Goal: Task Accomplishment & Management: Use online tool/utility

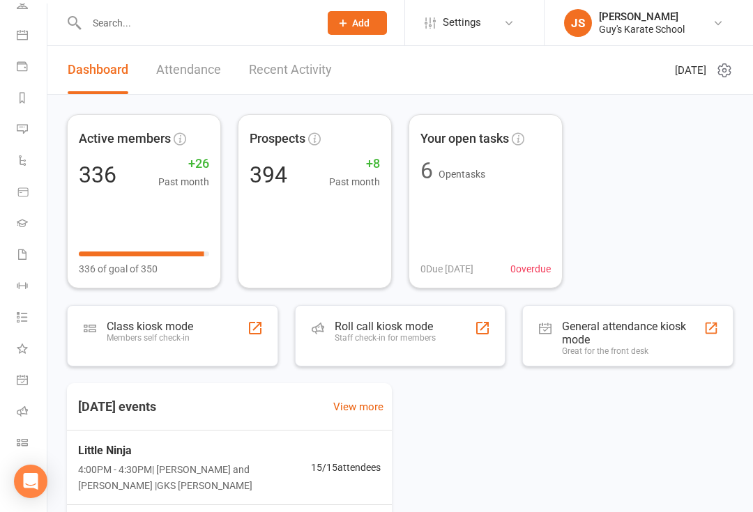
scroll to position [113, 0]
click at [23, 429] on link "Class check-in" at bounding box center [32, 444] width 31 height 31
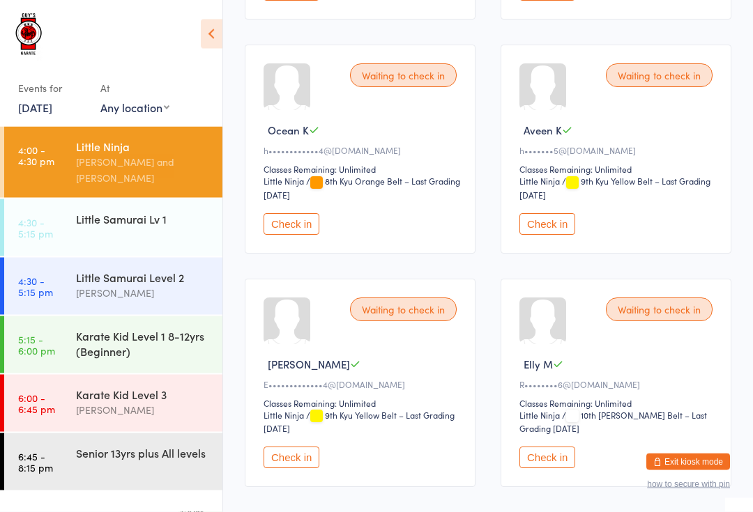
scroll to position [677, 0]
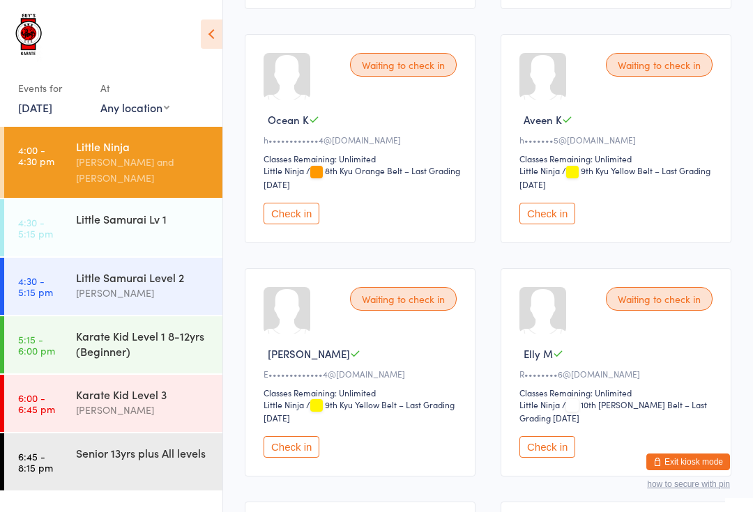
click at [294, 224] on button "Check in" at bounding box center [291, 214] width 56 height 22
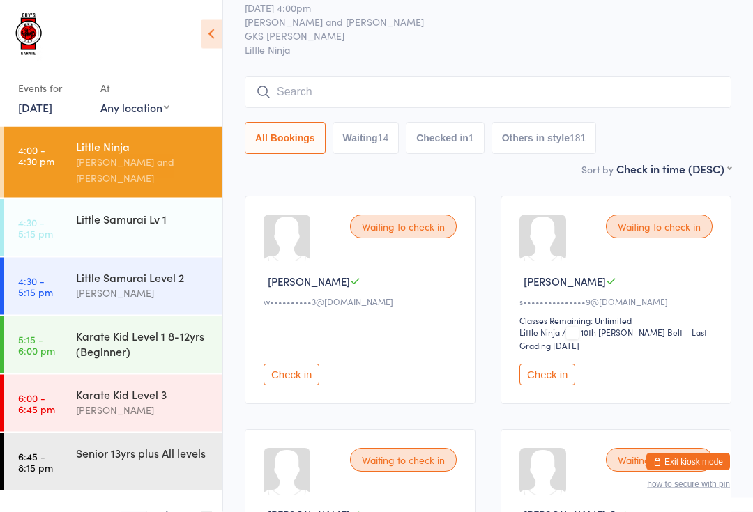
scroll to position [0, 0]
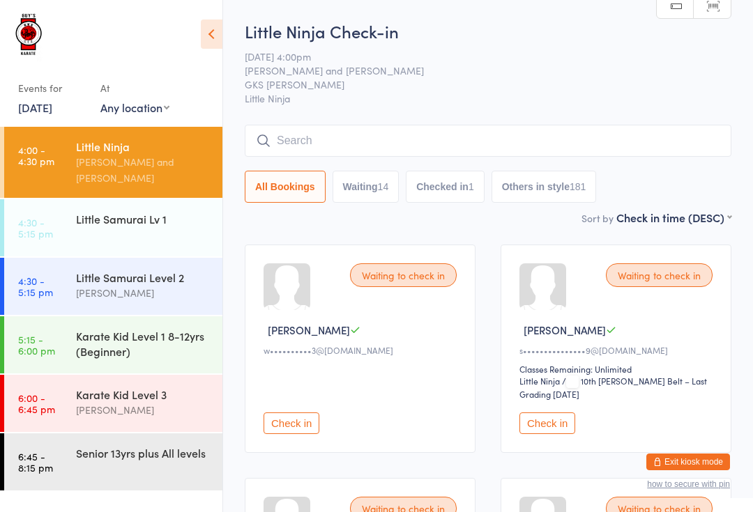
click at [400, 121] on div "Little Ninja Check-in [DATE] 4:00pm [PERSON_NAME] and Lachlan Guy GKS [PERSON_N…" at bounding box center [488, 115] width 486 height 190
click at [430, 136] on input "search" at bounding box center [488, 141] width 486 height 32
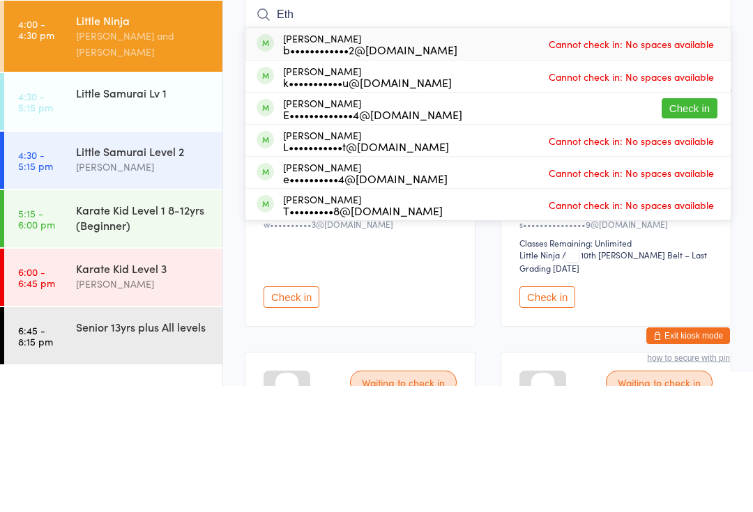
type input "Eth"
click at [689, 224] on button "Check in" at bounding box center [689, 234] width 56 height 20
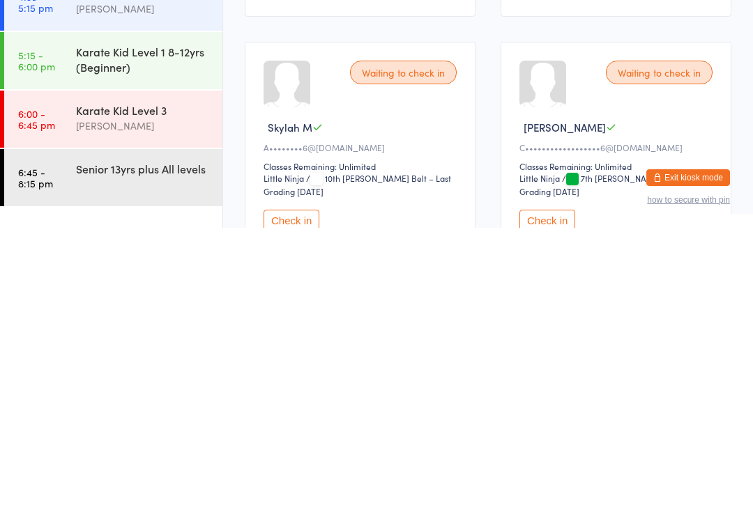
scroll to position [622, 0]
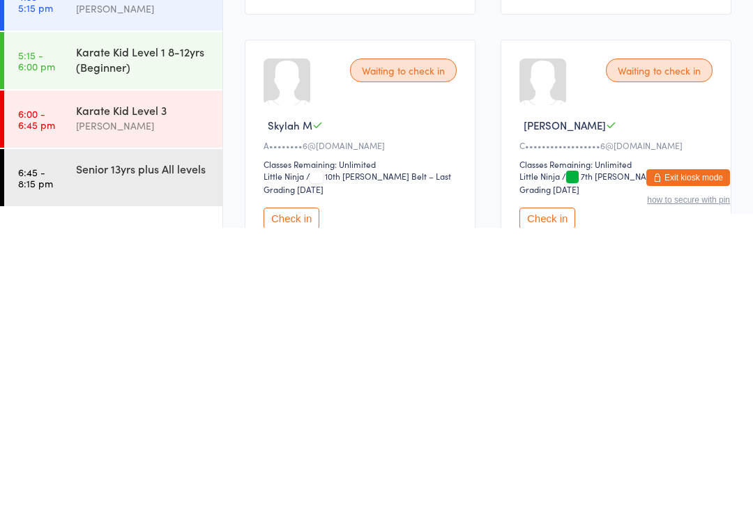
click at [187, 387] on div "Karate Kid Level 3" at bounding box center [143, 394] width 135 height 15
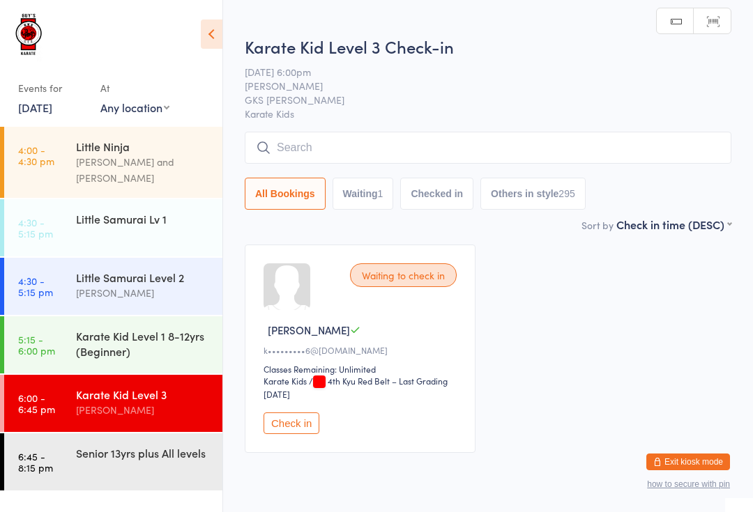
click at [431, 141] on input "search" at bounding box center [488, 148] width 486 height 32
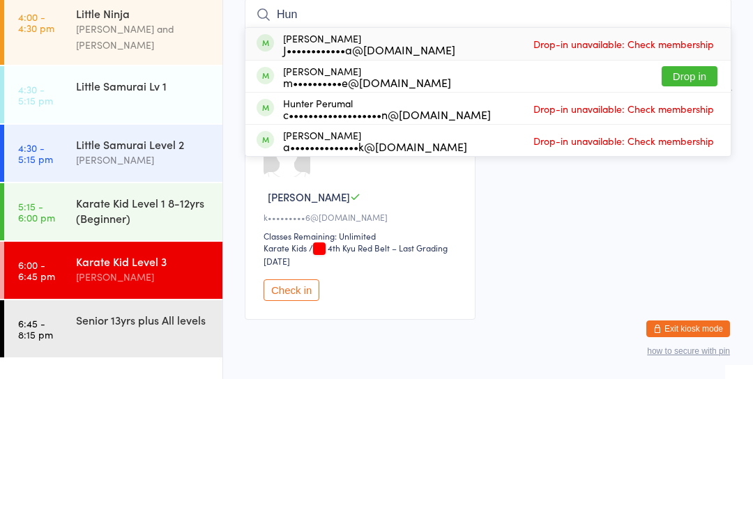
type input "Hun"
click at [693, 199] on button "Drop in" at bounding box center [689, 209] width 56 height 20
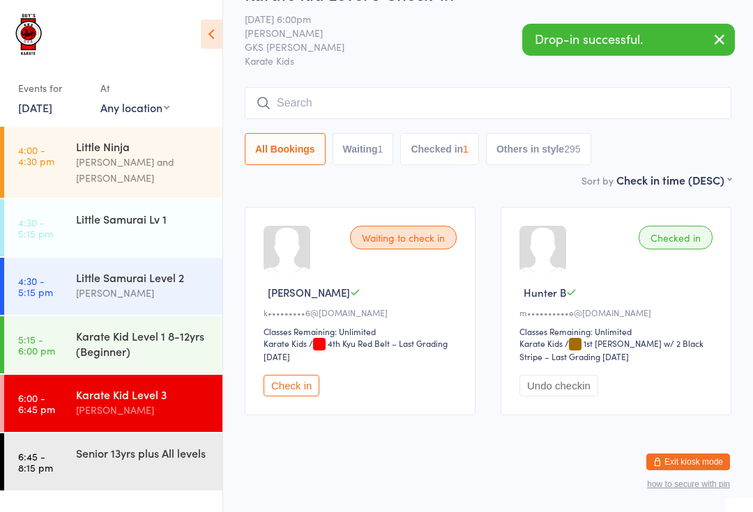
click at [181, 148] on div "Little Ninja" at bounding box center [143, 146] width 135 height 15
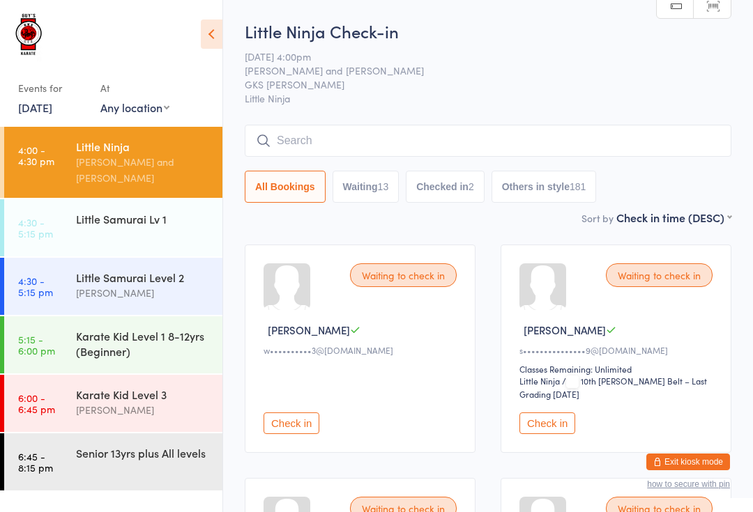
click at [472, 143] on input "search" at bounding box center [488, 141] width 486 height 32
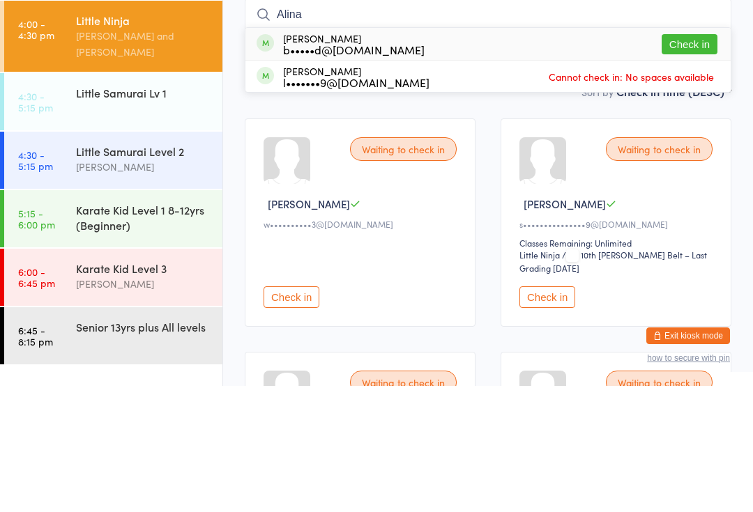
type input "Alina"
click at [689, 160] on button "Check in" at bounding box center [689, 170] width 56 height 20
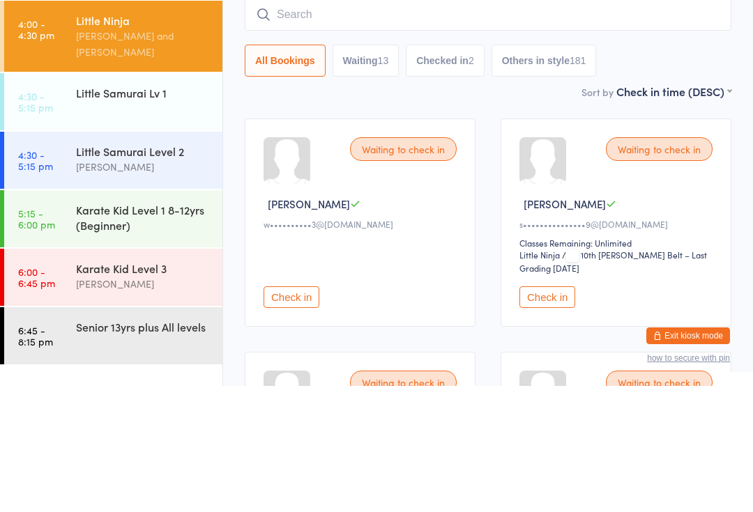
scroll to position [126, 0]
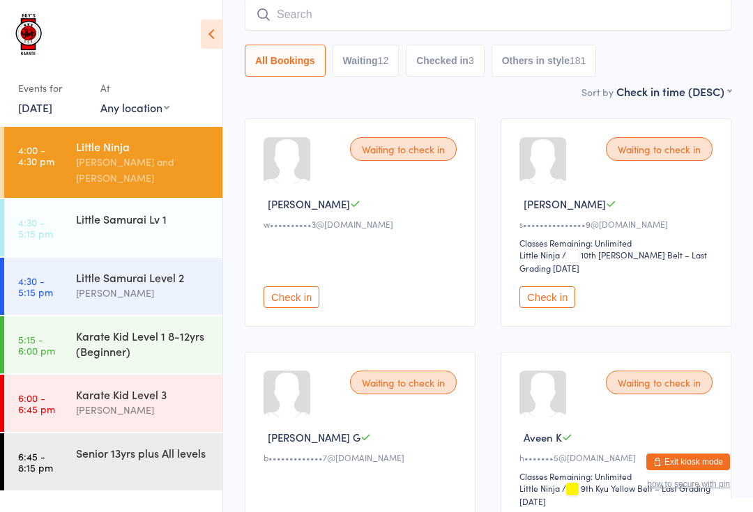
click at [530, 13] on input "search" at bounding box center [488, 15] width 486 height 32
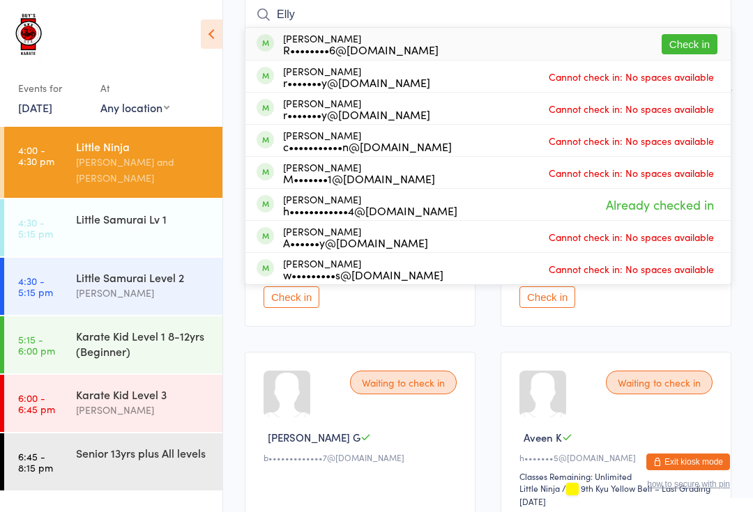
type input "Elly"
click at [713, 41] on button "Check in" at bounding box center [689, 44] width 56 height 20
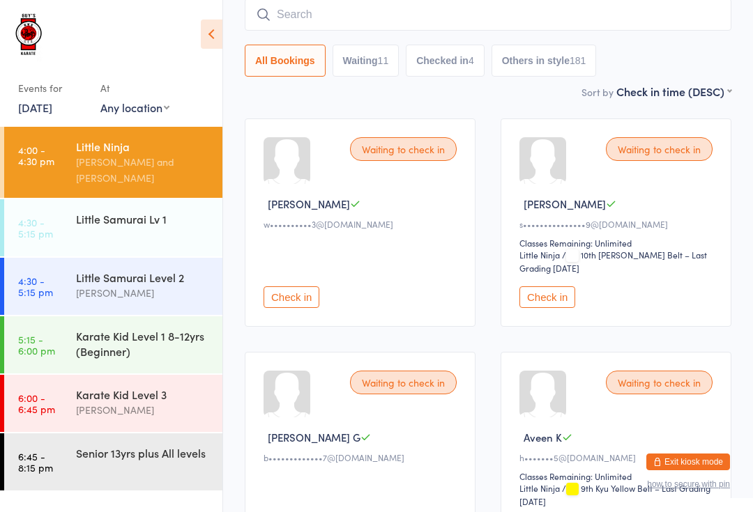
click at [344, 29] on input "search" at bounding box center [488, 15] width 486 height 32
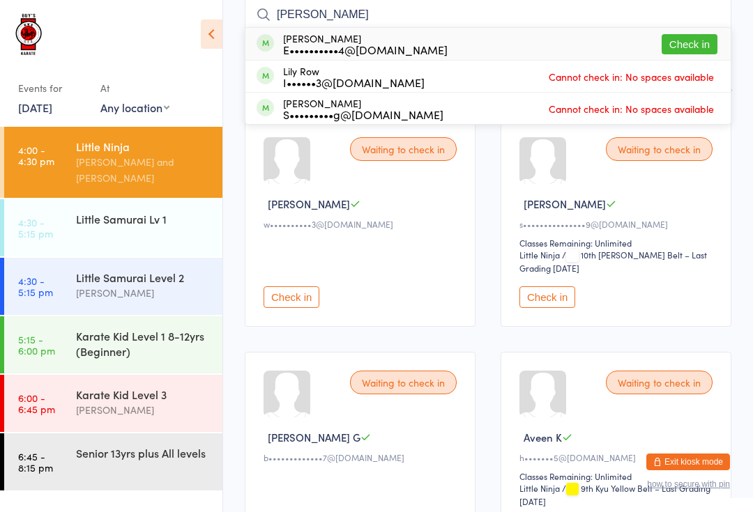
type input "[PERSON_NAME]"
click at [686, 47] on button "Check in" at bounding box center [689, 44] width 56 height 20
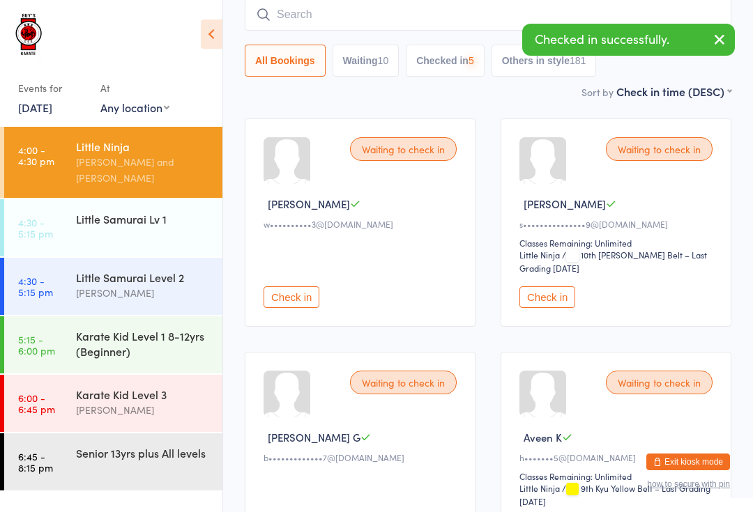
click at [131, 211] on div "Little Samurai Lv 1" at bounding box center [143, 218] width 135 height 15
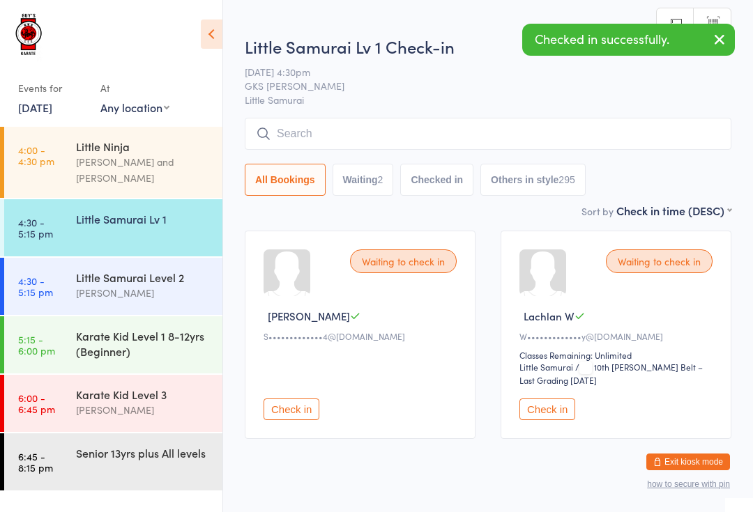
click at [362, 139] on input "search" at bounding box center [488, 134] width 486 height 32
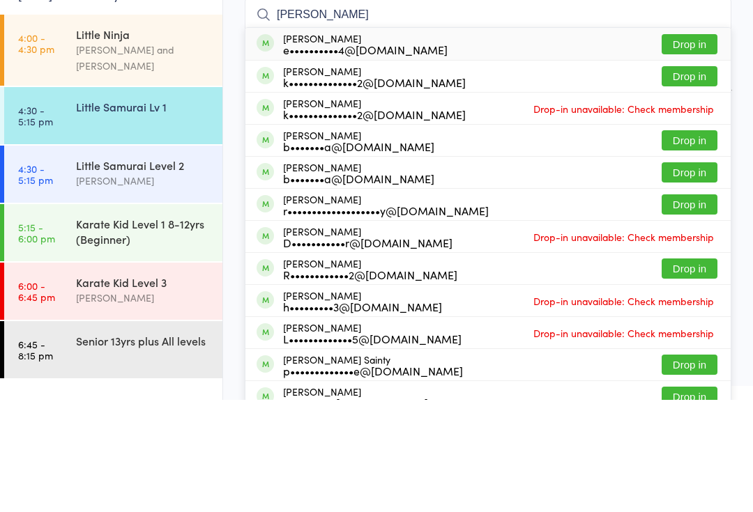
type input "[PERSON_NAME]"
click at [686, 146] on button "Drop in" at bounding box center [689, 156] width 56 height 20
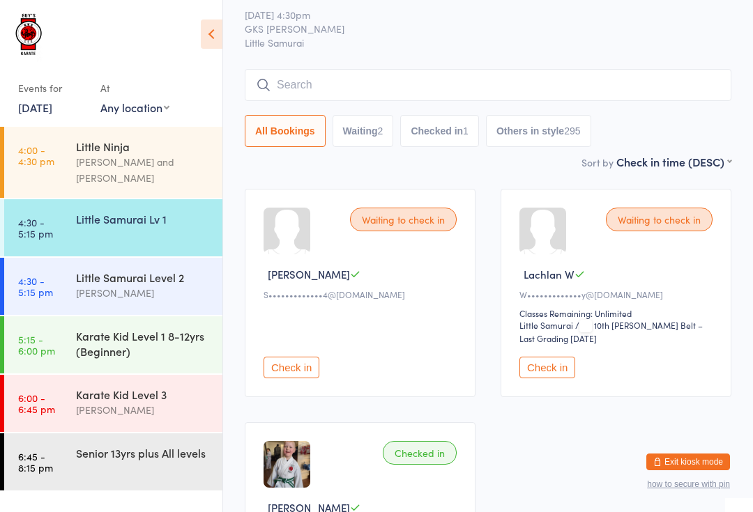
click at [87, 149] on div "Little Ninja" at bounding box center [143, 146] width 135 height 15
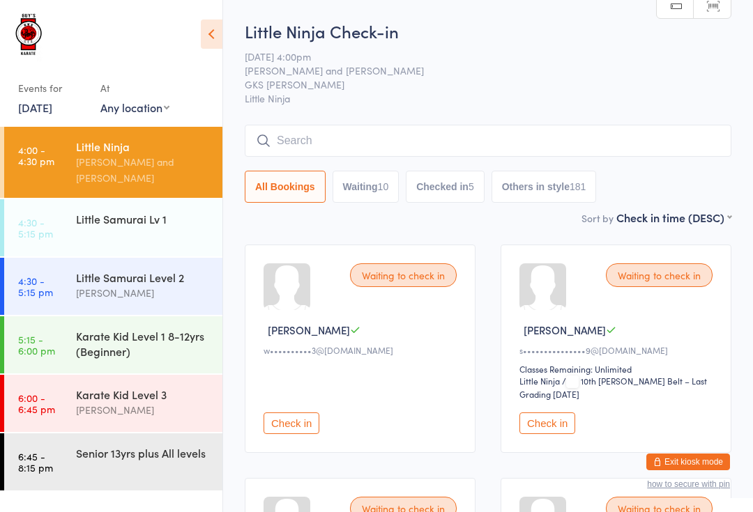
click at [552, 429] on button "Check in" at bounding box center [547, 424] width 56 height 22
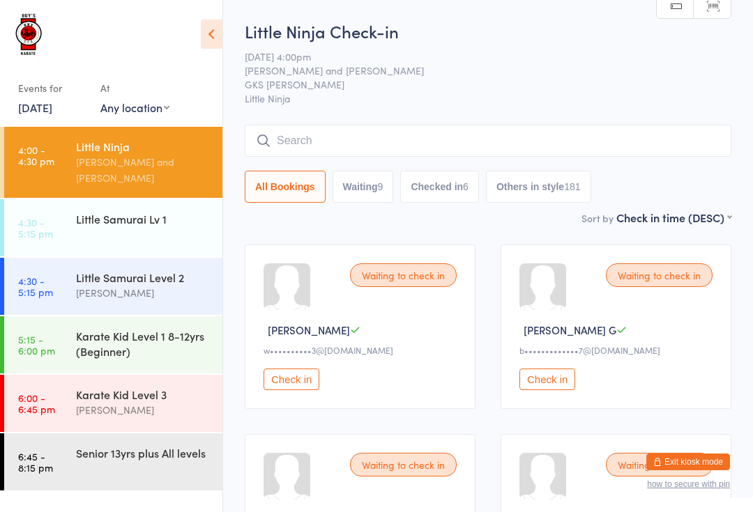
click at [149, 402] on div "[PERSON_NAME]" at bounding box center [143, 410] width 135 height 16
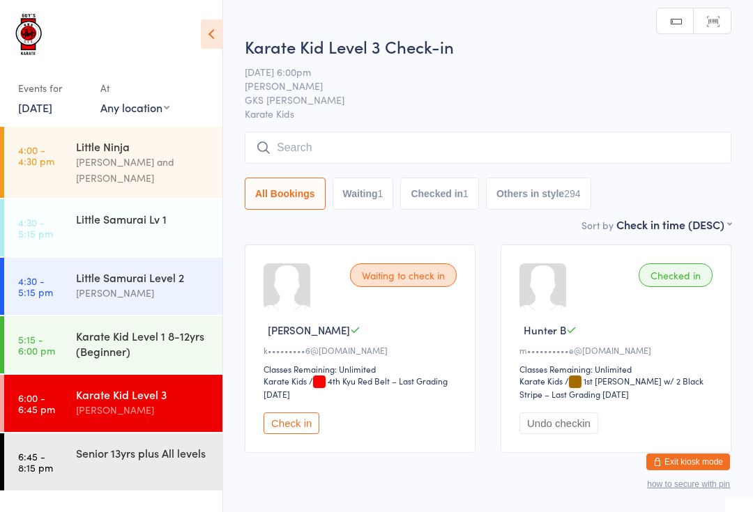
click at [440, 164] on input "search" at bounding box center [488, 148] width 486 height 32
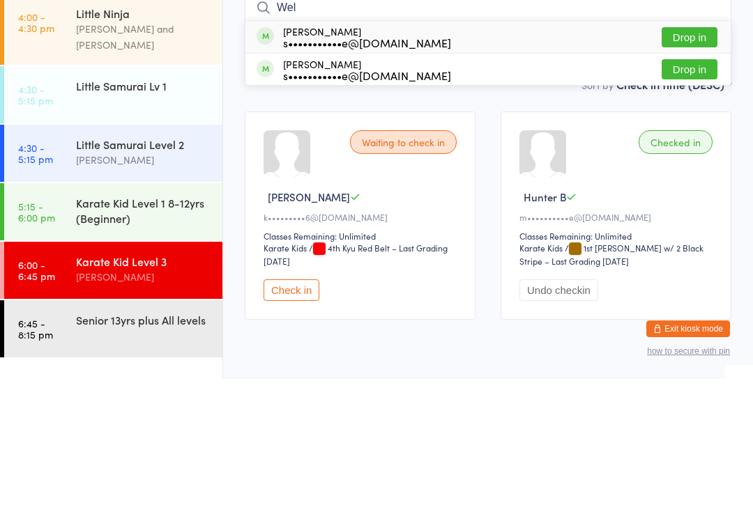
click at [689, 210] on select "First name (ASC) First name (DESC) Last name (ASC) Last name (DESC) Check in ti…" at bounding box center [673, 216] width 115 height 12
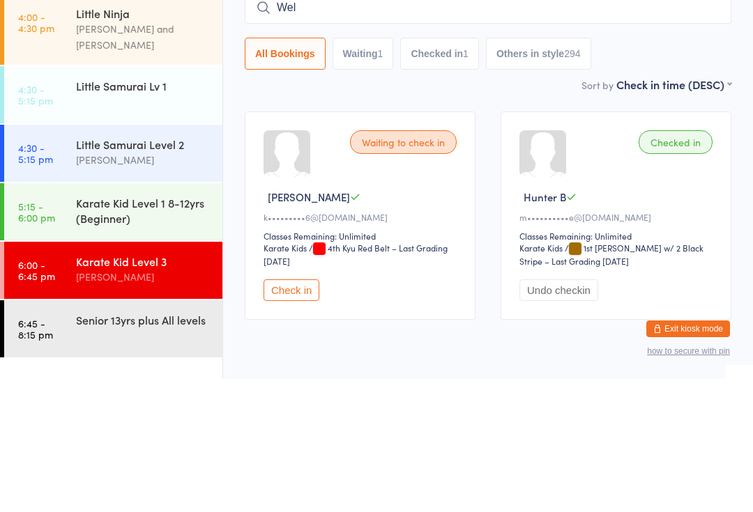
scroll to position [56, 0]
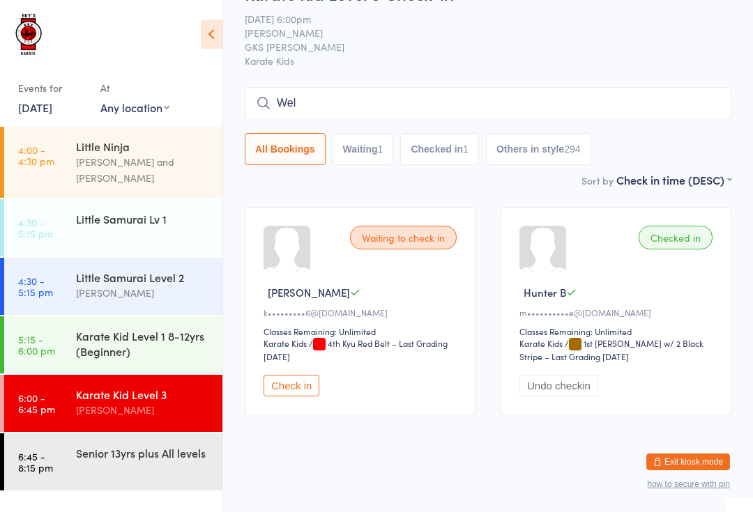
click at [383, 95] on input "Wel" at bounding box center [488, 103] width 486 height 32
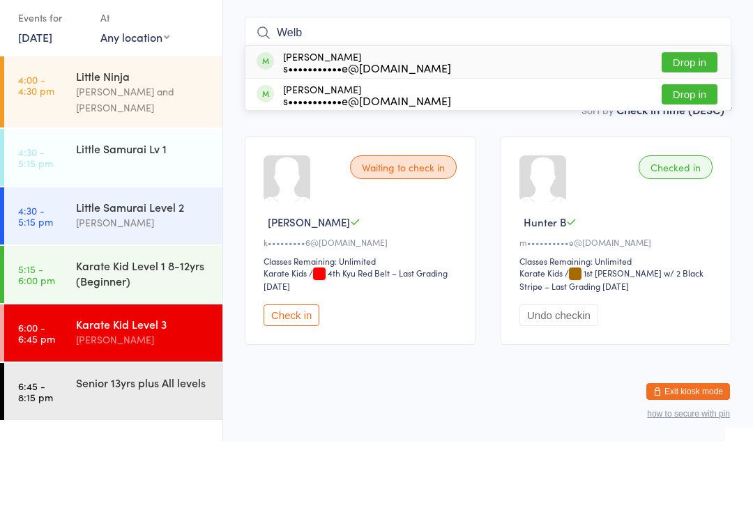
type input "Welb"
click at [705, 155] on button "Drop in" at bounding box center [689, 165] width 56 height 20
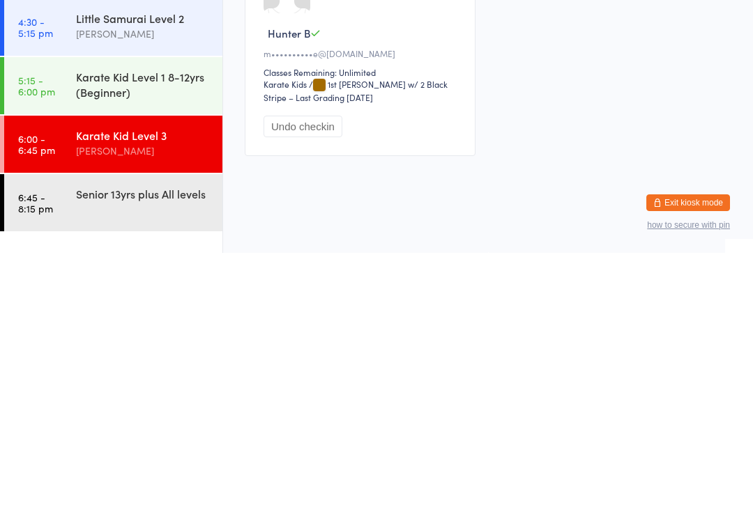
scroll to position [294, 0]
click at [172, 433] on div "Senior 13yrs plus All levels" at bounding box center [149, 452] width 146 height 39
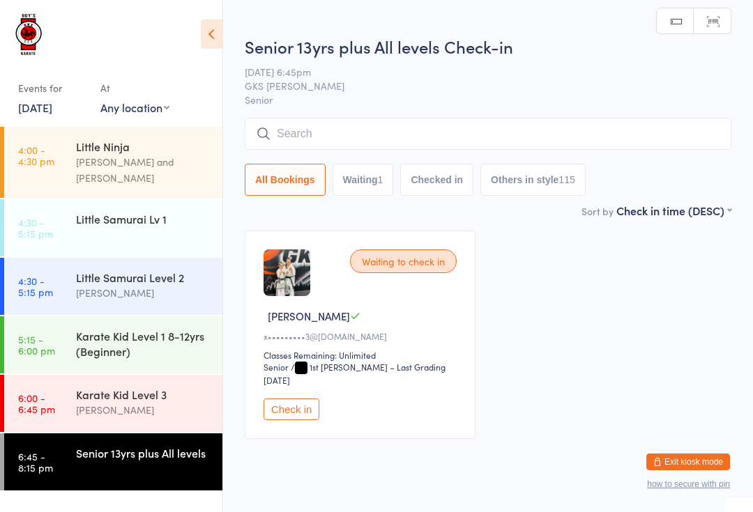
click at [432, 142] on input "search" at bounding box center [488, 134] width 486 height 32
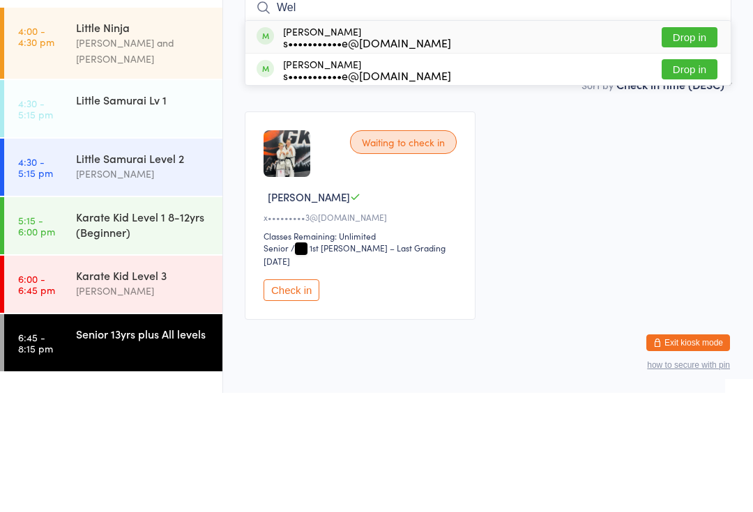
type input "Wel"
click at [700, 146] on button "Drop in" at bounding box center [689, 156] width 56 height 20
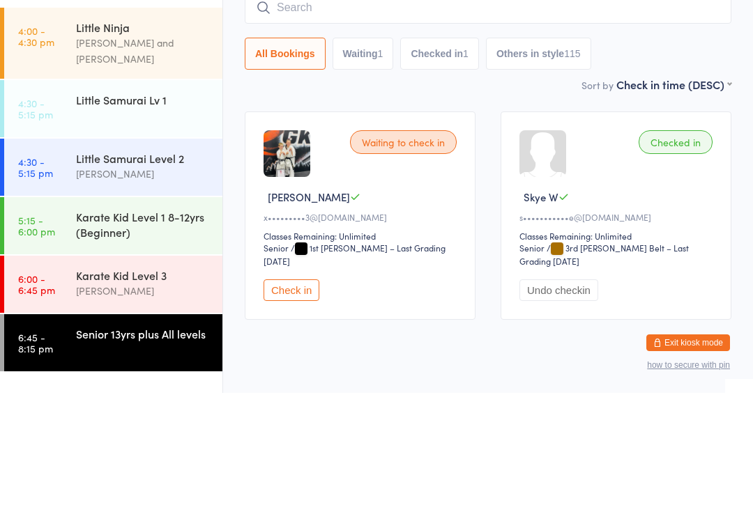
click at [158, 154] on div "[PERSON_NAME] and [PERSON_NAME]" at bounding box center [143, 170] width 135 height 32
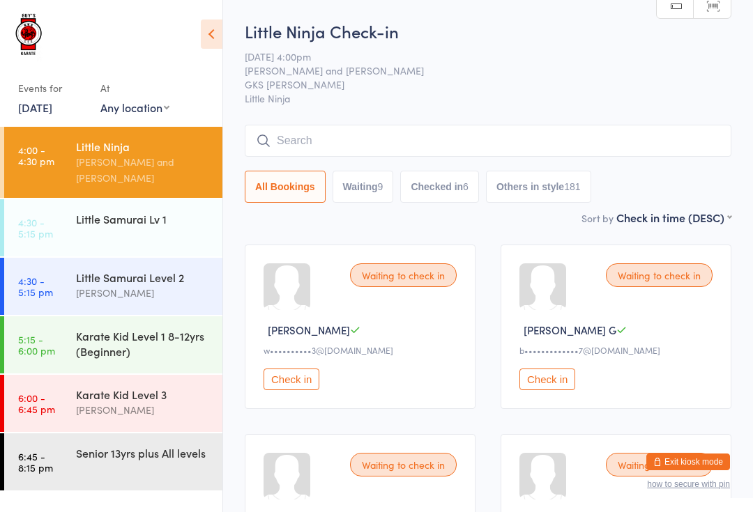
click at [359, 135] on input "search" at bounding box center [488, 141] width 486 height 32
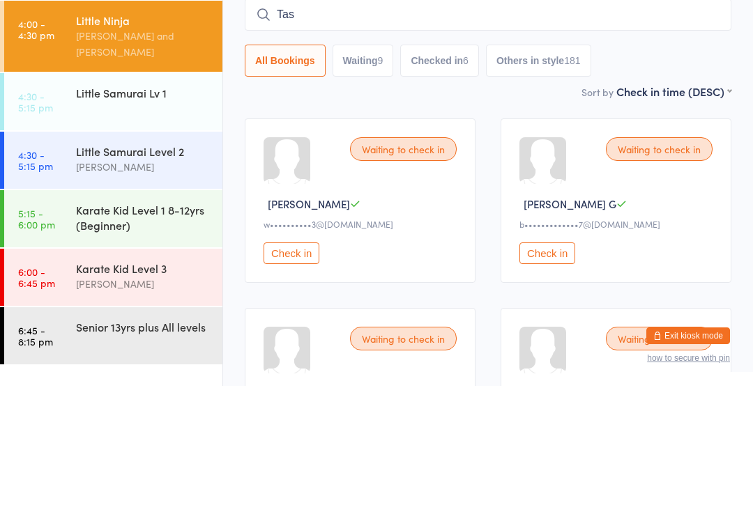
type input "Tasm"
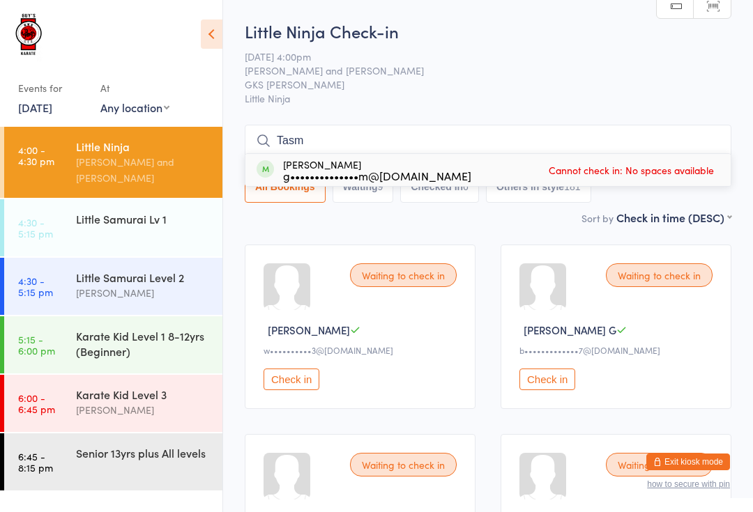
click at [89, 128] on div "Little Ninja [PERSON_NAME] and [PERSON_NAME] Guy" at bounding box center [149, 162] width 146 height 71
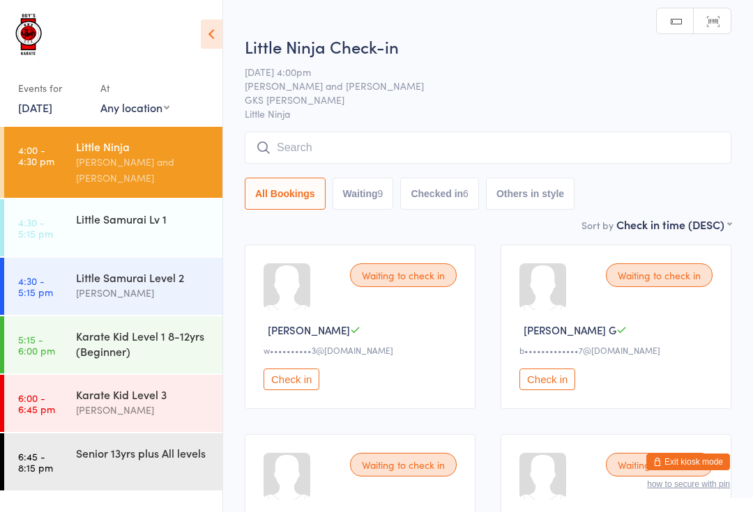
click at [404, 153] on input "search" at bounding box center [488, 148] width 486 height 32
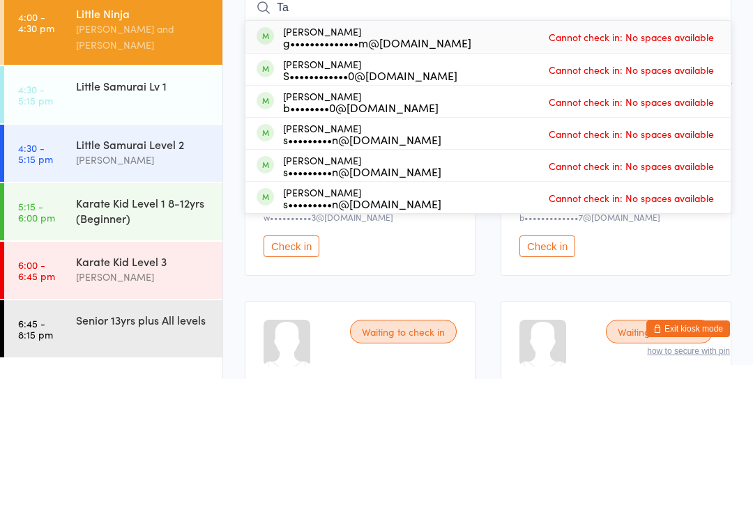
type input "T"
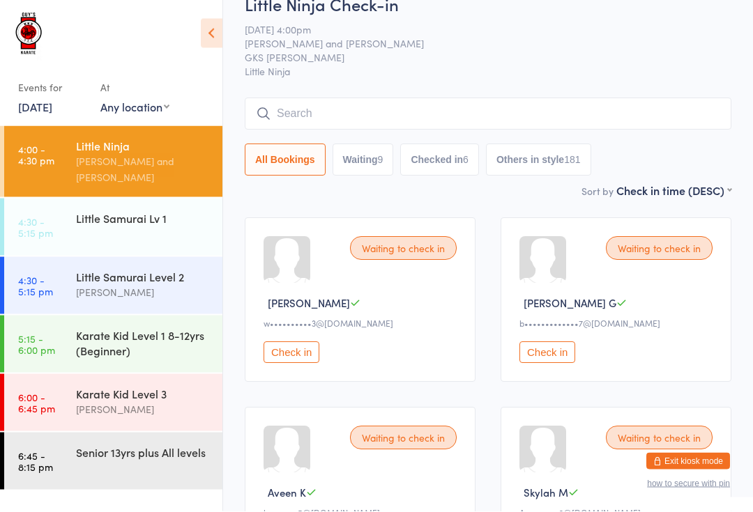
scroll to position [11, 0]
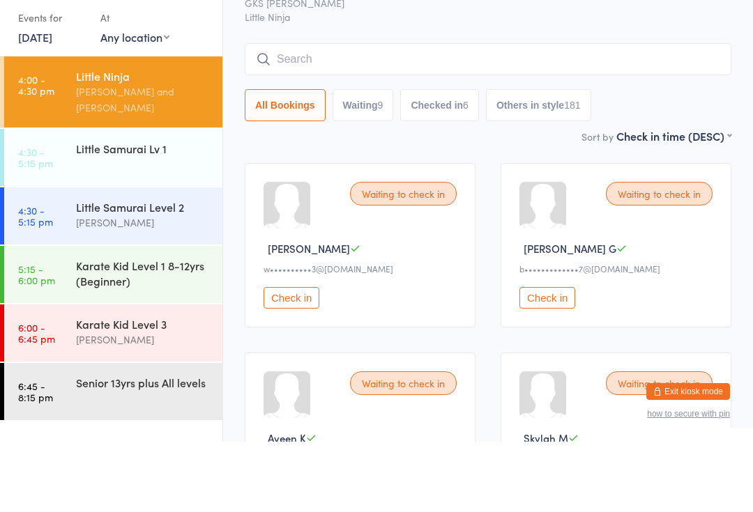
click at [114, 139] on div "Little Ninja" at bounding box center [143, 146] width 135 height 15
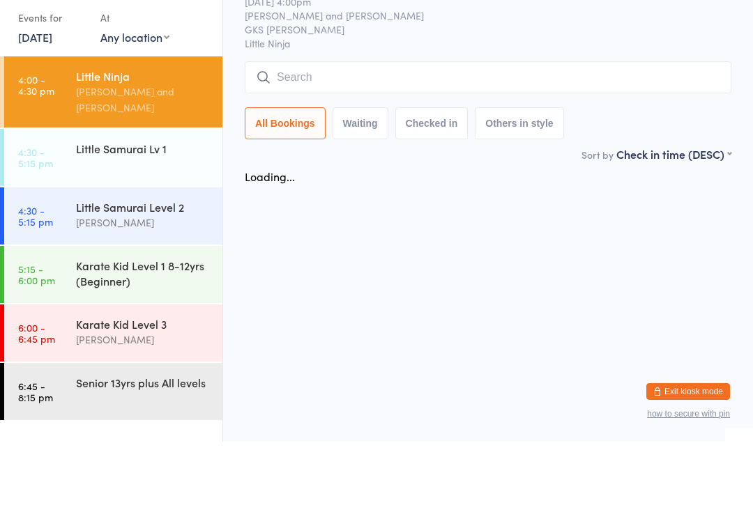
scroll to position [0, 0]
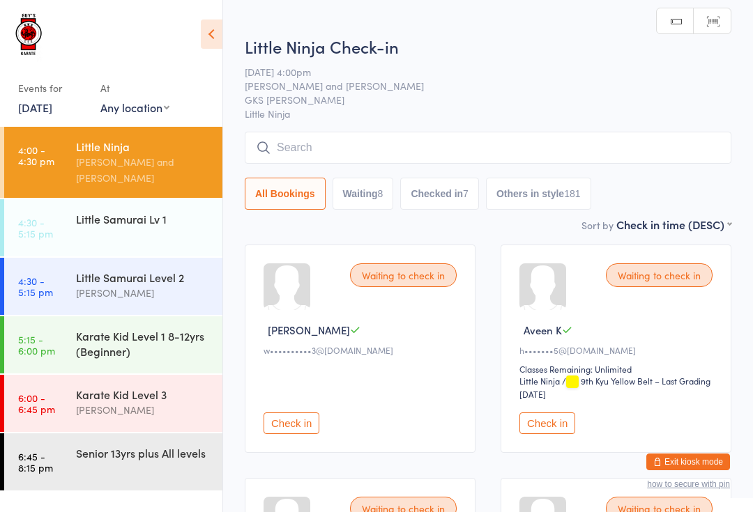
click at [297, 144] on input "search" at bounding box center [488, 148] width 486 height 32
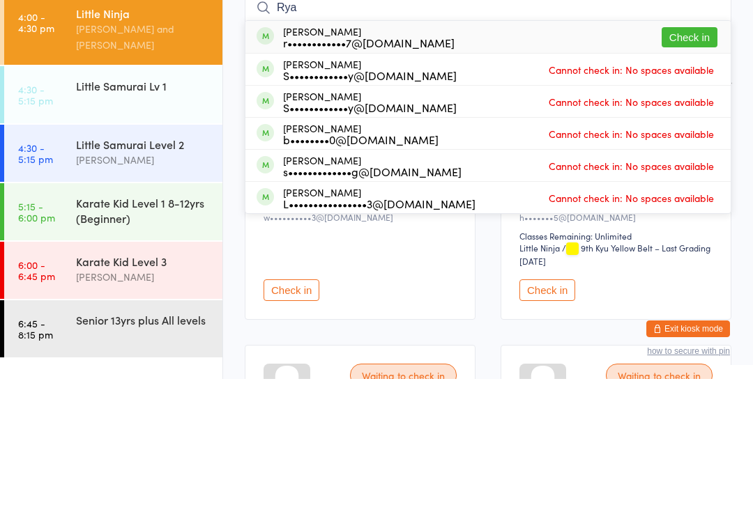
type input "Rya"
click at [330, 170] on div "r••••••••••••7@[DOMAIN_NAME]" at bounding box center [368, 175] width 171 height 11
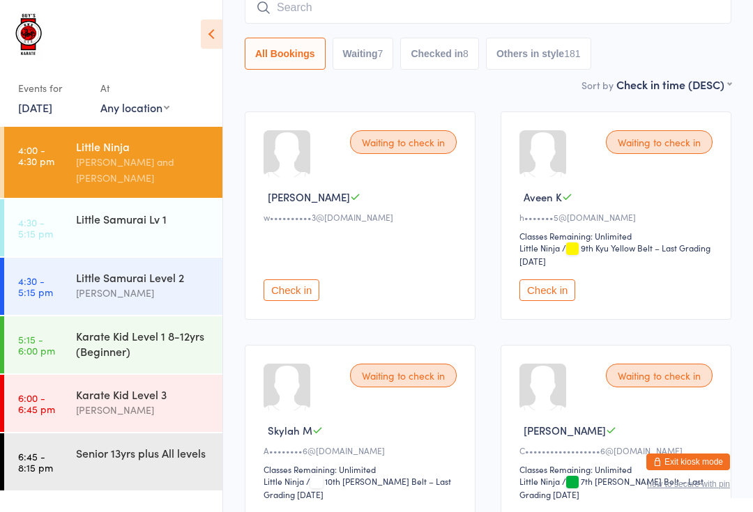
click at [477, 10] on input "search" at bounding box center [488, 8] width 486 height 32
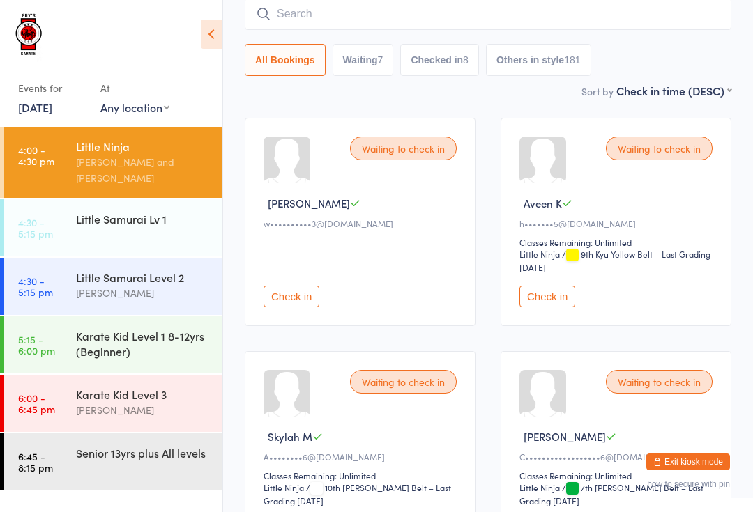
scroll to position [126, 0]
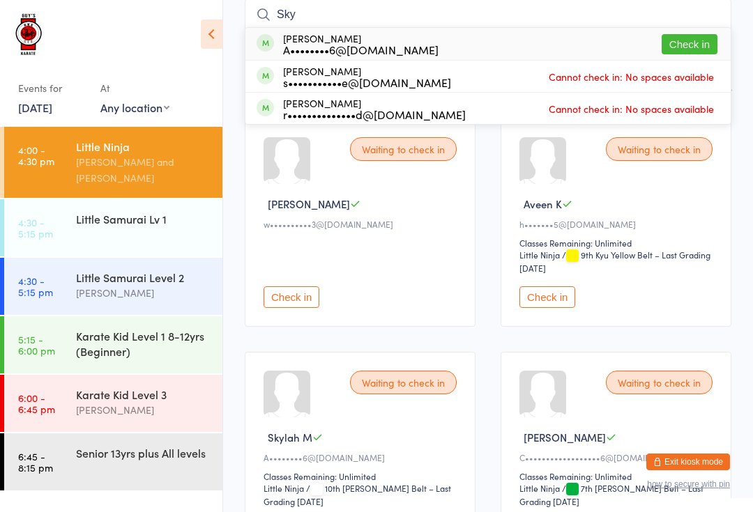
type input "Sky"
click at [698, 40] on button "Check in" at bounding box center [689, 44] width 56 height 20
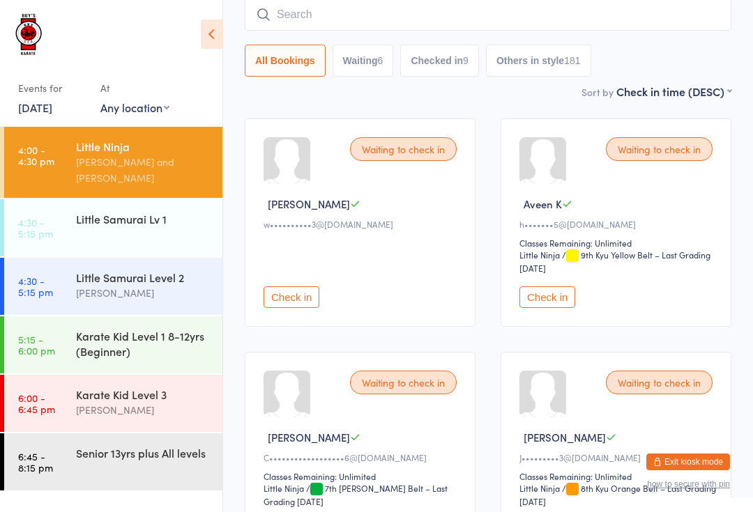
click at [114, 157] on div "[PERSON_NAME] and [PERSON_NAME]" at bounding box center [143, 170] width 135 height 32
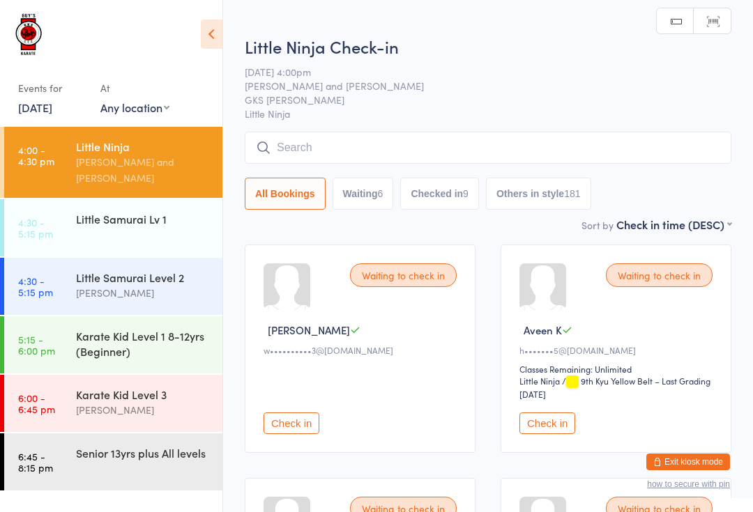
click at [298, 147] on input "search" at bounding box center [488, 148] width 486 height 32
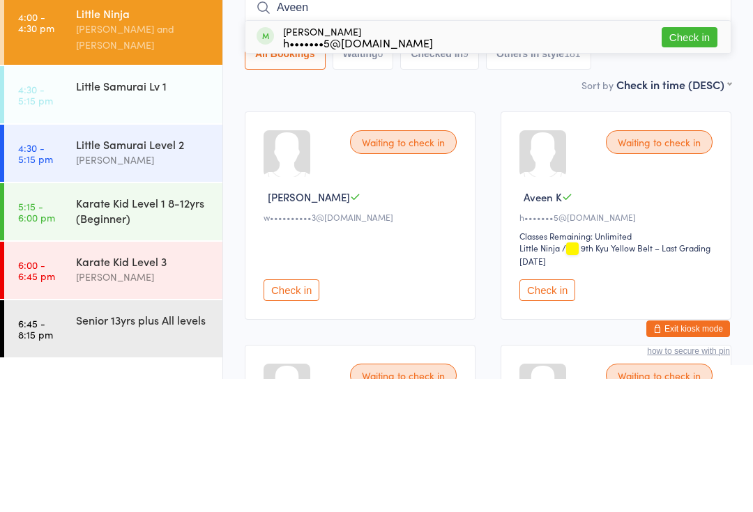
type input "Aveen"
click at [695, 160] on button "Check in" at bounding box center [689, 170] width 56 height 20
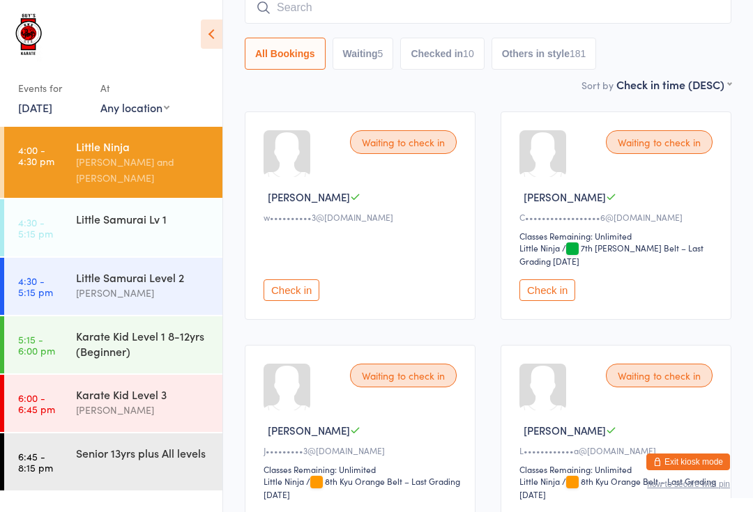
click at [384, 3] on input "search" at bounding box center [488, 8] width 486 height 32
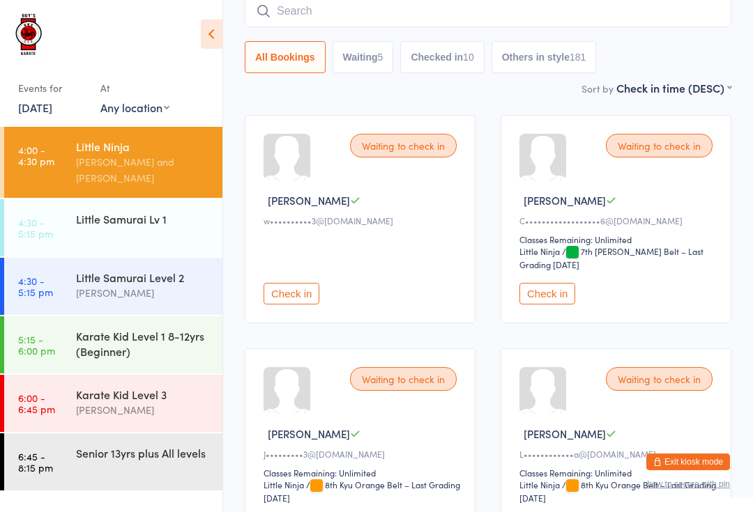
scroll to position [126, 0]
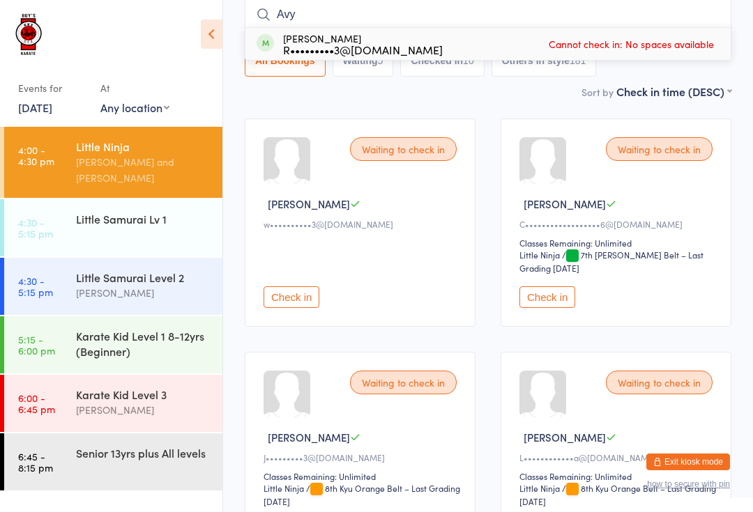
type input "Avy"
click at [393, 30] on div "[PERSON_NAME] R•••••••••3@[DOMAIN_NAME] Cannot check in: No spaces available" at bounding box center [487, 44] width 485 height 32
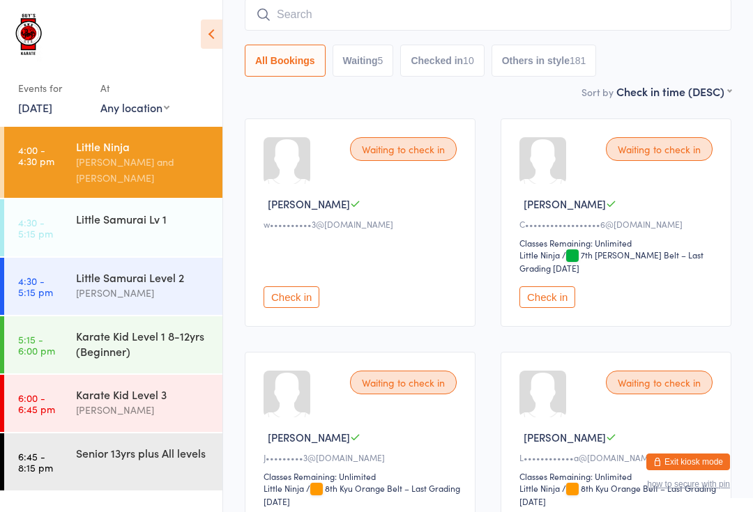
click at [567, 11] on input "search" at bounding box center [488, 15] width 486 height 32
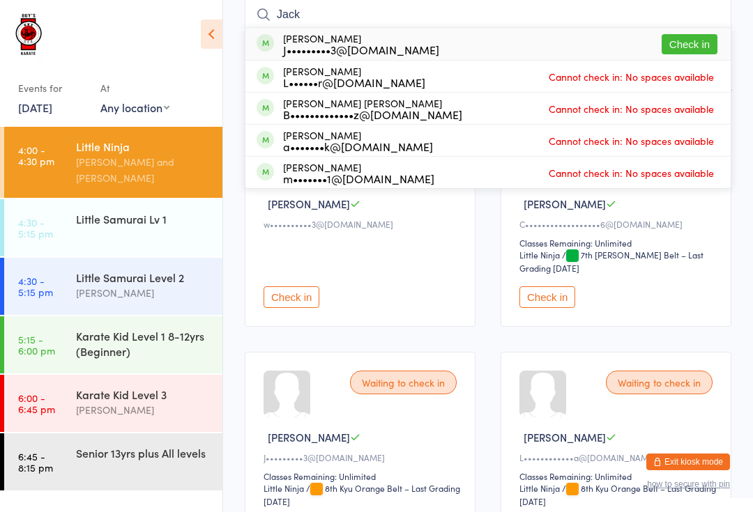
type input "Jack"
click at [689, 46] on button "Check in" at bounding box center [689, 44] width 56 height 20
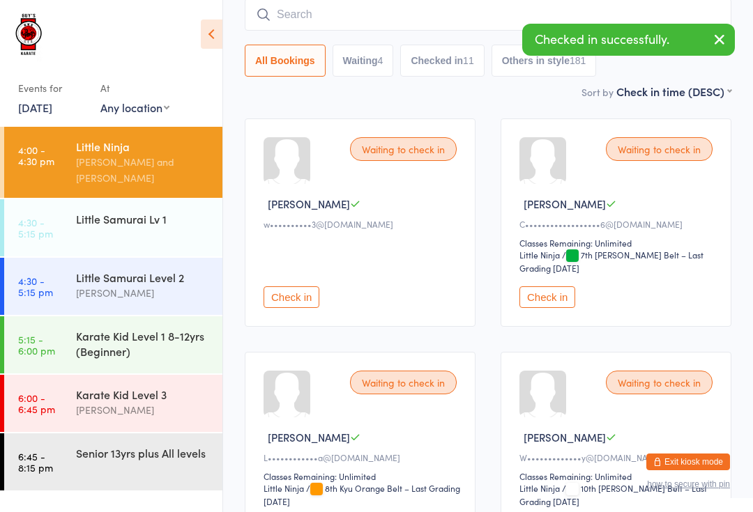
click at [344, 11] on input "search" at bounding box center [488, 15] width 486 height 32
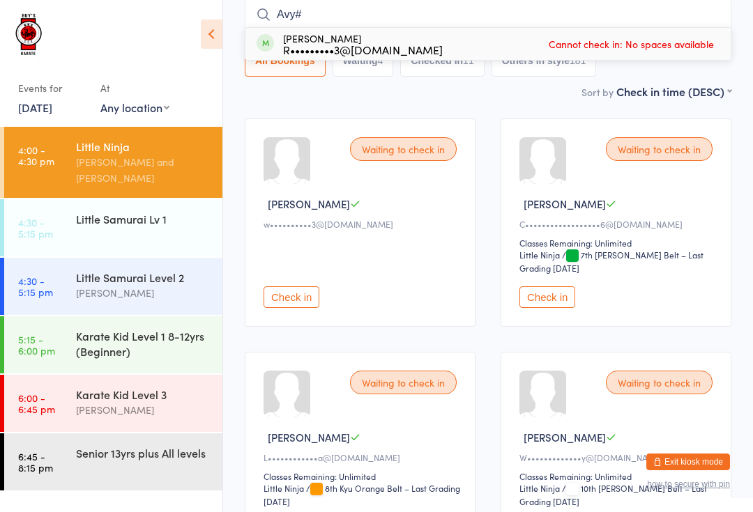
type input "Avy#"
click at [562, 47] on span "Cannot check in: No spaces available" at bounding box center [631, 43] width 172 height 21
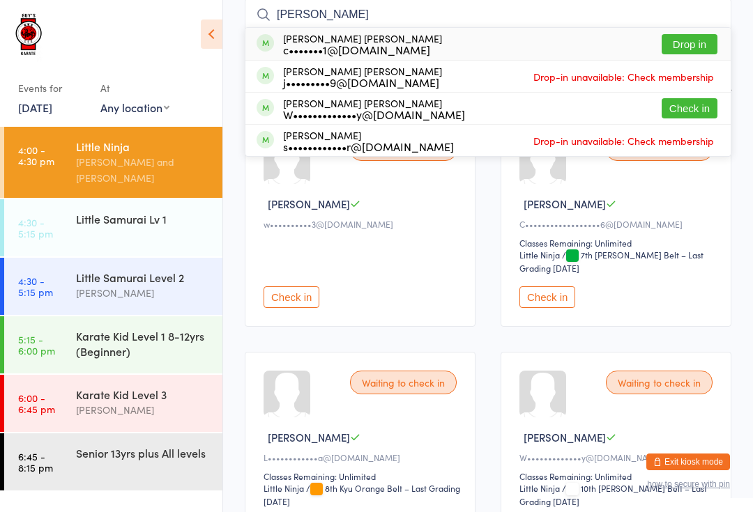
type input "[PERSON_NAME]"
click at [695, 111] on button "Check in" at bounding box center [689, 108] width 56 height 20
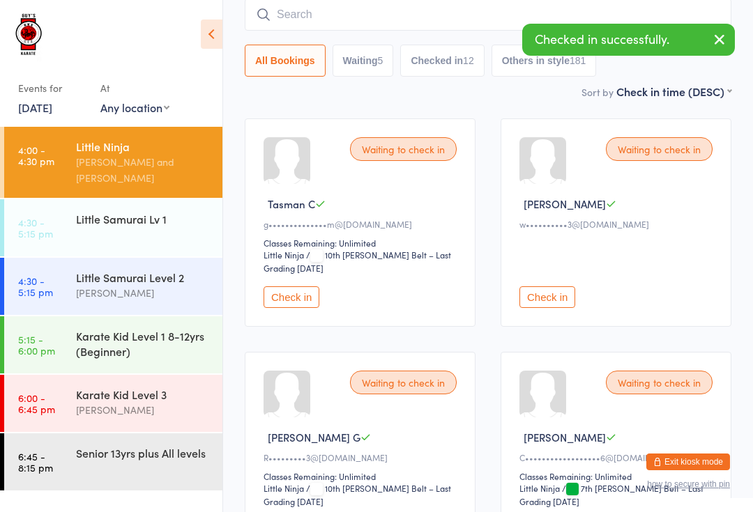
type input "L"
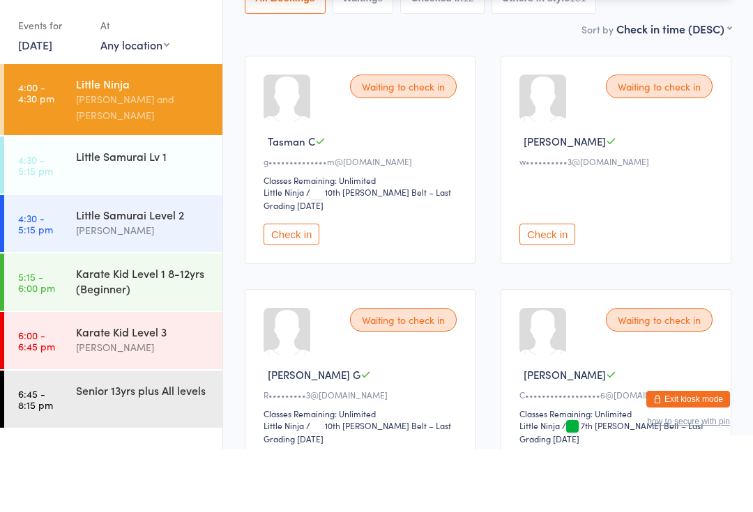
click at [152, 211] on div "Little Samurai Lv 1" at bounding box center [143, 218] width 135 height 15
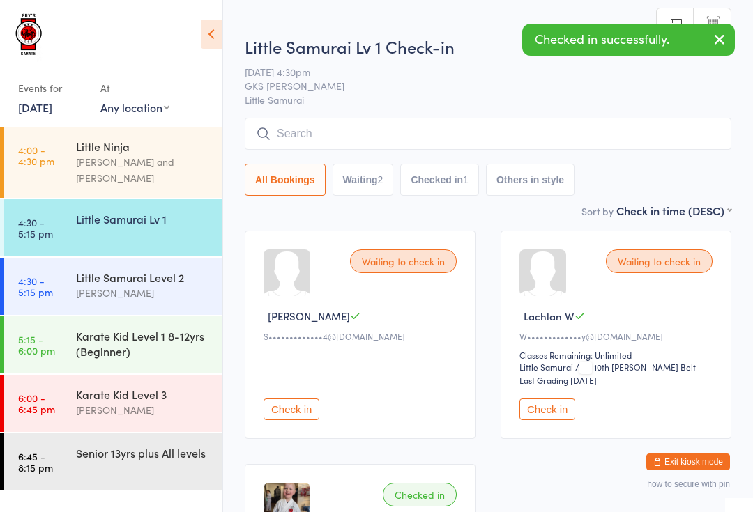
click at [394, 146] on input "search" at bounding box center [488, 134] width 486 height 32
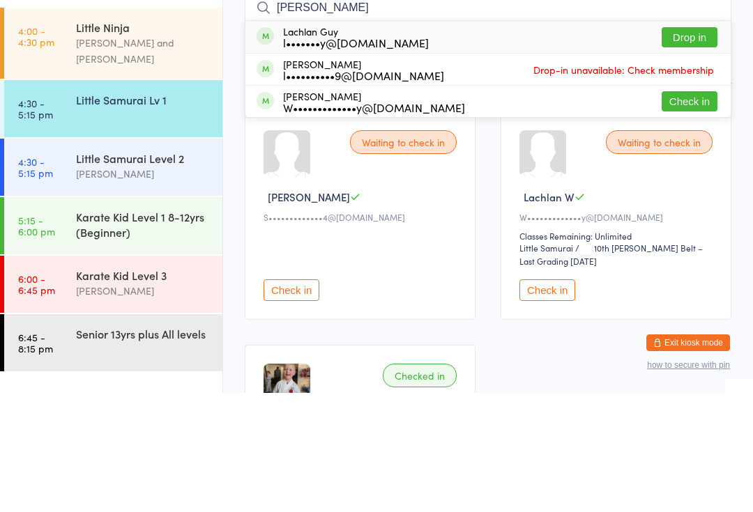
type input "[PERSON_NAME]"
click at [694, 210] on button "Check in" at bounding box center [689, 220] width 56 height 20
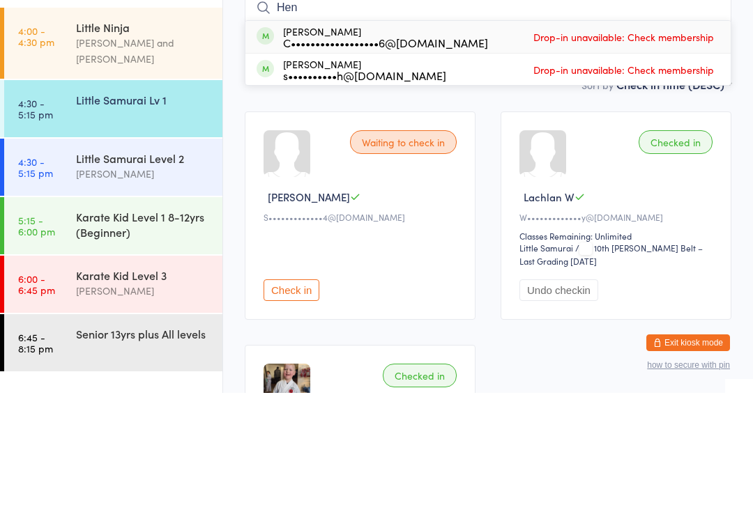
type input "Hend"
click at [150, 139] on div "Little Ninja" at bounding box center [143, 146] width 135 height 15
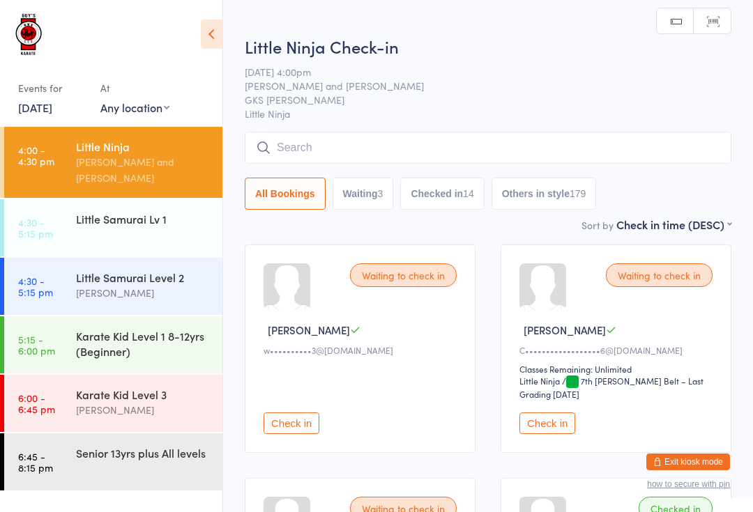
click at [335, 146] on input "search" at bounding box center [488, 148] width 486 height 32
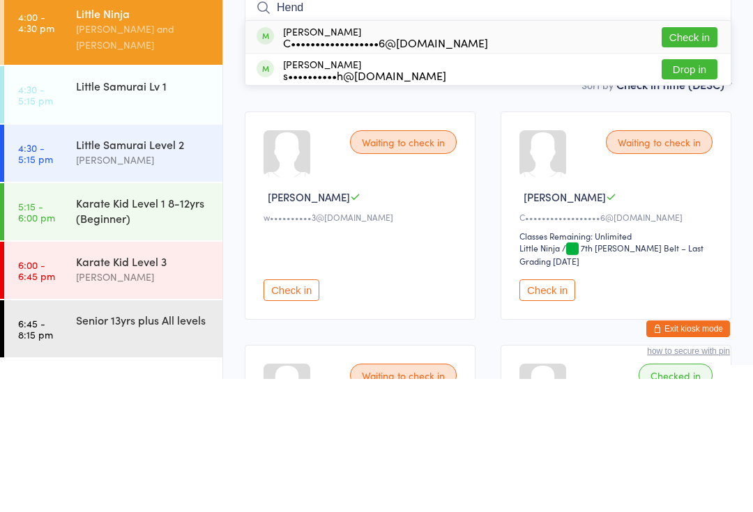
type input "Hend"
click at [701, 160] on button "Check in" at bounding box center [689, 170] width 56 height 20
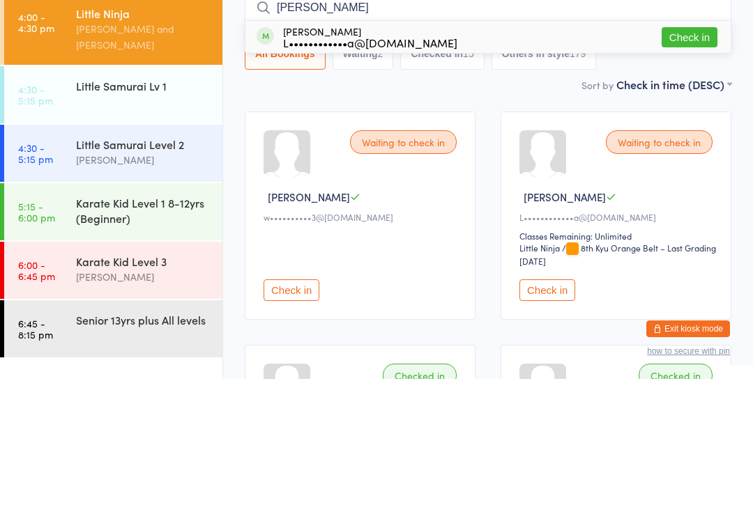
type input "[PERSON_NAME]"
click at [362, 154] on div "[PERSON_NAME] L••••••••••••a@[DOMAIN_NAME] Check in" at bounding box center [487, 170] width 485 height 32
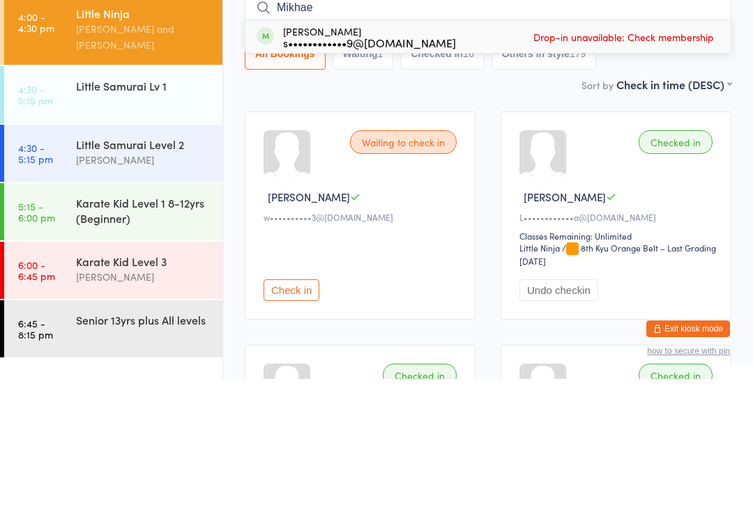
type input "Mikhae"
click at [369, 170] on div "s••••••••••••9@[DOMAIN_NAME]" at bounding box center [369, 175] width 173 height 11
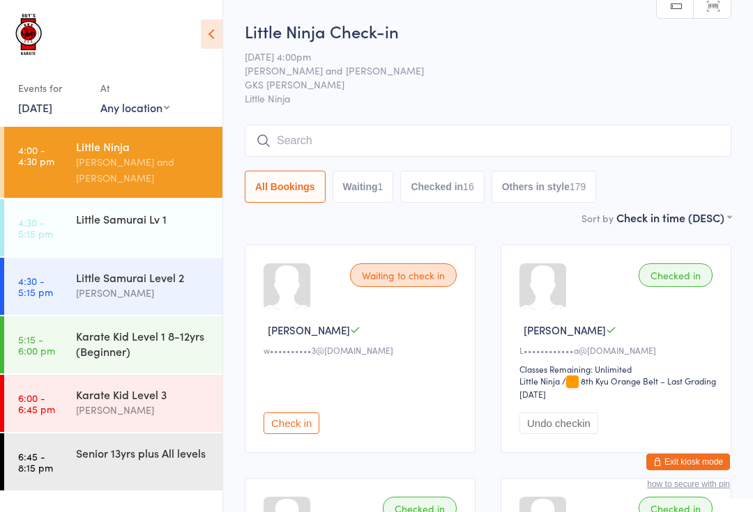
click at [351, 135] on input "search" at bounding box center [488, 141] width 486 height 32
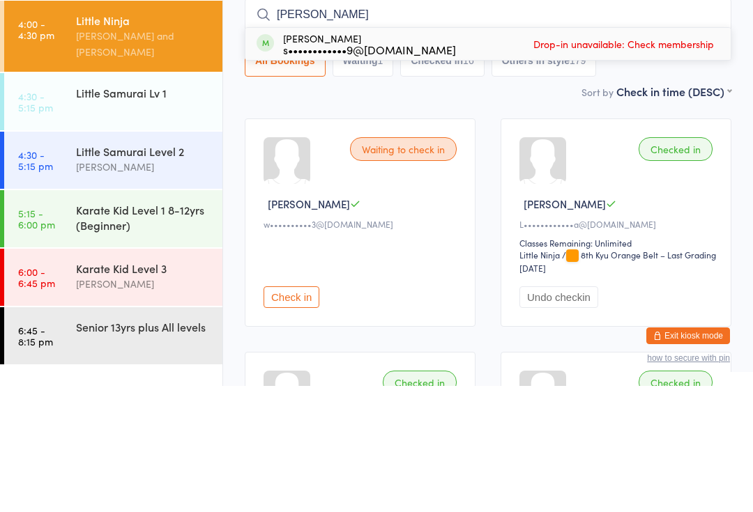
type input "[PERSON_NAME]"
click at [358, 159] on div "[PERSON_NAME] s••••••••••••9@[DOMAIN_NAME]" at bounding box center [369, 170] width 173 height 22
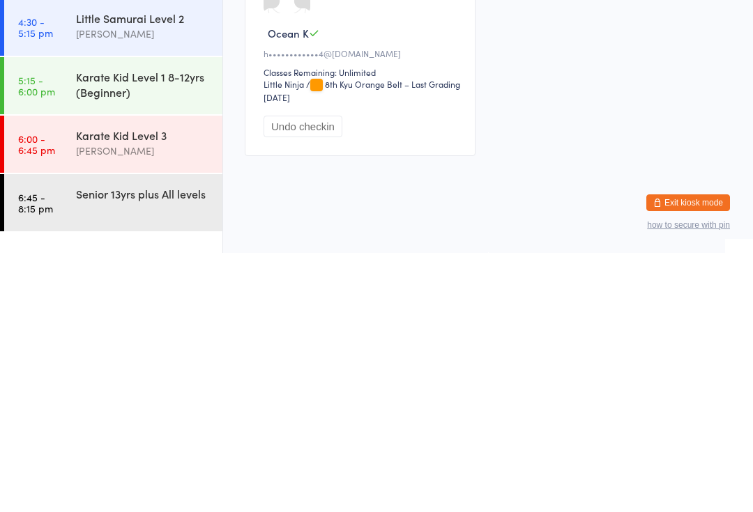
scroll to position [1964, 0]
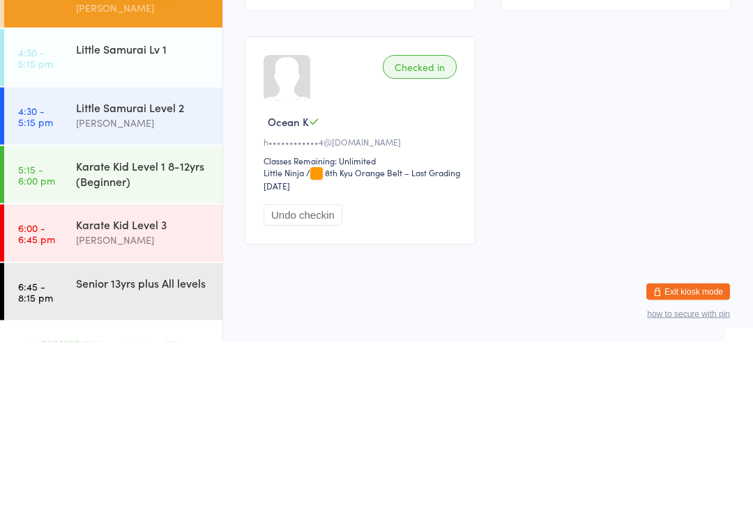
click at [132, 285] on div "[PERSON_NAME]" at bounding box center [143, 293] width 135 height 16
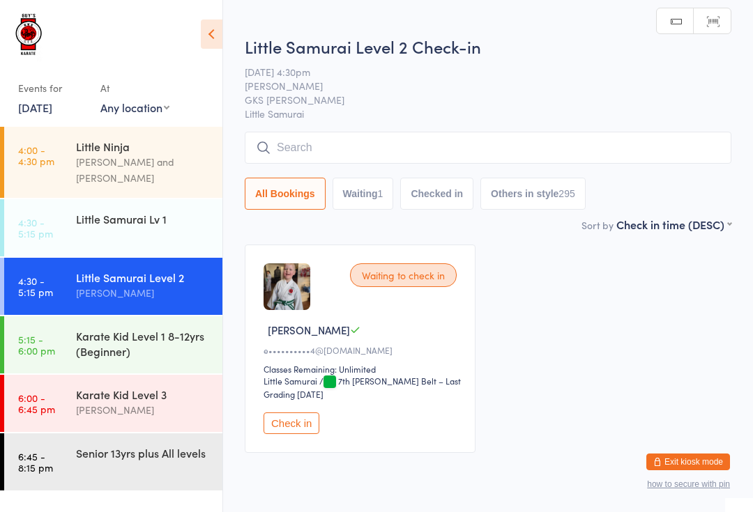
click at [315, 139] on input "search" at bounding box center [488, 148] width 486 height 32
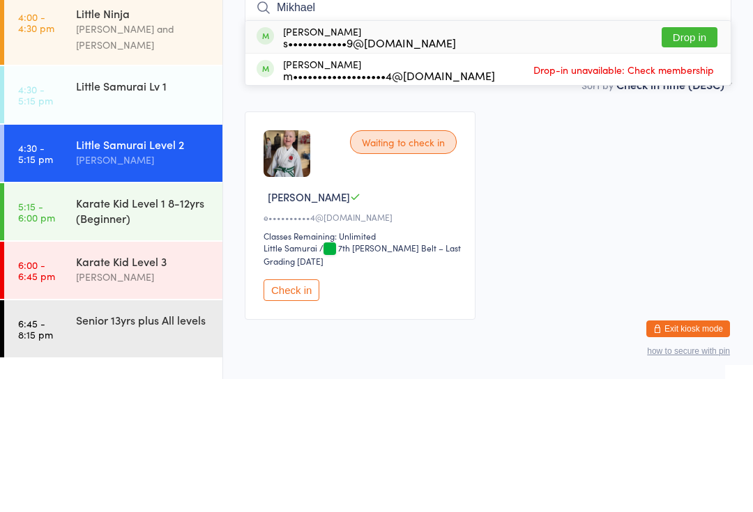
type input "Mikhael"
click at [689, 160] on button "Drop in" at bounding box center [689, 170] width 56 height 20
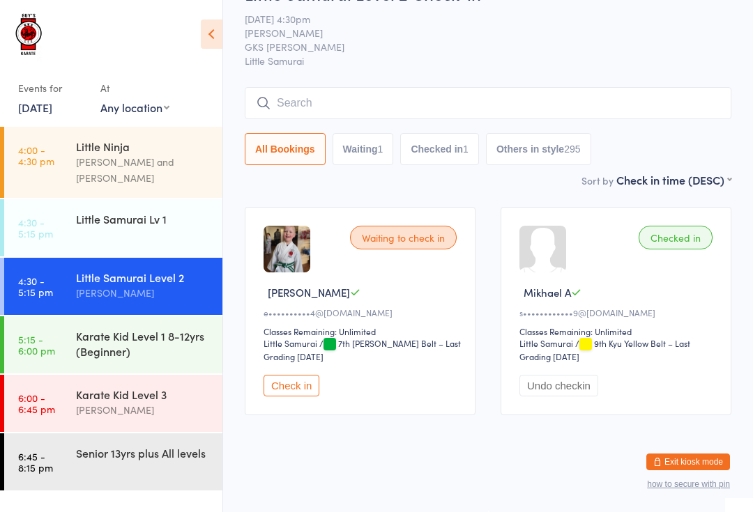
click at [339, 89] on input "search" at bounding box center [488, 103] width 486 height 32
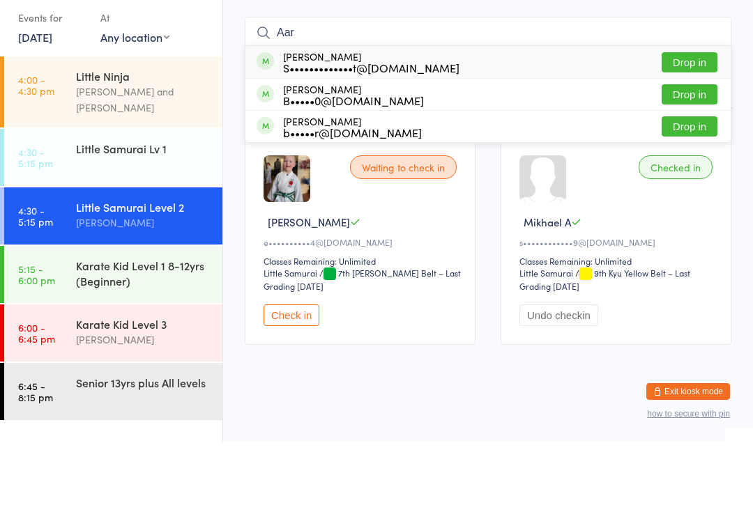
type input "Aar"
click at [684, 187] on button "Drop in" at bounding box center [689, 197] width 56 height 20
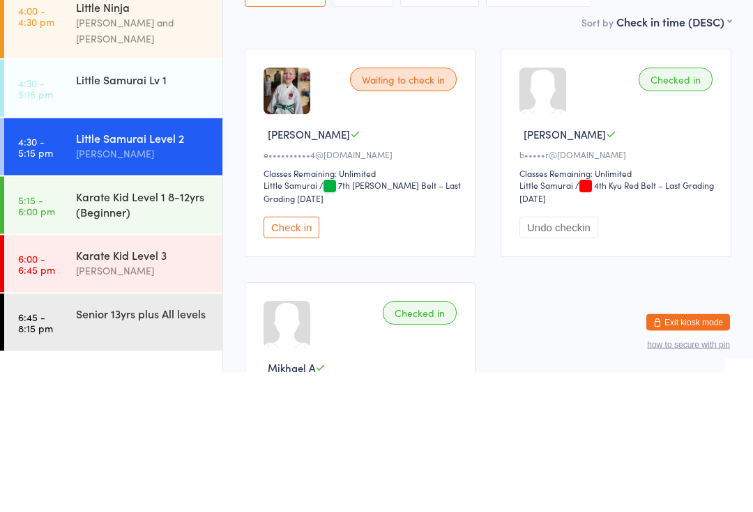
click at [147, 328] on div "Karate Kid Level 1 8-12yrs (Beginner)" at bounding box center [143, 343] width 135 height 31
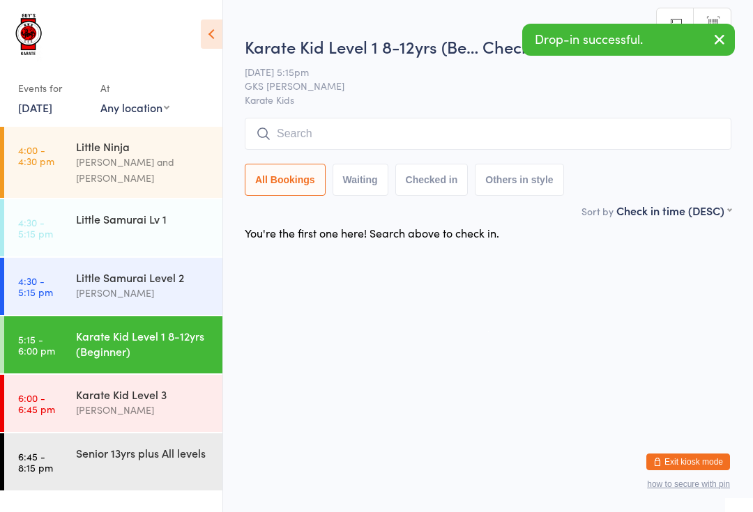
click at [315, 142] on input "search" at bounding box center [488, 134] width 486 height 32
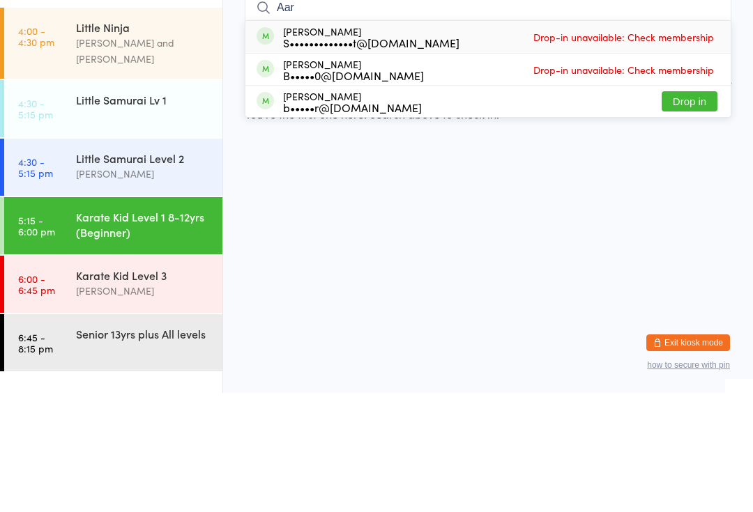
type input "Aar"
click at [687, 210] on button "Drop in" at bounding box center [689, 220] width 56 height 20
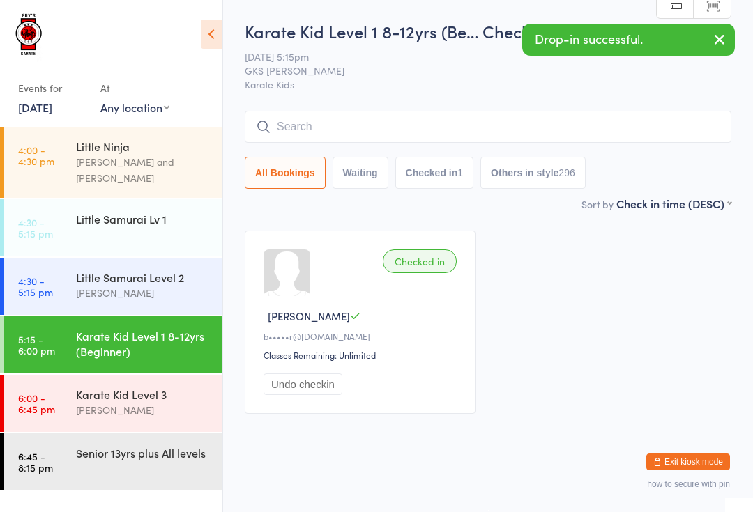
click at [160, 270] on div "Little Samurai Level 2" at bounding box center [143, 277] width 135 height 15
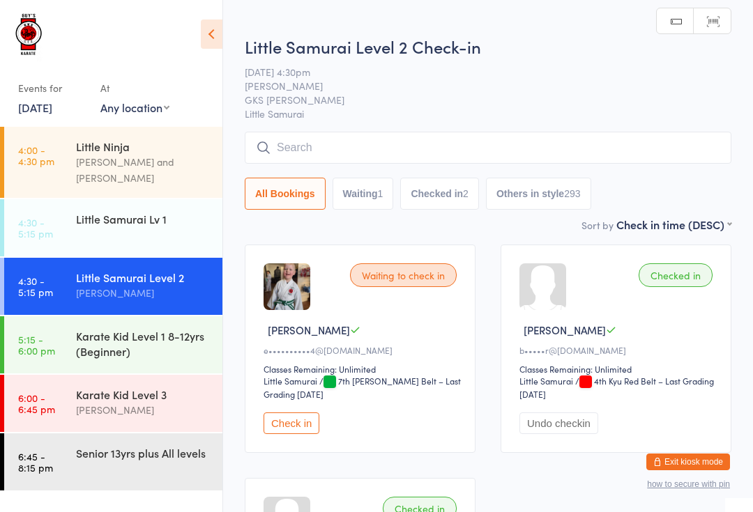
click at [411, 130] on div "Little Samurai Level 2 Check-in [DATE] 4:30pm [PERSON_NAME] GKS [PERSON_NAME] L…" at bounding box center [488, 126] width 486 height 182
click at [491, 143] on input "search" at bounding box center [488, 148] width 486 height 32
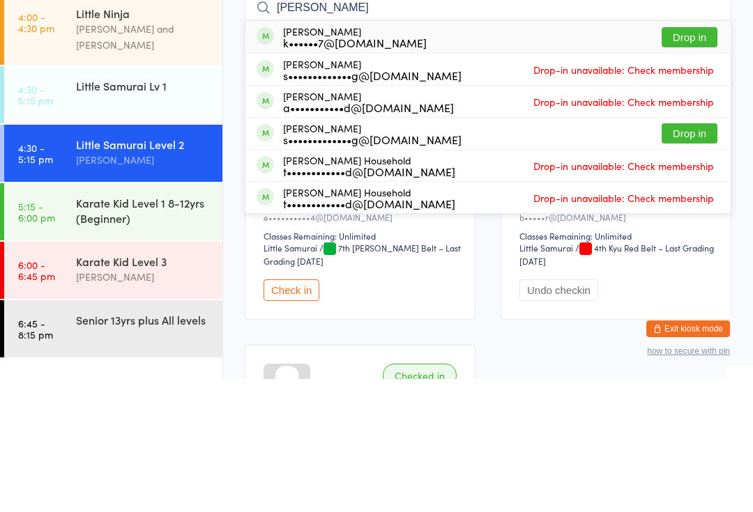
type input "[PERSON_NAME]"
click at [695, 160] on button "Drop in" at bounding box center [689, 170] width 56 height 20
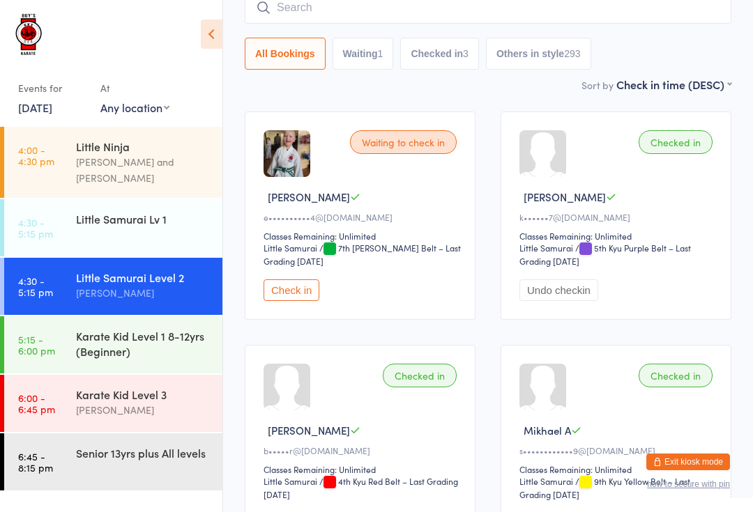
click at [107, 211] on div "Little Samurai Lv 1" at bounding box center [143, 218] width 135 height 15
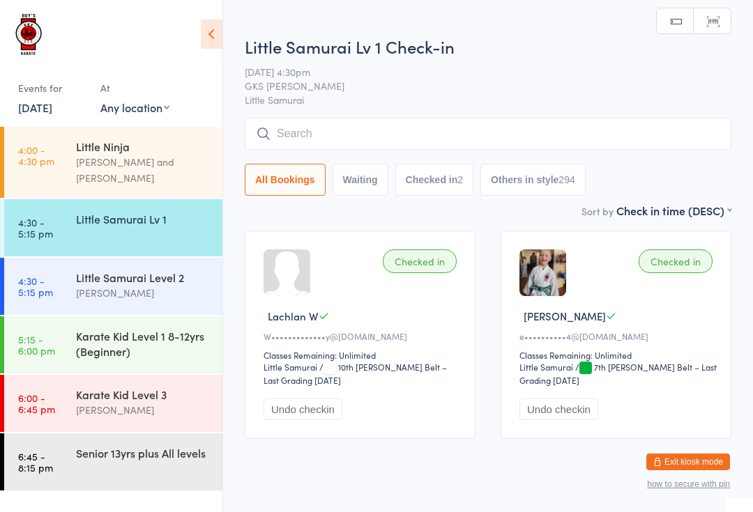
click at [360, 132] on input "search" at bounding box center [488, 134] width 486 height 32
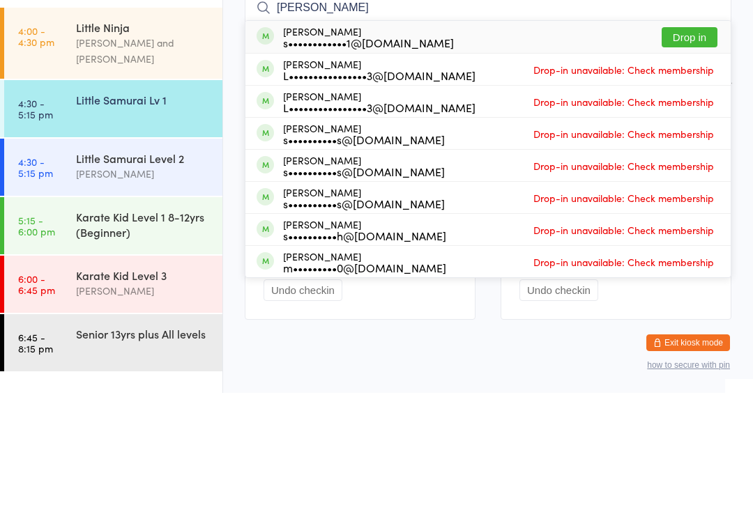
type input "[PERSON_NAME]"
click at [693, 146] on button "Drop in" at bounding box center [689, 156] width 56 height 20
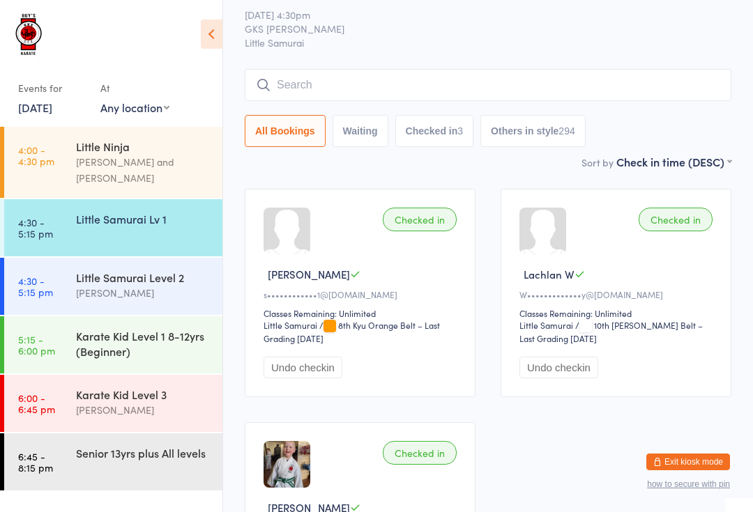
click at [519, 85] on input "search" at bounding box center [488, 85] width 486 height 32
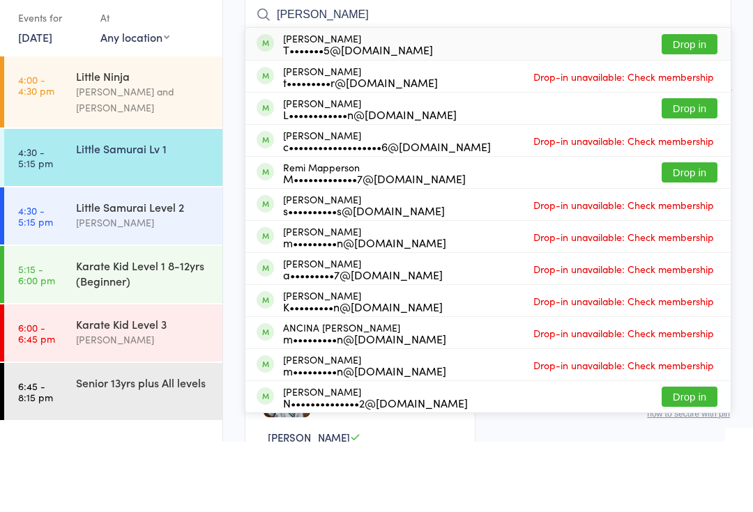
type input "[PERSON_NAME]"
click at [700, 169] on button "Drop in" at bounding box center [689, 179] width 56 height 20
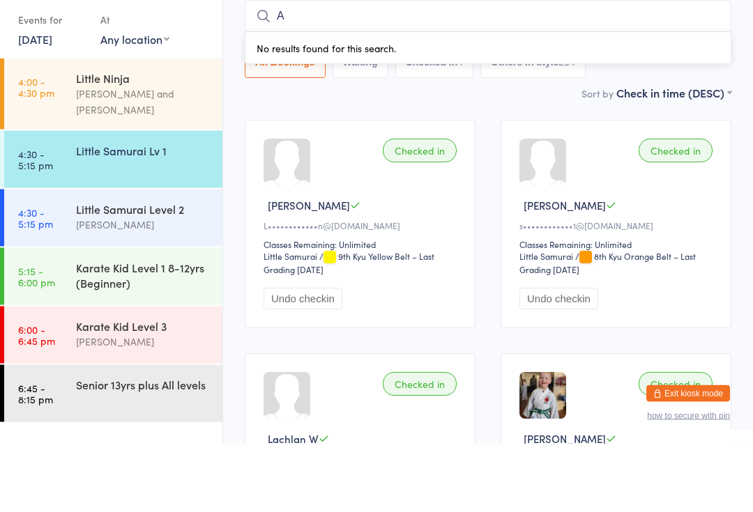
type input "Ad"
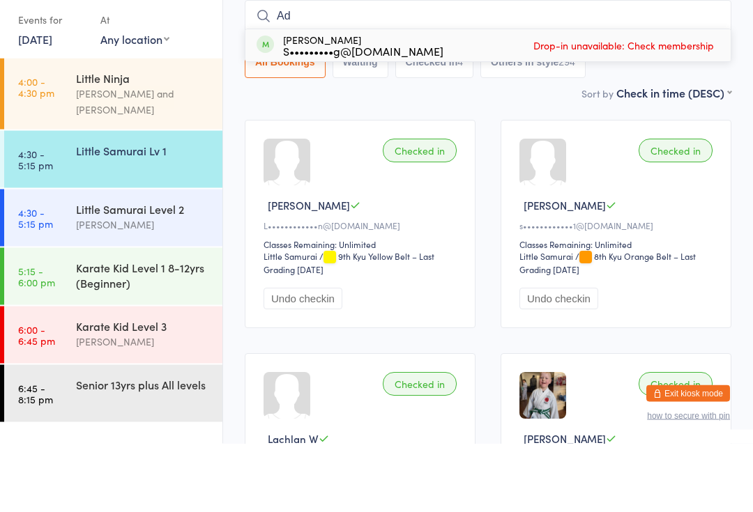
click at [134, 211] on div "Little Samurai Lv 1" at bounding box center [143, 218] width 135 height 15
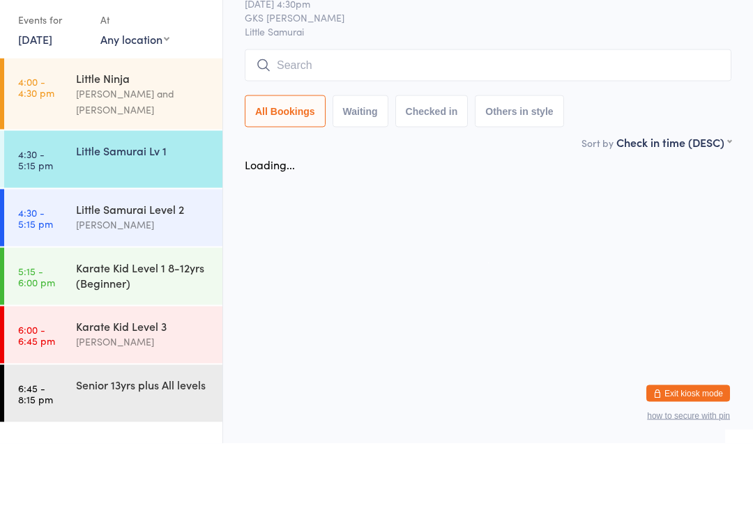
scroll to position [0, 0]
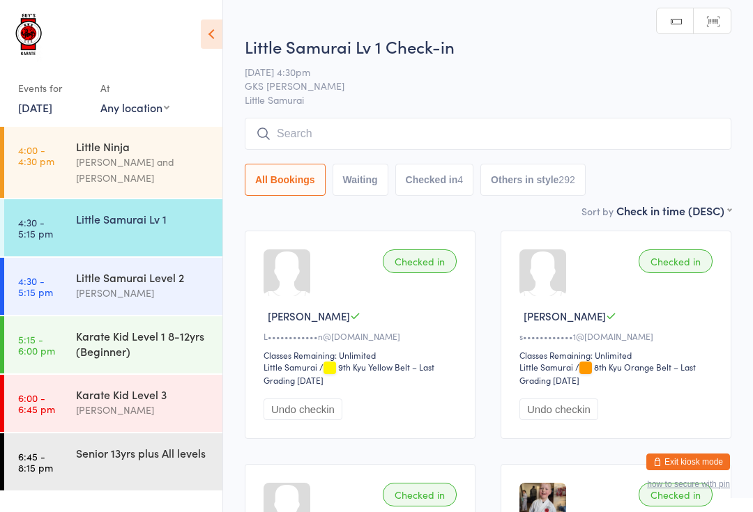
click at [286, 139] on input "search" at bounding box center [488, 134] width 486 height 32
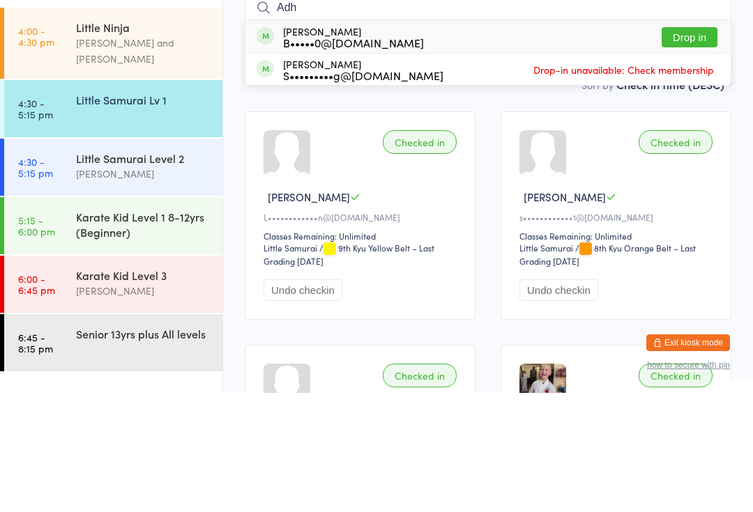
type input "Adh"
click at [699, 146] on button "Drop in" at bounding box center [689, 156] width 56 height 20
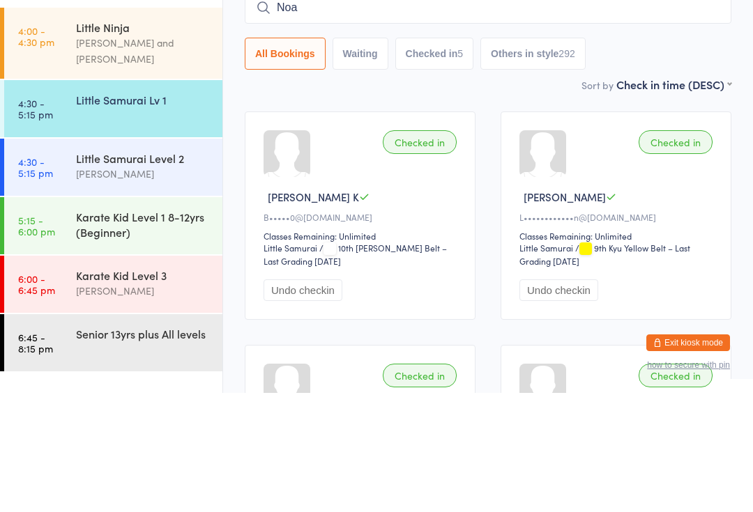
type input "[PERSON_NAME]"
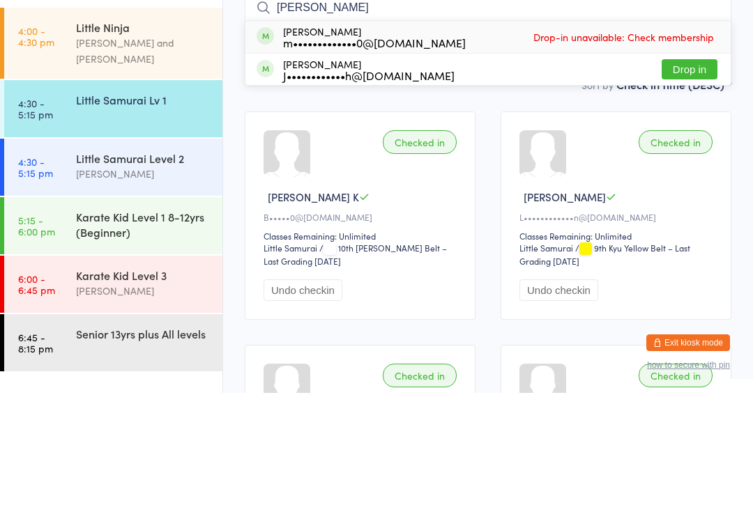
click at [152, 199] on div "Little Samurai Lv 1" at bounding box center [149, 218] width 146 height 39
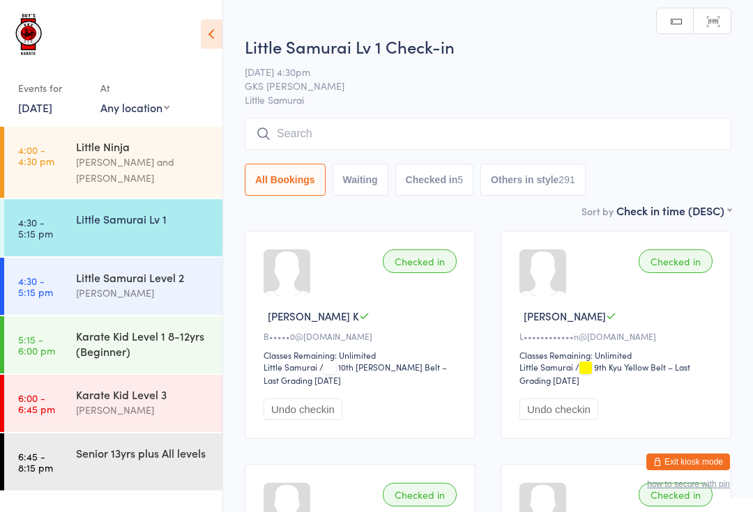
click at [159, 215] on div "Little Samurai Lv 1" at bounding box center [149, 218] width 146 height 39
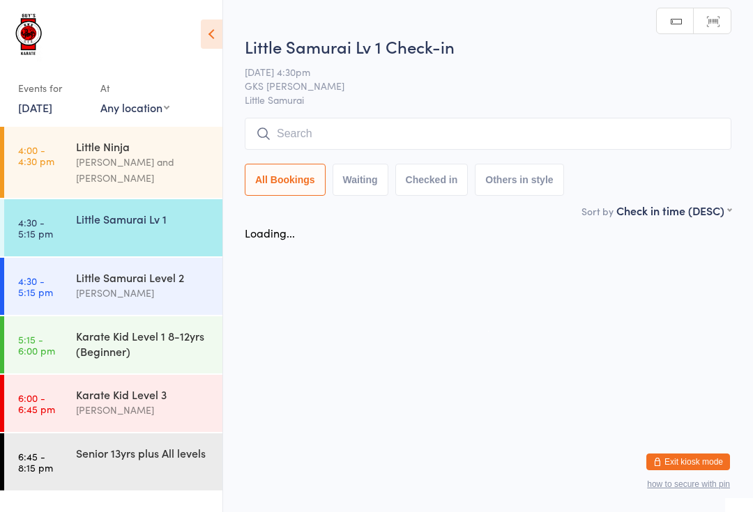
click at [316, 137] on input "search" at bounding box center [488, 134] width 486 height 32
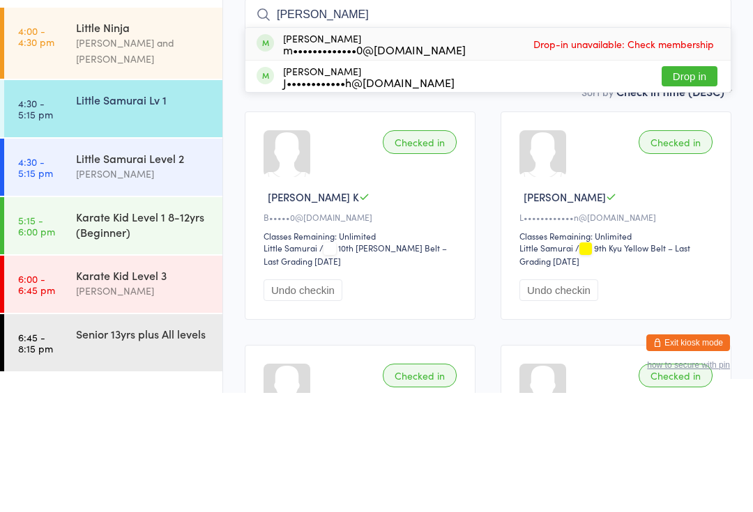
type input "[PERSON_NAME]"
click at [685, 185] on button "Drop in" at bounding box center [689, 195] width 56 height 20
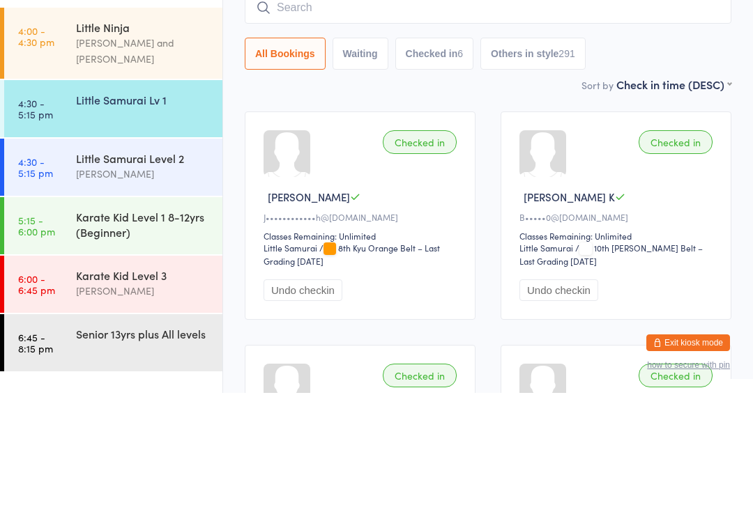
type input "A"
click at [170, 270] on div "Little Samurai Level 2" at bounding box center [143, 277] width 135 height 15
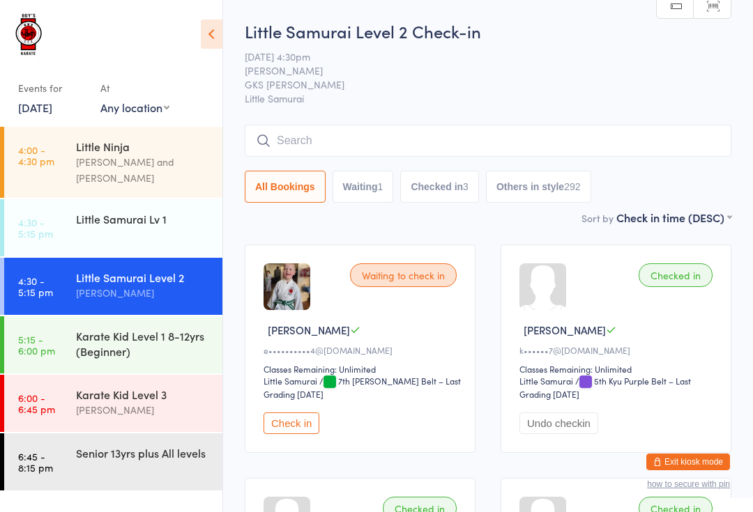
click at [440, 148] on input "search" at bounding box center [488, 141] width 486 height 32
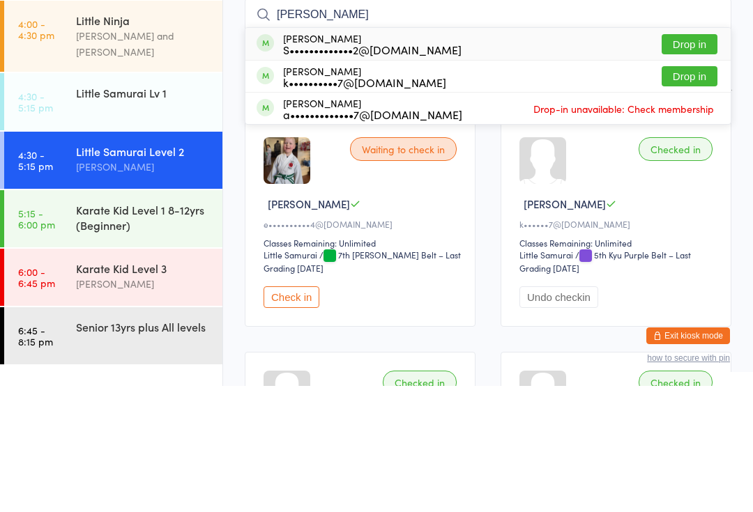
type input "[PERSON_NAME]"
click at [687, 160] on button "Drop in" at bounding box center [689, 170] width 56 height 20
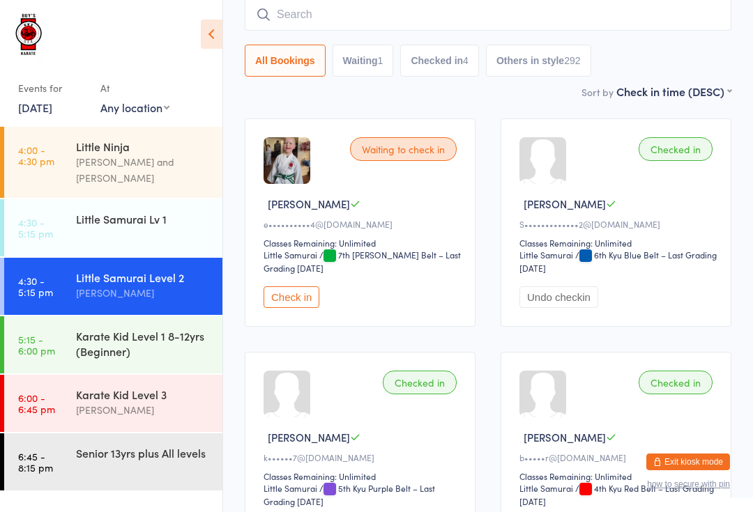
click at [682, 28] on input "search" at bounding box center [488, 15] width 486 height 32
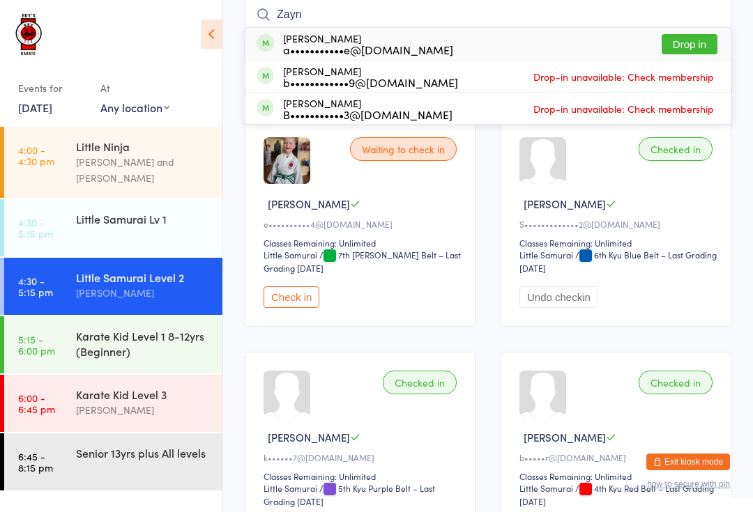
type input "Zayn"
click at [696, 44] on button "Drop in" at bounding box center [689, 44] width 56 height 20
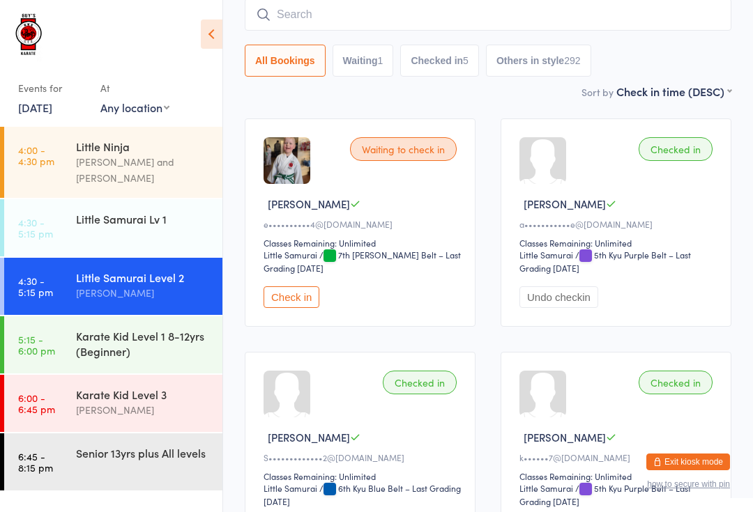
click at [438, 31] on input "search" at bounding box center [488, 15] width 486 height 32
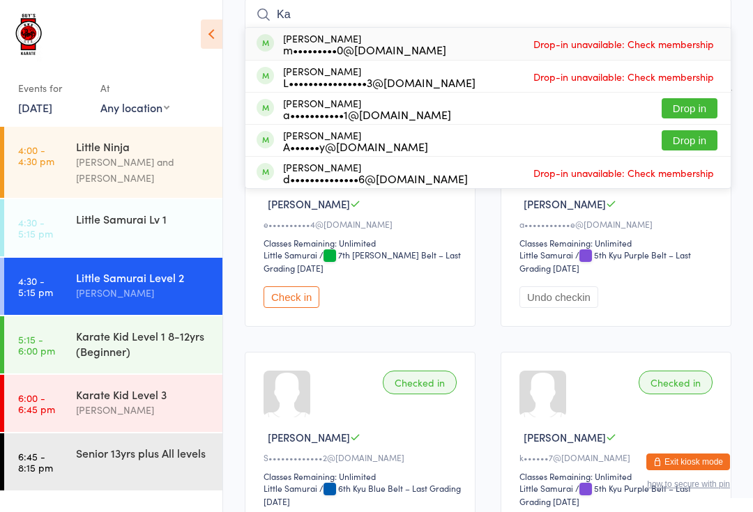
type input "Ka"
click at [688, 141] on button "Drop in" at bounding box center [689, 140] width 56 height 20
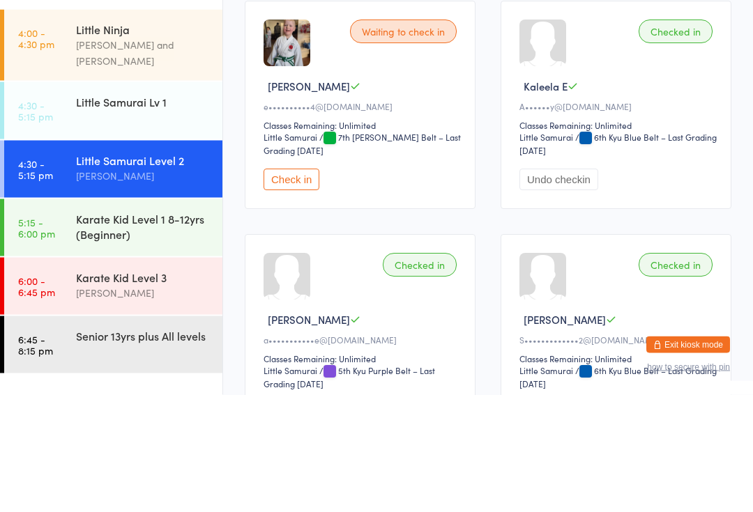
click at [178, 328] on div "Karate Kid Level 1 8-12yrs (Beginner)" at bounding box center [143, 343] width 135 height 31
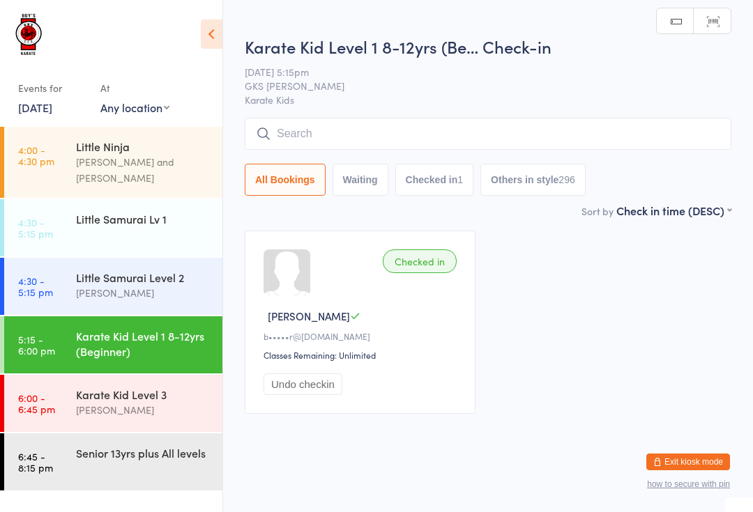
click at [441, 108] on div "Karate Kid Level 1 8-12yrs (Be… Check-in [DATE] 5:15pm GKS [PERSON_NAME] Karate…" at bounding box center [488, 119] width 486 height 168
click at [500, 127] on input "search" at bounding box center [488, 134] width 486 height 32
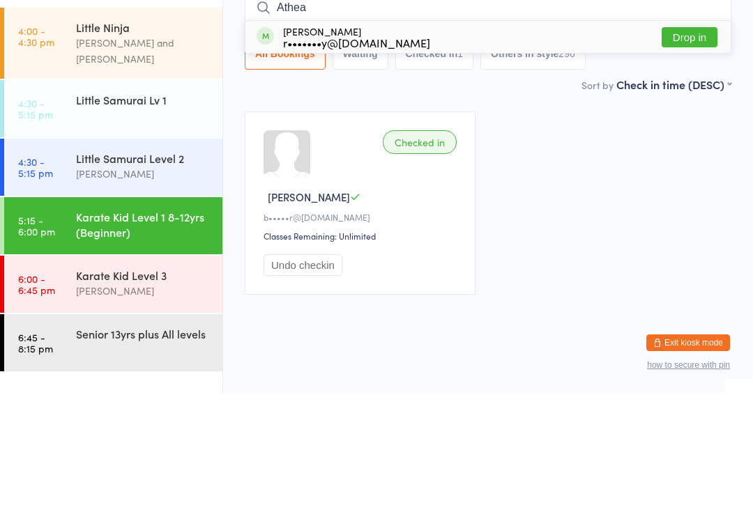
type input "Athea"
click at [695, 146] on button "Drop in" at bounding box center [689, 156] width 56 height 20
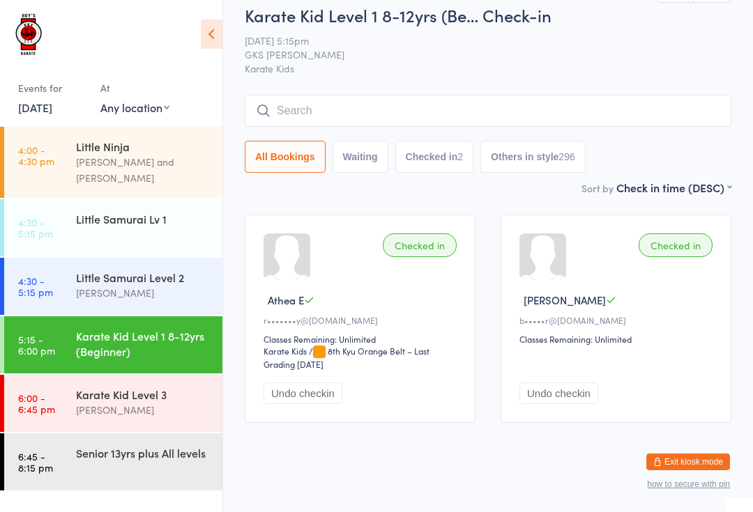
click at [131, 211] on div "Little Samurai Lv 1" at bounding box center [143, 218] width 135 height 15
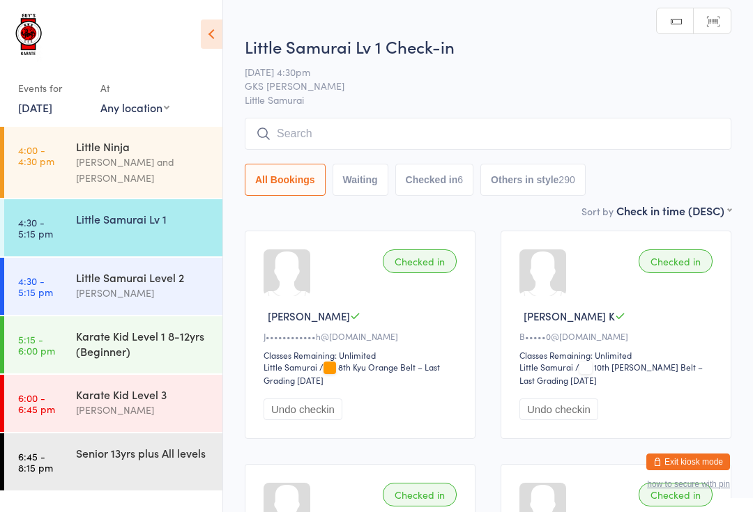
click at [316, 141] on input "search" at bounding box center [488, 134] width 486 height 32
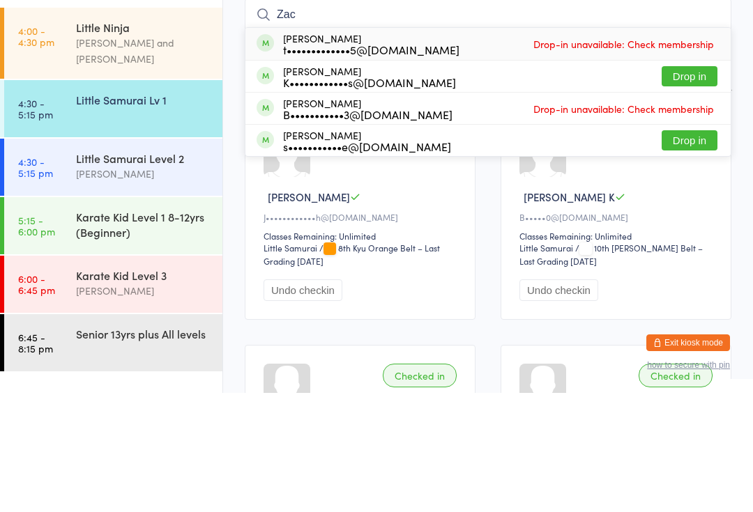
type input "Zac"
click at [698, 185] on button "Drop in" at bounding box center [689, 195] width 56 height 20
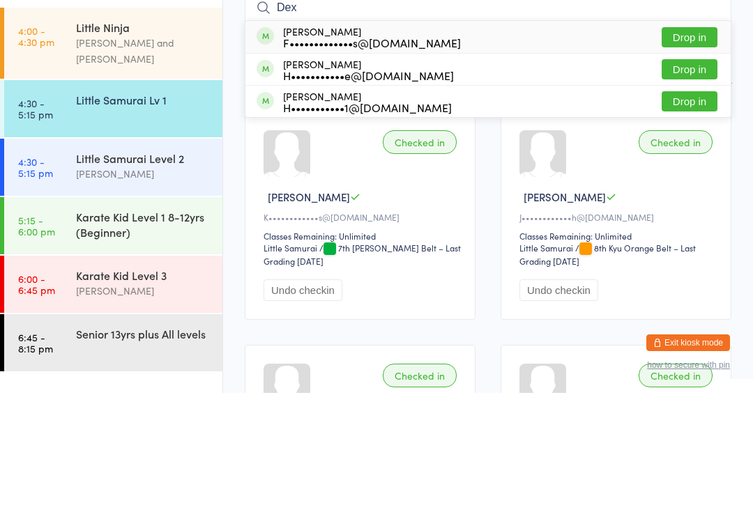
type input "Dex"
click at [691, 210] on button "Drop in" at bounding box center [689, 220] width 56 height 20
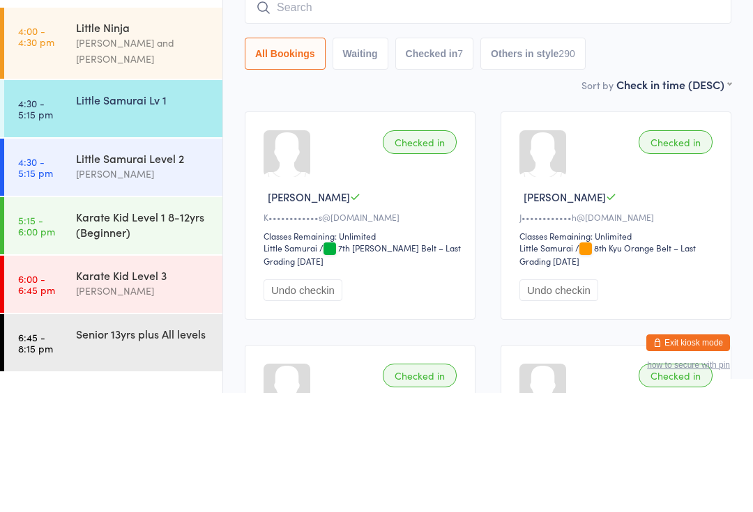
click at [689, 196] on select "First name (ASC) First name (DESC) Last name (ASC) Last name (DESC) Check in ti…" at bounding box center [673, 202] width 115 height 12
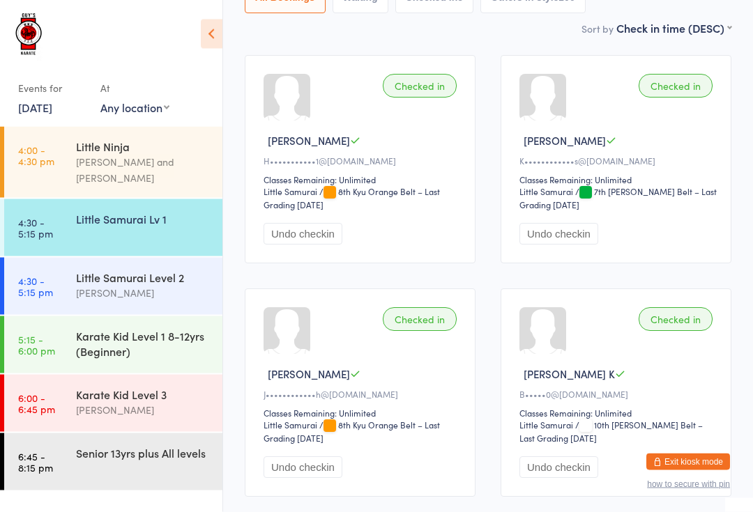
scroll to position [174, 0]
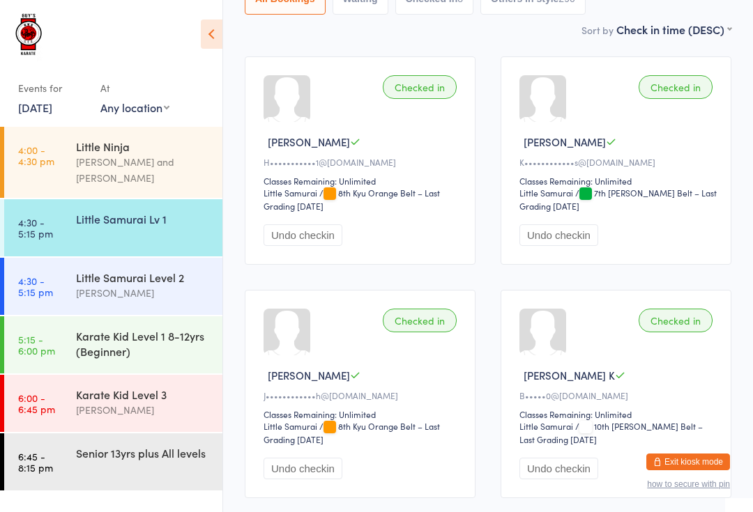
click at [57, 204] on link "4:30 - 5:15 pm Little Samurai Lv 1" at bounding box center [113, 227] width 218 height 57
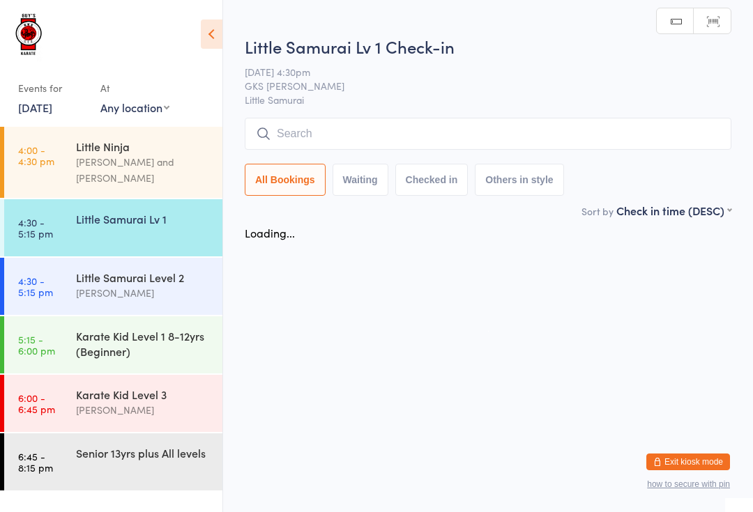
scroll to position [0, 0]
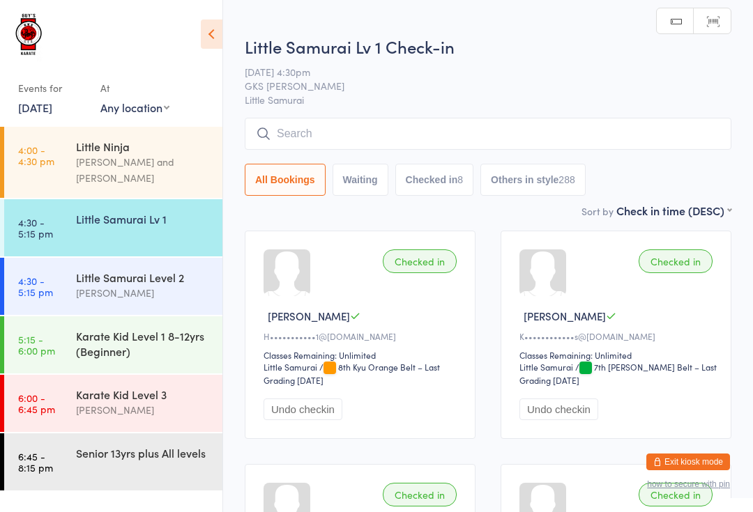
click at [302, 129] on input "search" at bounding box center [488, 134] width 486 height 32
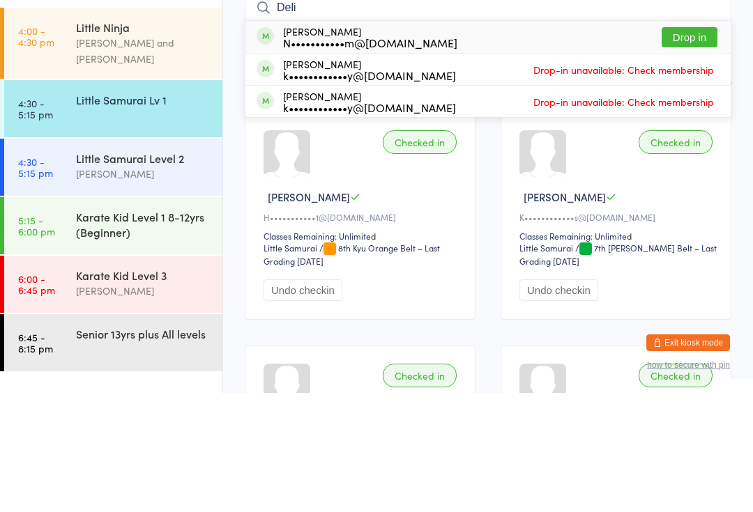
type input "Deli"
click at [704, 146] on button "Drop in" at bounding box center [689, 156] width 56 height 20
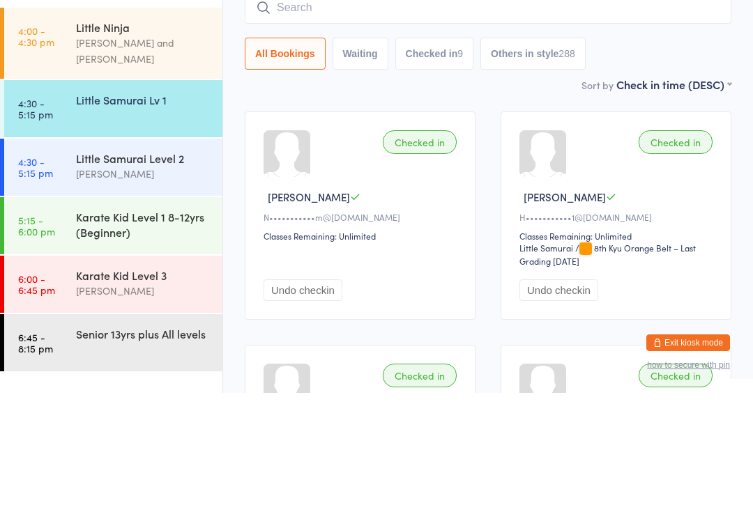
click at [57, 258] on link "4:30 - 5:15 pm Little Samurai Level 2 [PERSON_NAME]" at bounding box center [113, 286] width 218 height 57
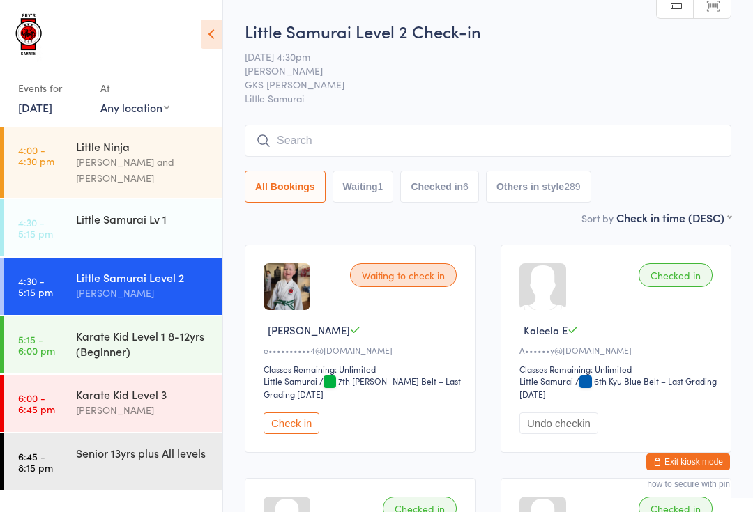
click at [650, 151] on input "search" at bounding box center [488, 141] width 486 height 32
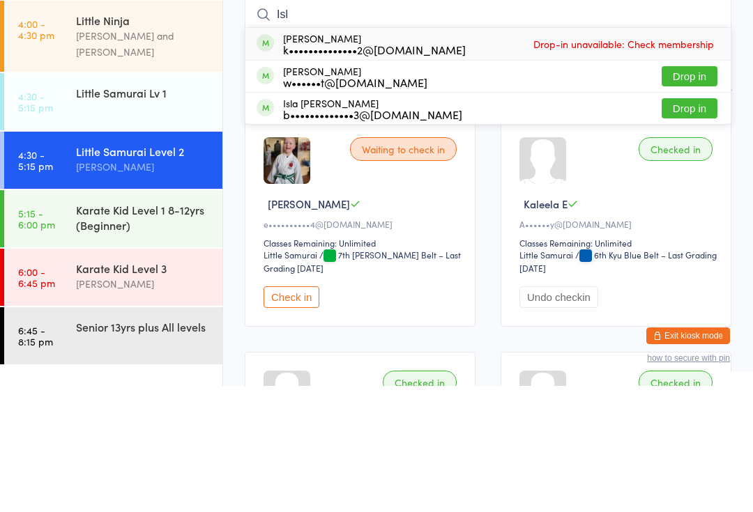
type input "Isl"
click at [697, 224] on button "Drop in" at bounding box center [689, 234] width 56 height 20
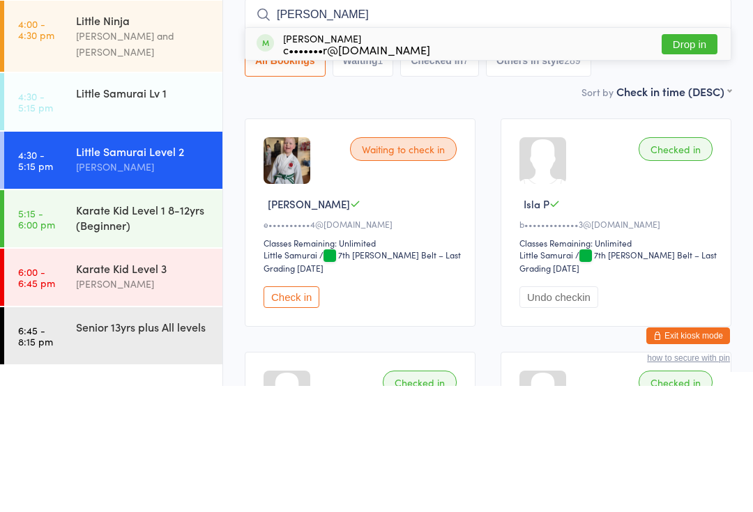
type input "[PERSON_NAME]"
click at [322, 170] on div "c•••••••r@[DOMAIN_NAME]" at bounding box center [356, 175] width 147 height 11
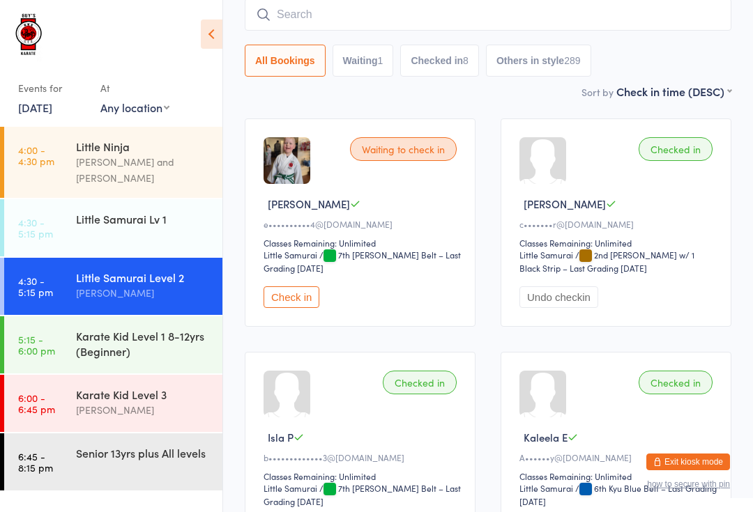
click at [622, 6] on input "search" at bounding box center [488, 15] width 486 height 32
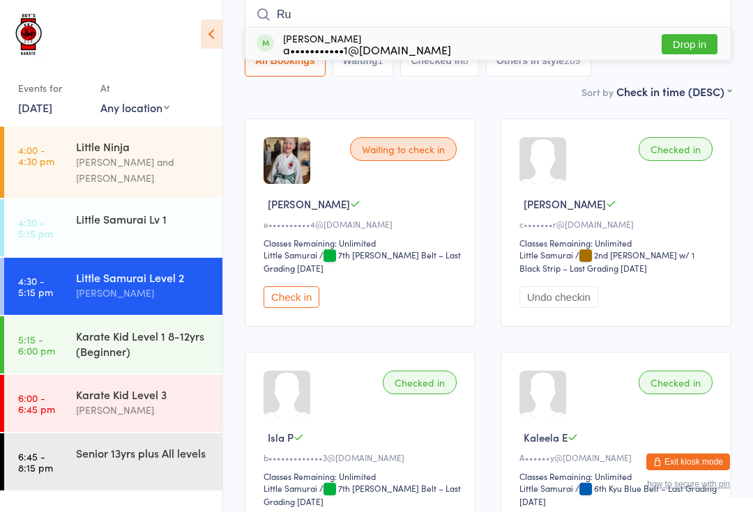
type input "Ru"
click at [360, 44] on div "a•••••••••••1@[DOMAIN_NAME]" at bounding box center [367, 49] width 168 height 11
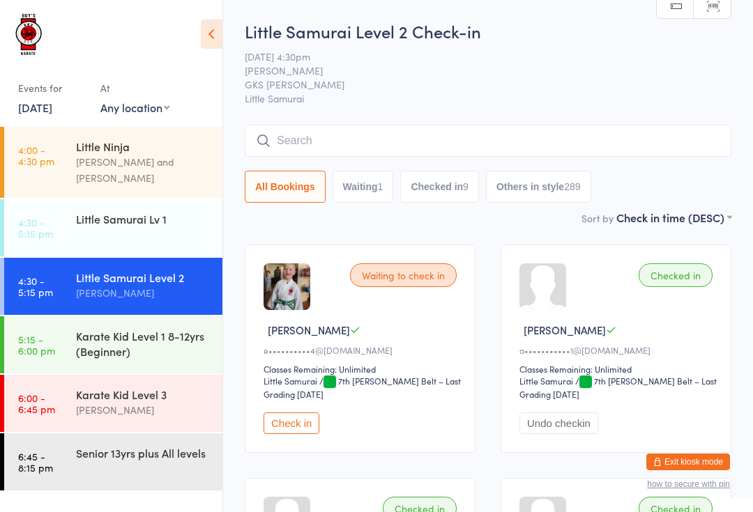
scroll to position [106, 0]
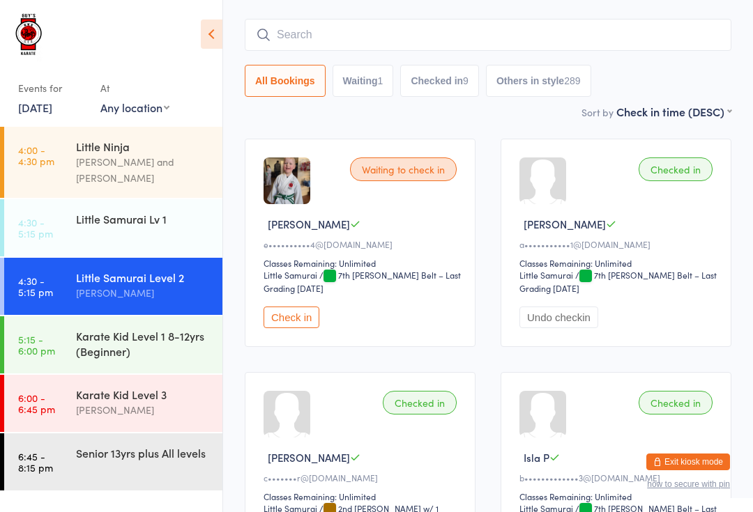
click at [94, 336] on div "Karate Kid Level 1 8-12yrs (Beginner)" at bounding box center [143, 343] width 135 height 31
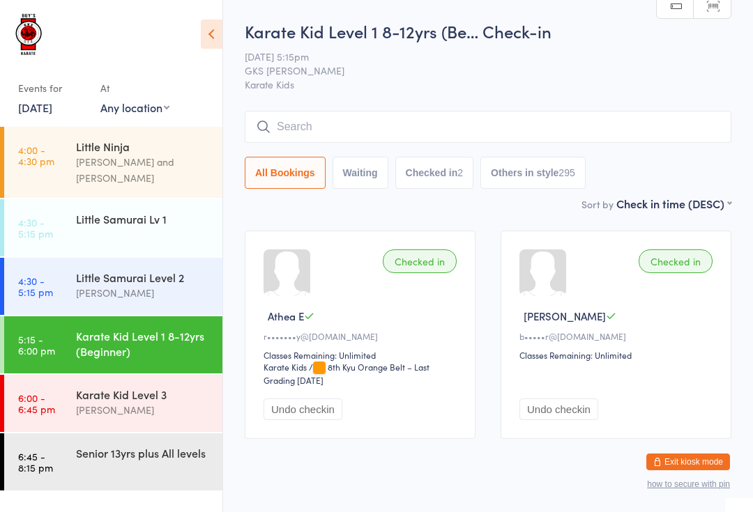
click at [653, 151] on div "All Bookings Waiting Checked in 2 Others in style 295" at bounding box center [488, 150] width 486 height 78
click at [605, 124] on input "search" at bounding box center [488, 127] width 486 height 32
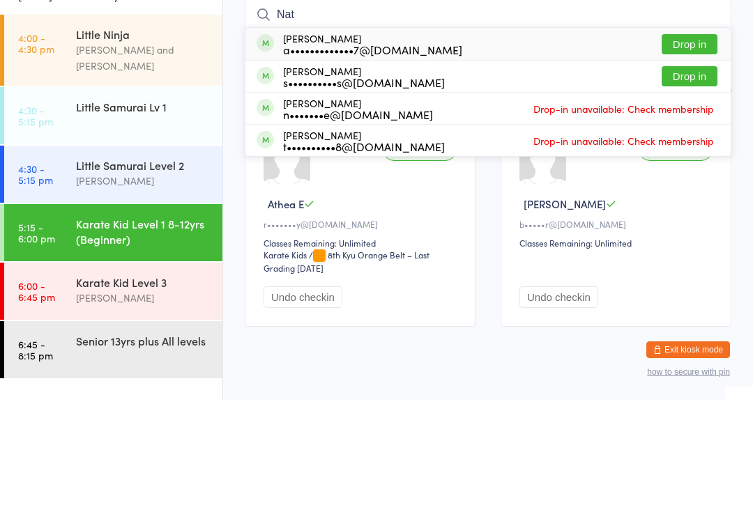
type input "Nat"
click at [685, 146] on button "Drop in" at bounding box center [689, 156] width 56 height 20
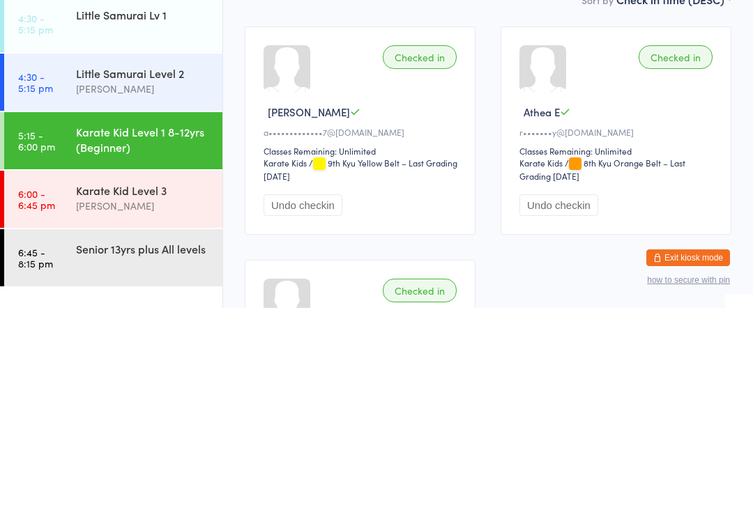
click at [98, 270] on div "Little Samurai Level 2" at bounding box center [143, 277] width 135 height 15
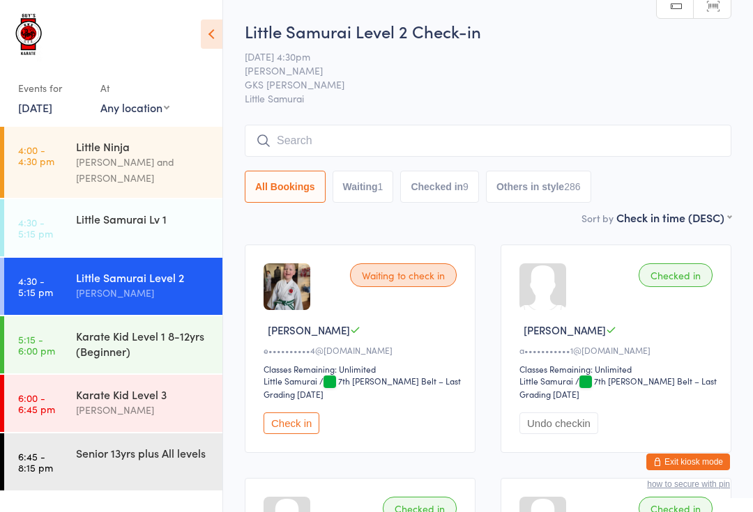
click at [523, 134] on input "search" at bounding box center [488, 141] width 486 height 32
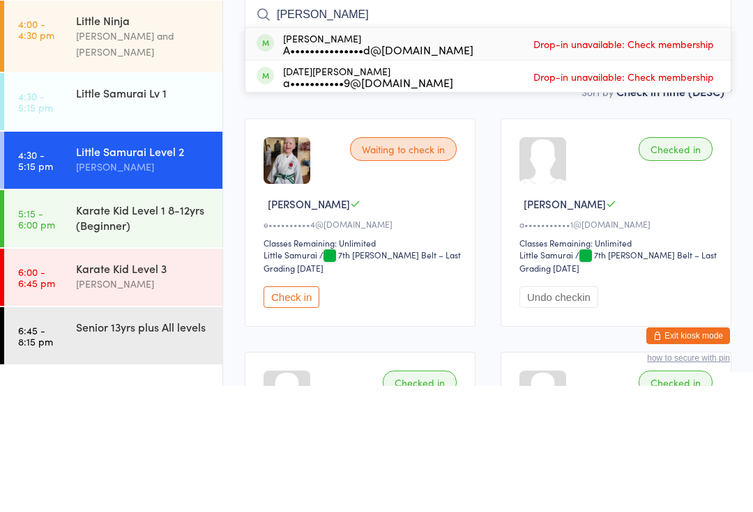
type input "[PERSON_NAME]"
click at [454, 154] on div "[PERSON_NAME] A•••••••••••••••d@[DOMAIN_NAME] Drop-in unavailable: Check member…" at bounding box center [487, 170] width 485 height 32
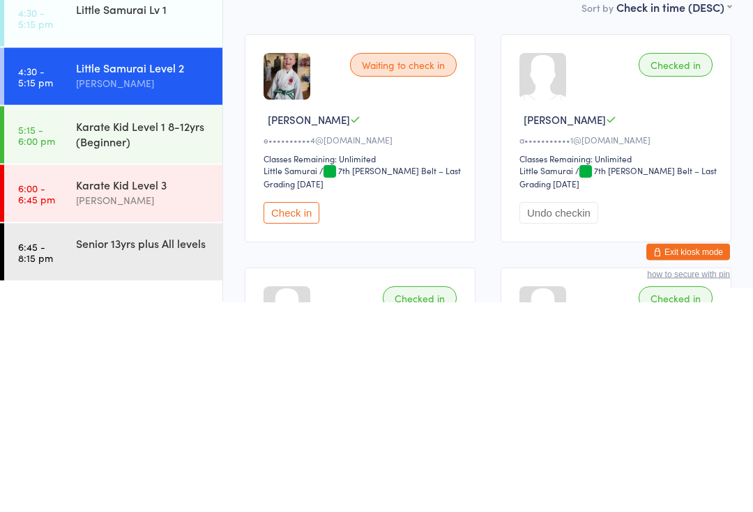
click at [176, 285] on div "[PERSON_NAME]" at bounding box center [143, 293] width 135 height 16
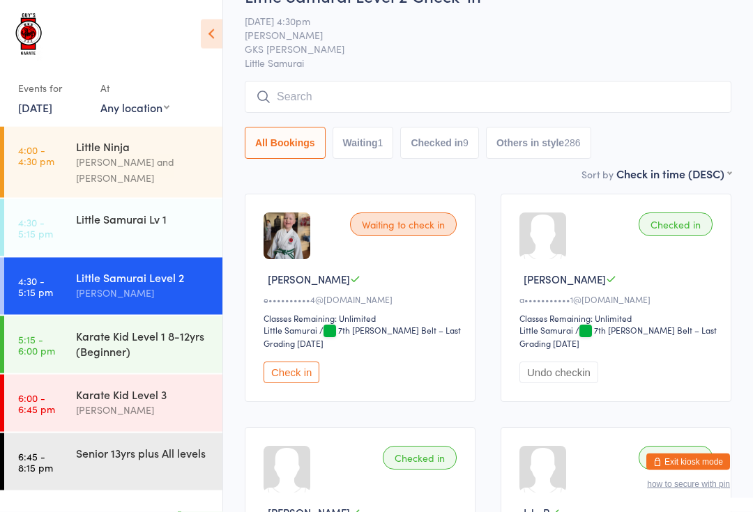
scroll to position [51, 0]
click at [137, 457] on div "Senior 13yrs plus All levels" at bounding box center [149, 452] width 146 height 39
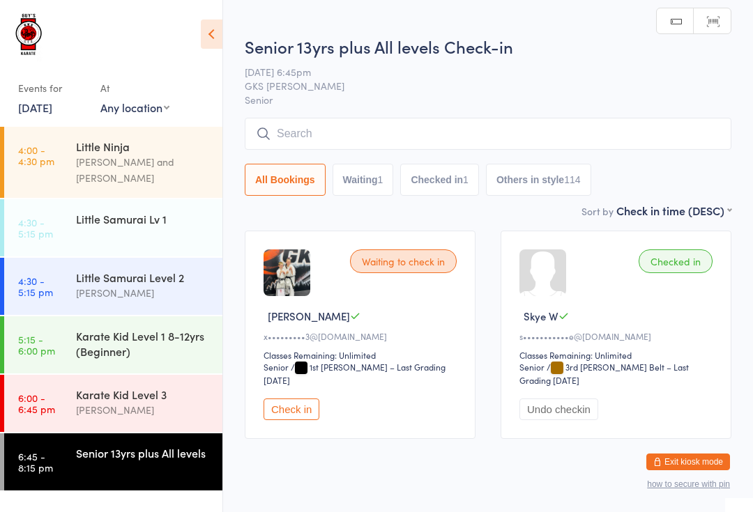
click at [141, 402] on div "[PERSON_NAME]" at bounding box center [143, 410] width 135 height 16
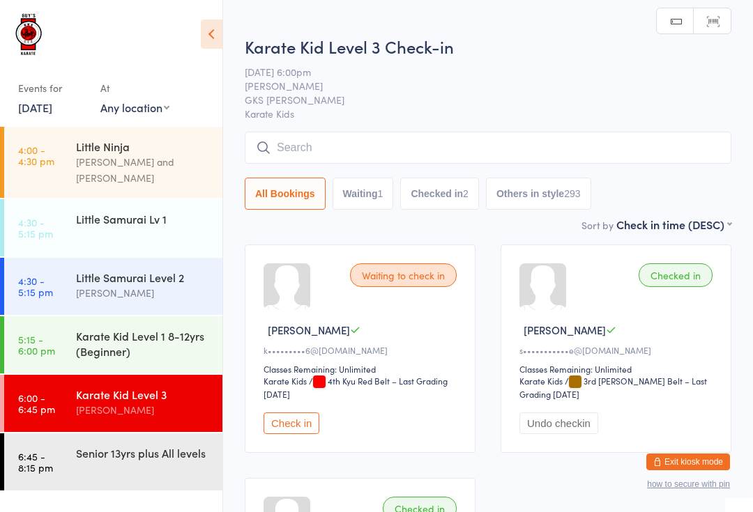
click at [179, 348] on div "Karate Kid Level 1 8-12yrs (Beginner)" at bounding box center [149, 343] width 146 height 54
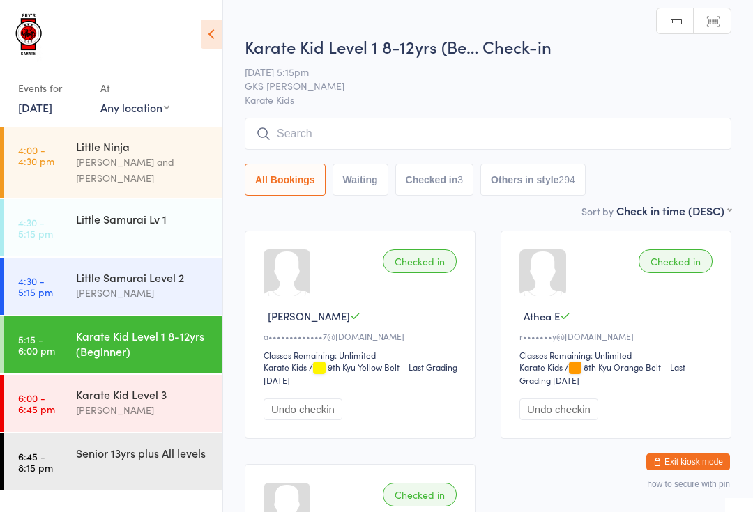
click at [447, 139] on input "search" at bounding box center [488, 134] width 486 height 32
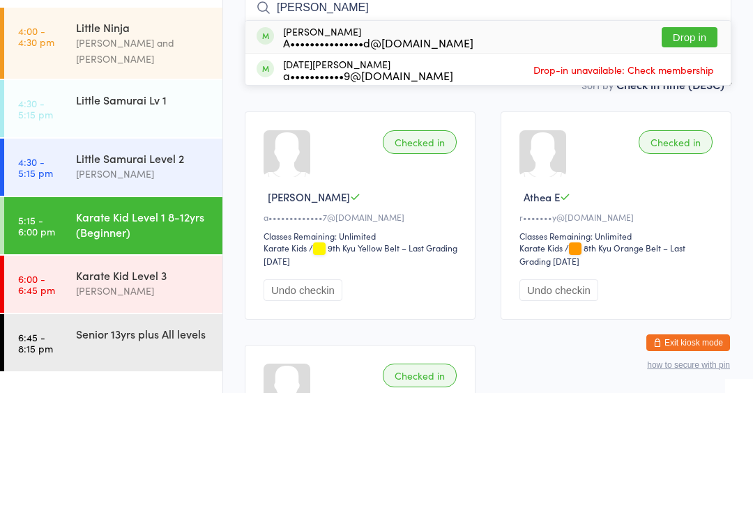
type input "[PERSON_NAME]"
click at [696, 146] on button "Drop in" at bounding box center [689, 156] width 56 height 20
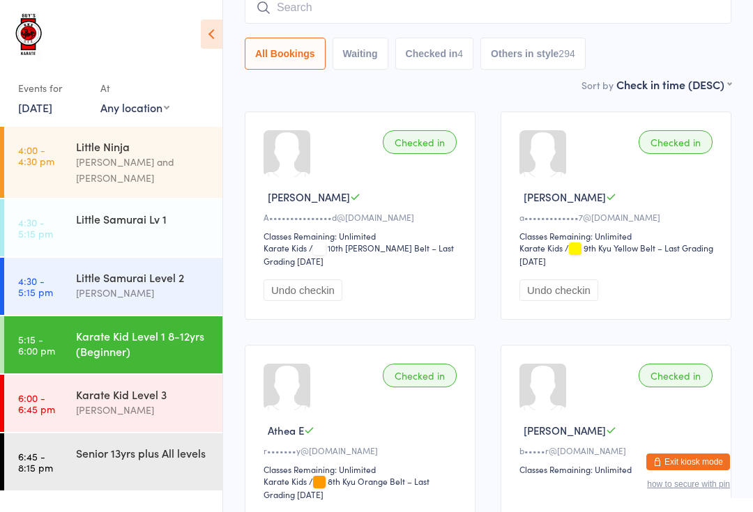
click at [591, 22] on input "search" at bounding box center [488, 8] width 486 height 32
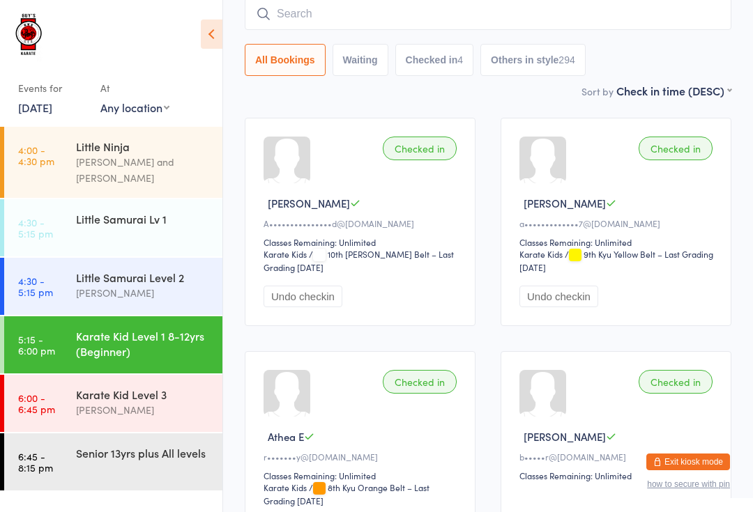
scroll to position [112, 0]
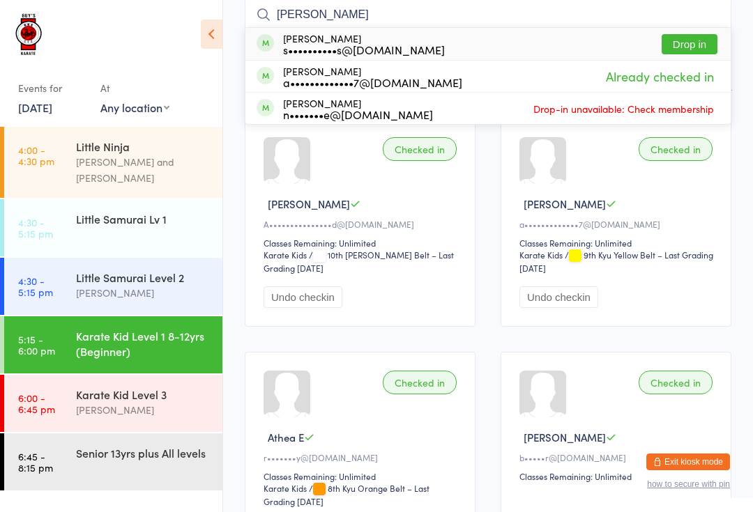
type input "[PERSON_NAME]"
click at [698, 45] on button "Drop in" at bounding box center [689, 44] width 56 height 20
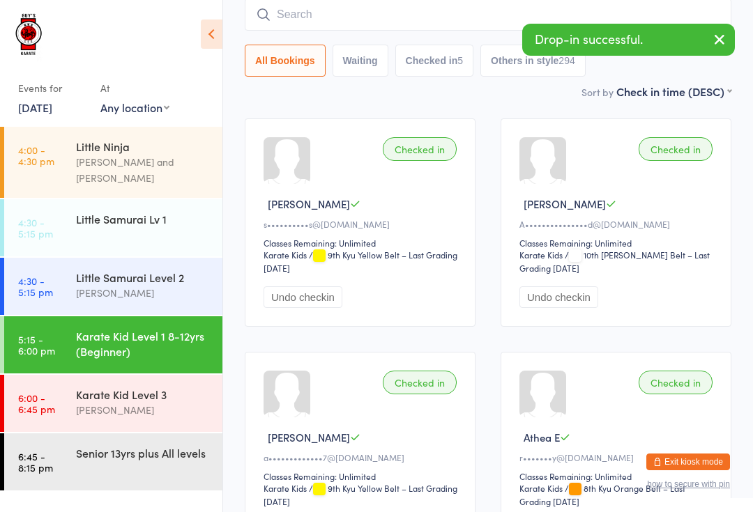
click at [421, 14] on input "search" at bounding box center [488, 15] width 486 height 32
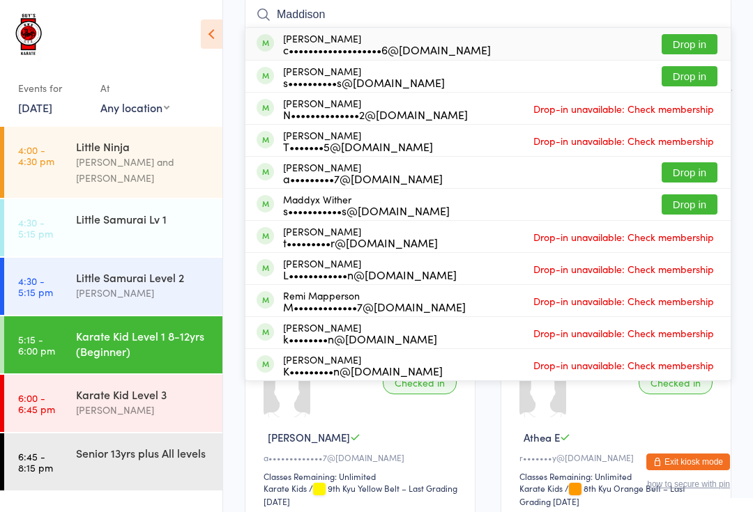
type input "Maddison"
click at [691, 75] on button "Drop in" at bounding box center [689, 76] width 56 height 20
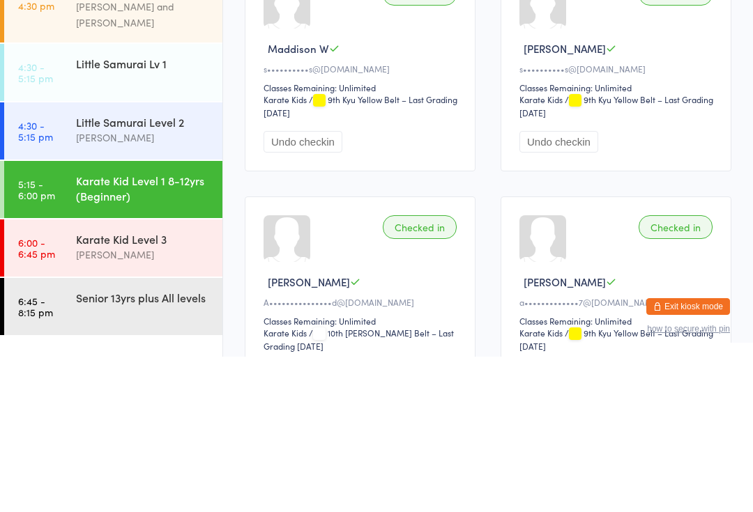
click at [158, 328] on div "Karate Kid Level 1 8-12yrs (Beginner)" at bounding box center [143, 343] width 135 height 31
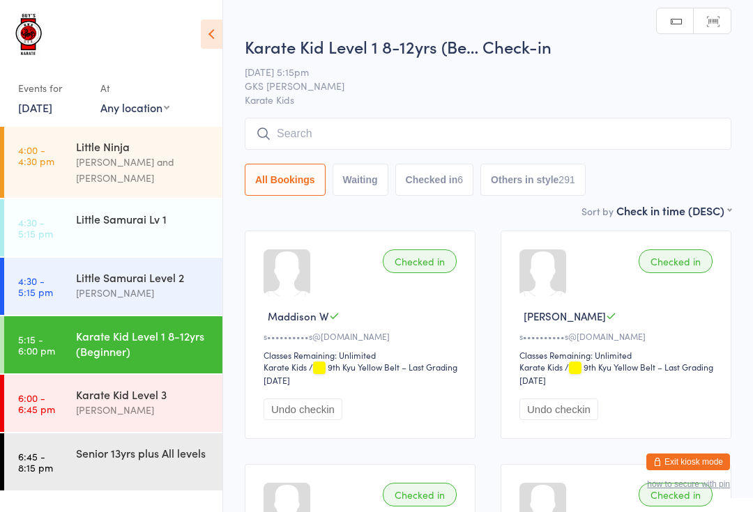
click at [367, 134] on input "search" at bounding box center [488, 134] width 486 height 32
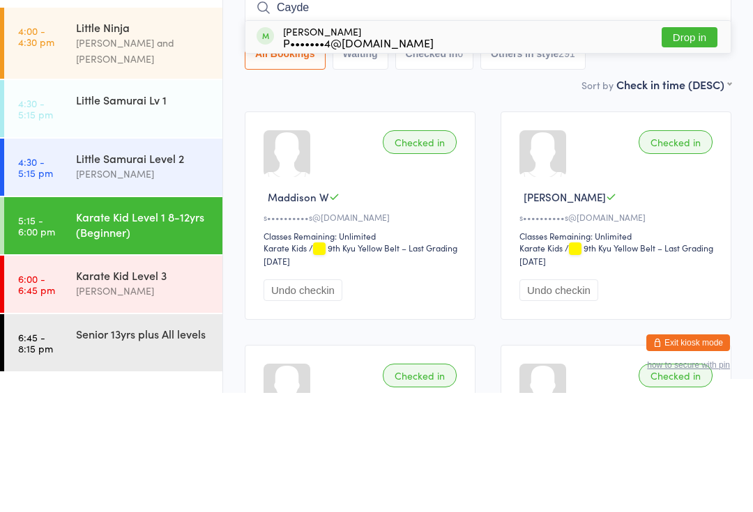
type input "Cayde"
click at [686, 146] on button "Drop in" at bounding box center [689, 156] width 56 height 20
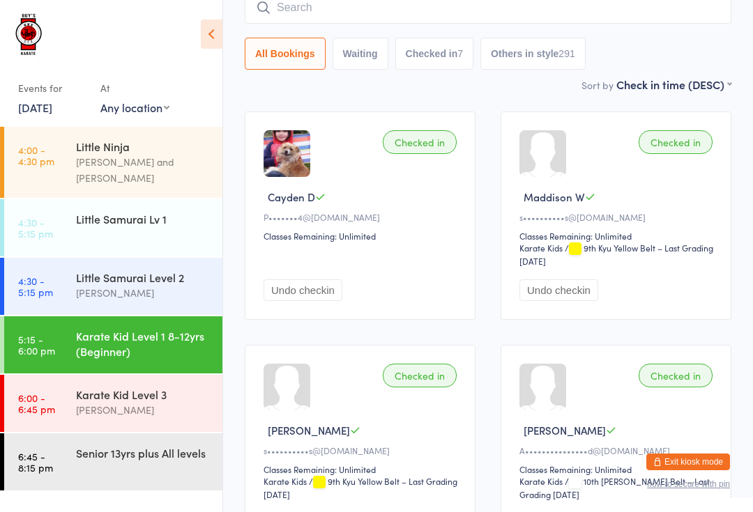
click at [325, 8] on input "search" at bounding box center [488, 8] width 486 height 32
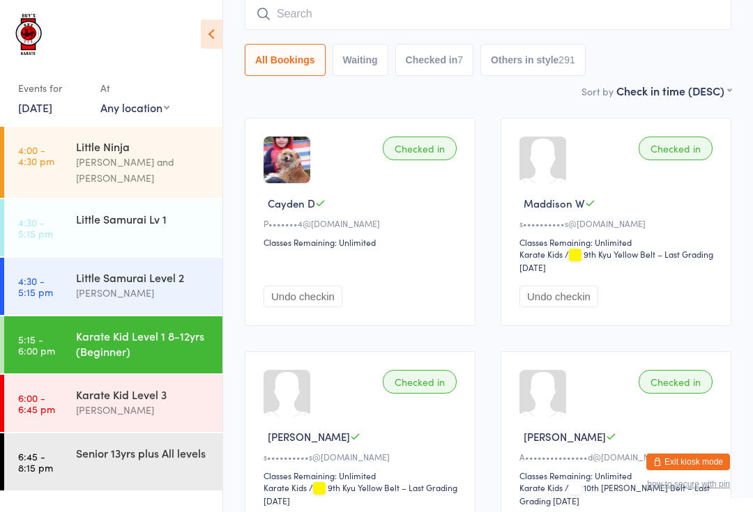
scroll to position [112, 0]
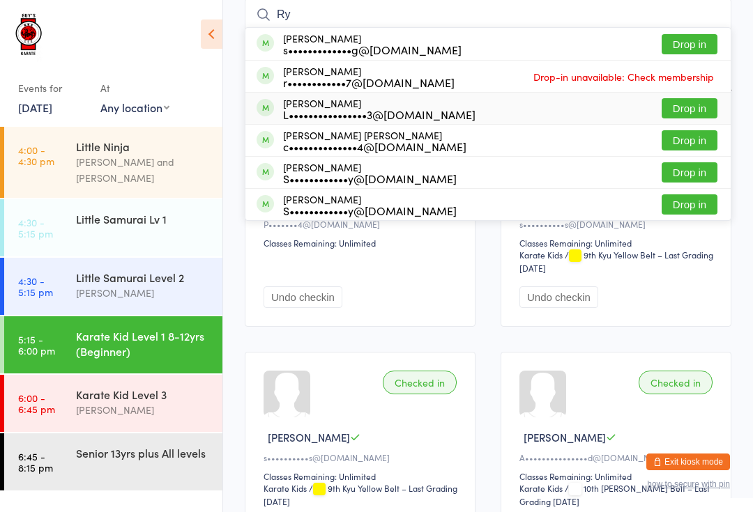
type input "Ry"
click at [270, 101] on span at bounding box center [264, 107] width 17 height 17
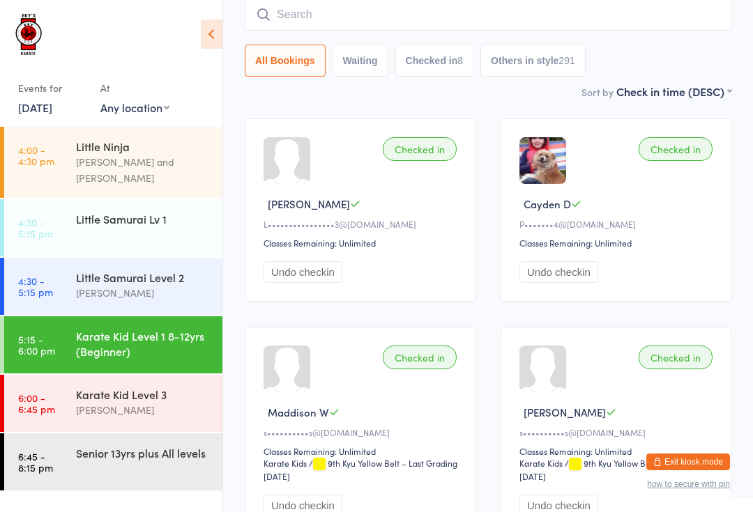
click at [605, 20] on input "search" at bounding box center [488, 15] width 486 height 32
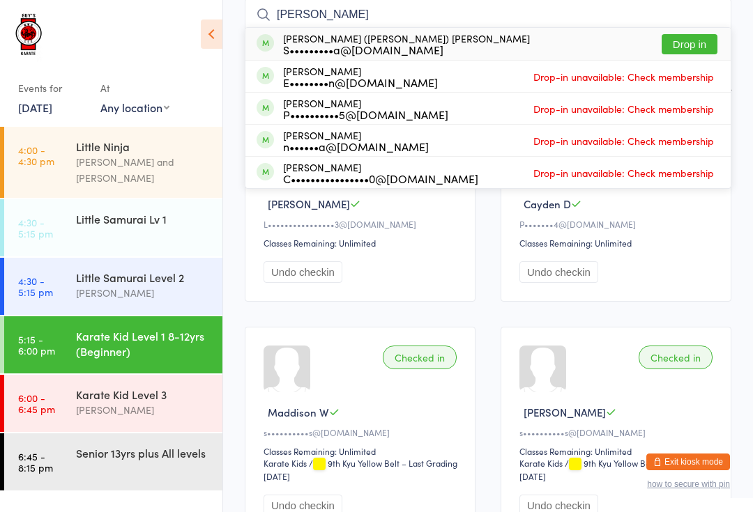
type input "[PERSON_NAME]"
click at [703, 38] on button "Drop in" at bounding box center [689, 44] width 56 height 20
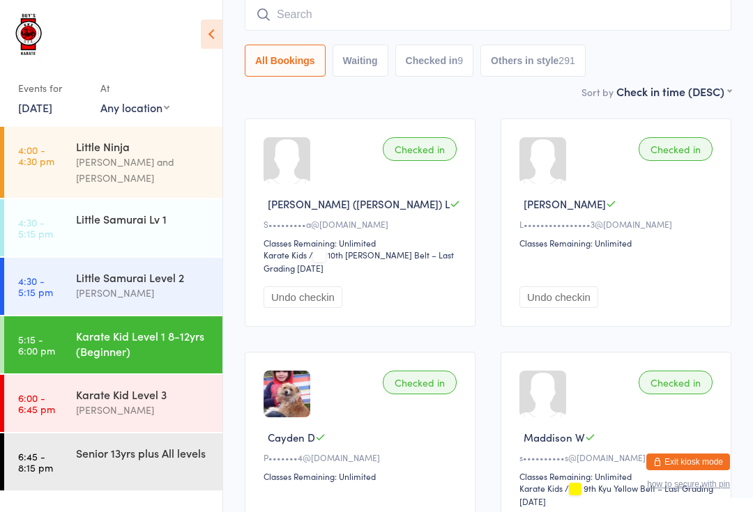
click at [491, 22] on input "search" at bounding box center [488, 15] width 486 height 32
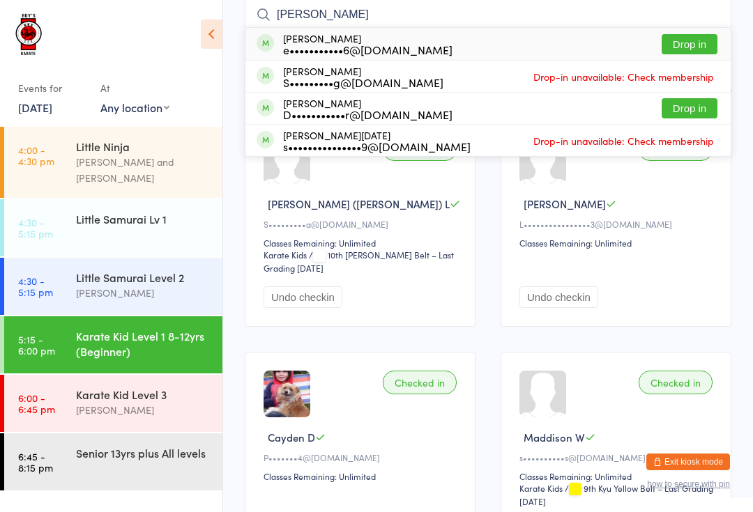
type input "[PERSON_NAME]"
click at [694, 49] on button "Drop in" at bounding box center [689, 44] width 56 height 20
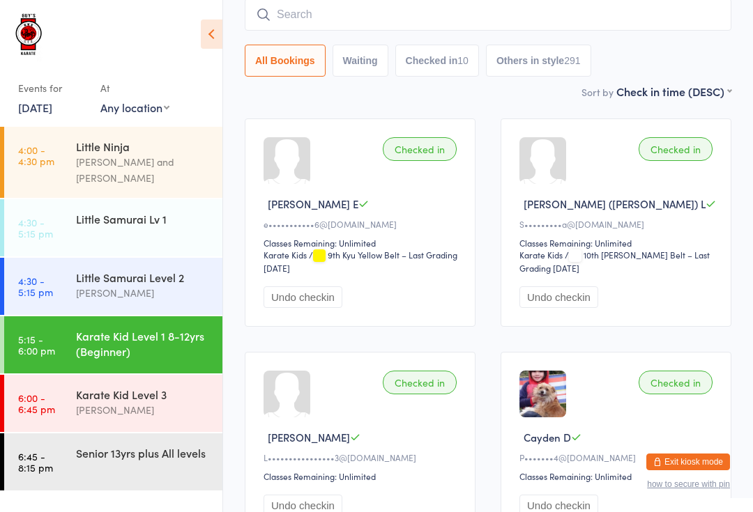
click at [682, 21] on input "search" at bounding box center [488, 15] width 486 height 32
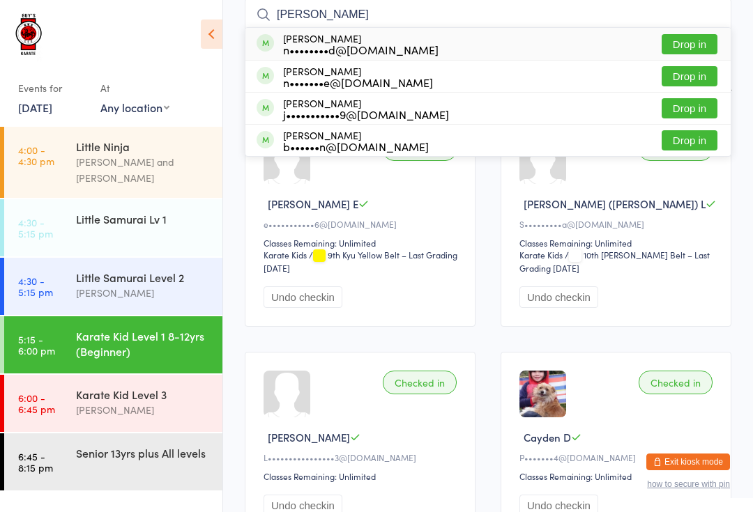
type input "[PERSON_NAME]"
click at [690, 72] on button "Drop in" at bounding box center [689, 76] width 56 height 20
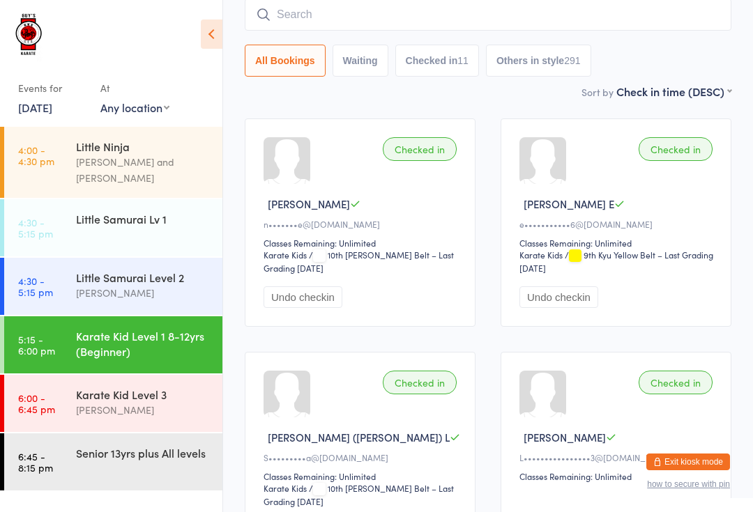
click at [319, 97] on div "Sort by Check in time (DESC) First name (ASC) First name (DESC) Last name (ASC)…" at bounding box center [488, 91] width 486 height 15
click at [342, 15] on input "search" at bounding box center [488, 15] width 486 height 32
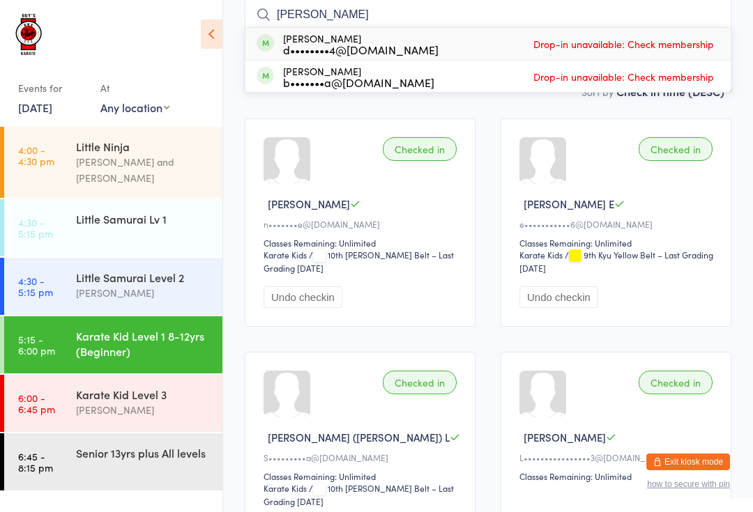
type input "[PERSON_NAME]"
click at [197, 97] on div "Events for [DATE] [DATE] [DATE] Sun Mon Tue Wed Thu Fri Sat 31 27 28 29 30 31 0…" at bounding box center [111, 66] width 222 height 132
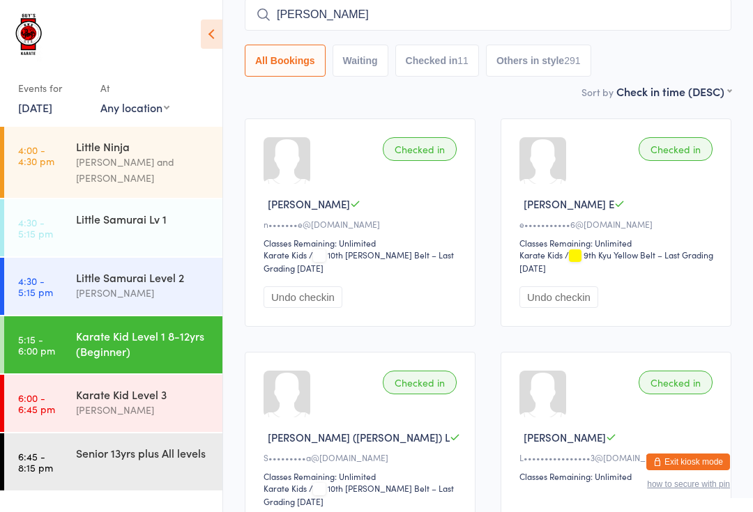
click at [153, 270] on div "Little Samurai Level 2" at bounding box center [143, 277] width 135 height 15
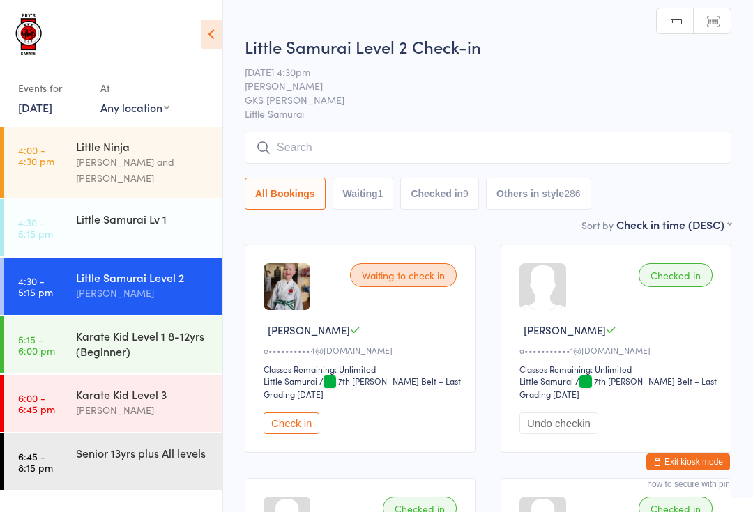
click at [178, 328] on div "Karate Kid Level 1 8-12yrs (Beginner)" at bounding box center [143, 343] width 135 height 31
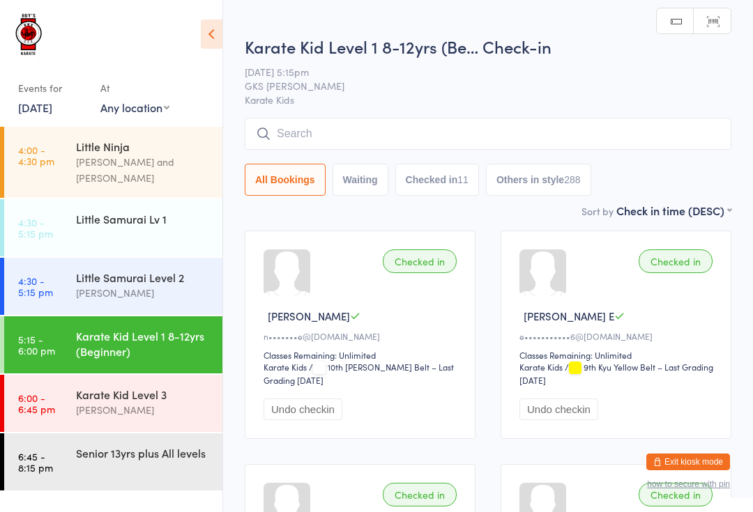
click at [378, 144] on input "search" at bounding box center [488, 134] width 486 height 32
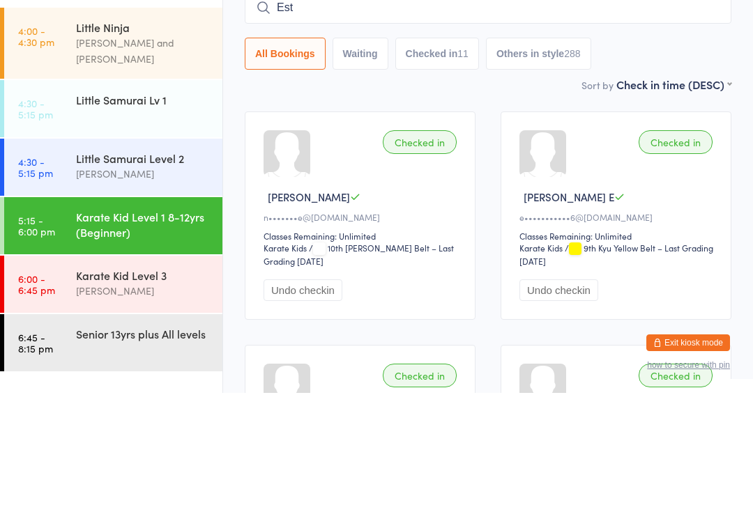
type input "Este"
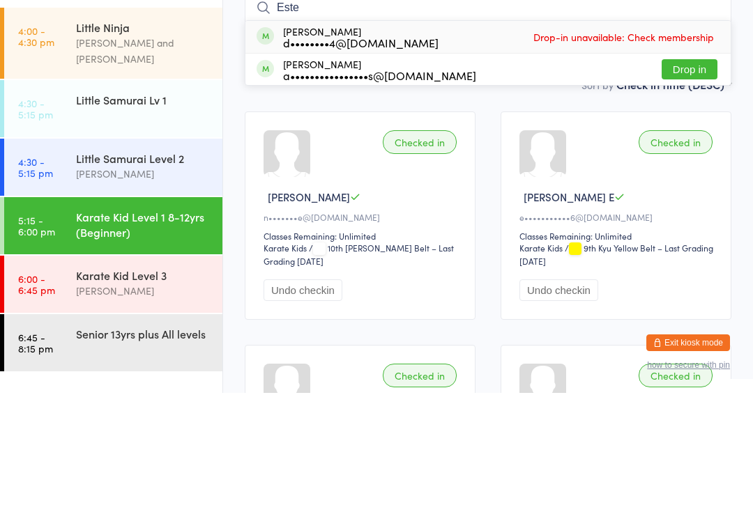
click at [215, 258] on div "Little Samurai Level 2 [PERSON_NAME]" at bounding box center [149, 285] width 146 height 55
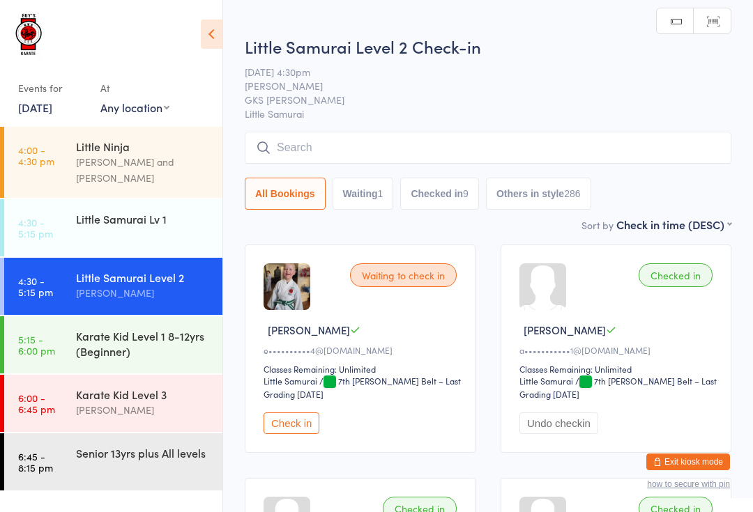
click at [169, 329] on div "Karate Kid Level 1 8-12yrs (Beginner)" at bounding box center [143, 343] width 135 height 31
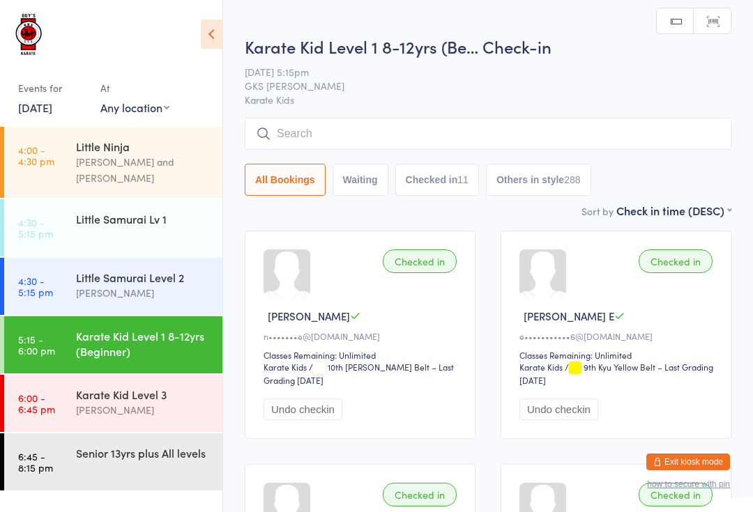
click at [378, 125] on input "search" at bounding box center [488, 134] width 486 height 32
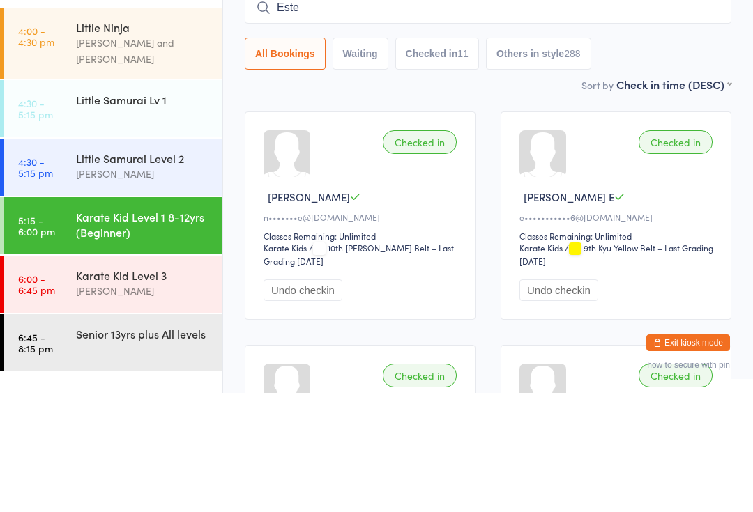
scroll to position [119, 0]
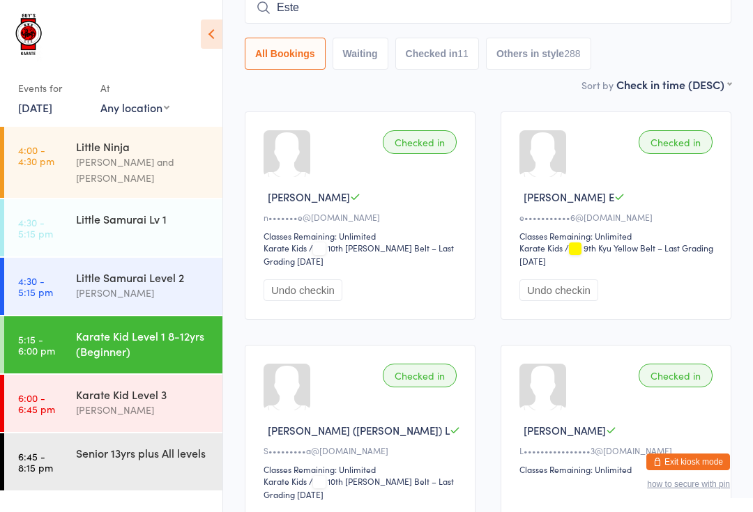
click at [337, 4] on input "Este" at bounding box center [488, 8] width 486 height 32
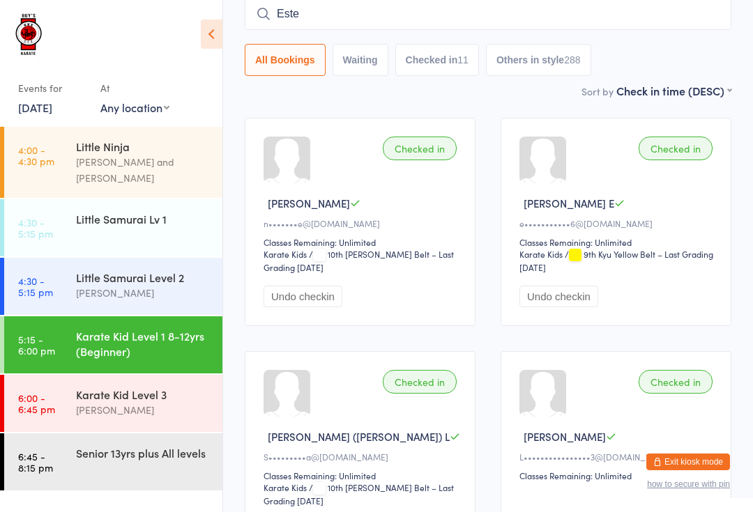
scroll to position [112, 0]
type input "E"
click at [323, 22] on input "search" at bounding box center [488, 15] width 486 height 32
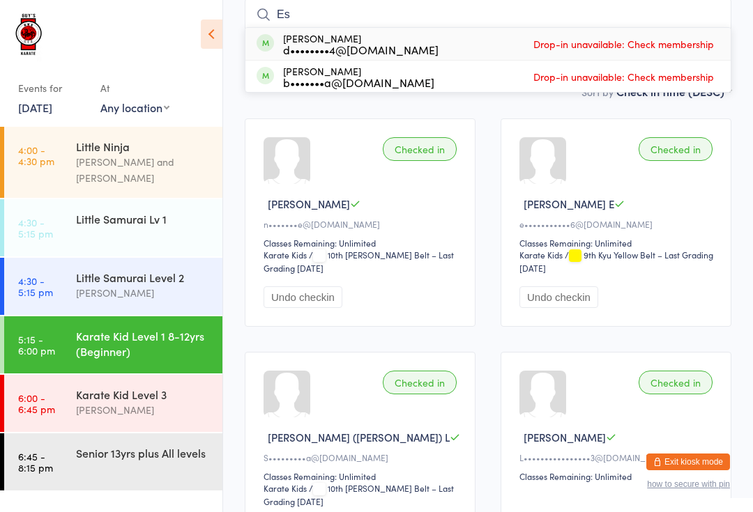
type input "E"
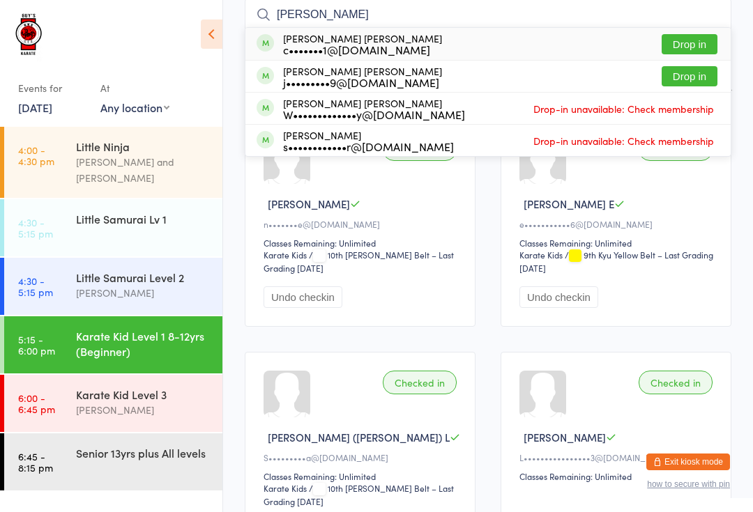
type input "[PERSON_NAME]"
click at [698, 81] on button "Drop in" at bounding box center [689, 76] width 56 height 20
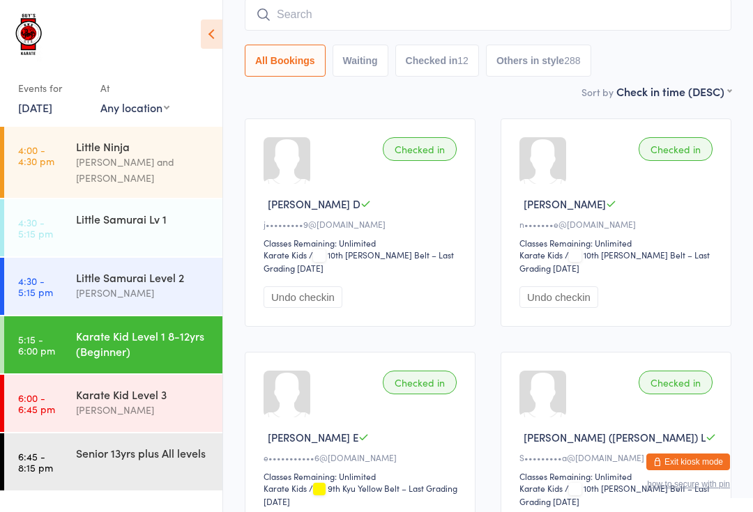
type input "R"
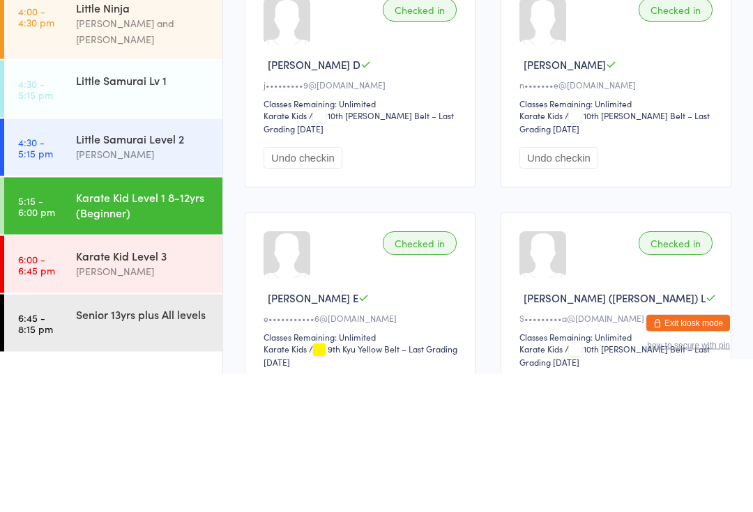
click at [140, 328] on div "Karate Kid Level 1 8-12yrs (Beginner)" at bounding box center [143, 343] width 135 height 31
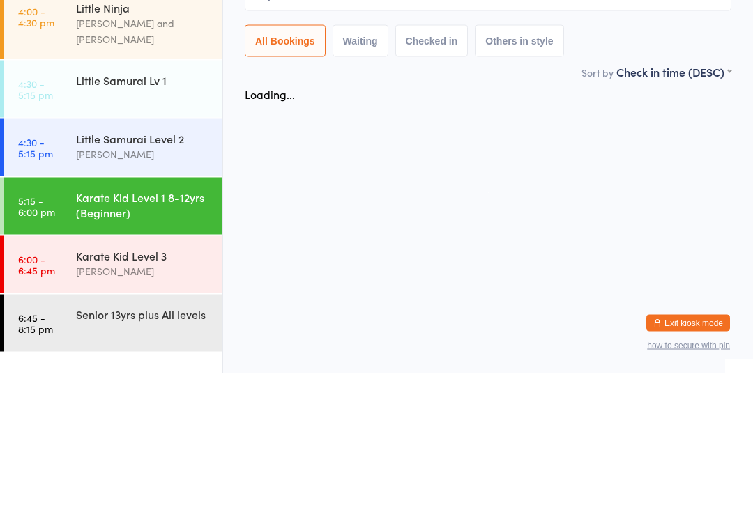
scroll to position [0, 0]
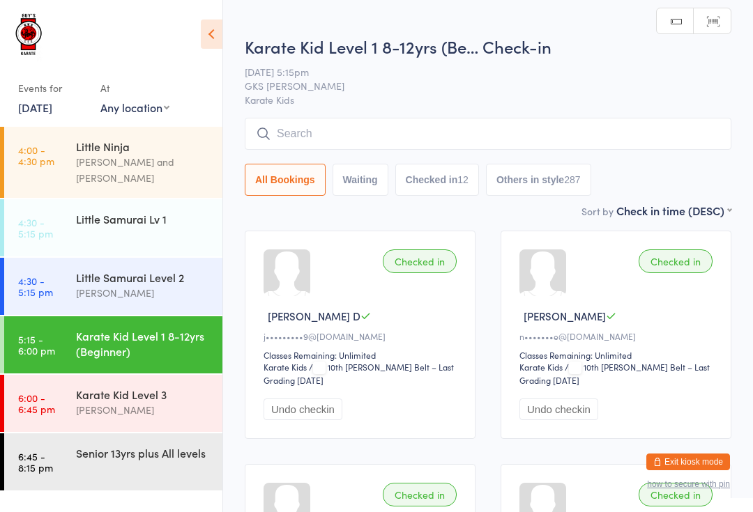
click at [586, 133] on input "search" at bounding box center [488, 134] width 486 height 32
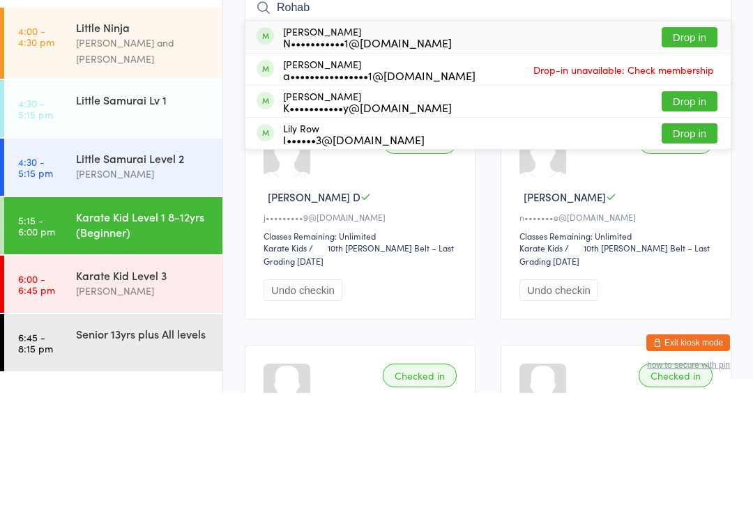
type input "Rohab"
click at [698, 146] on button "Drop in" at bounding box center [689, 156] width 56 height 20
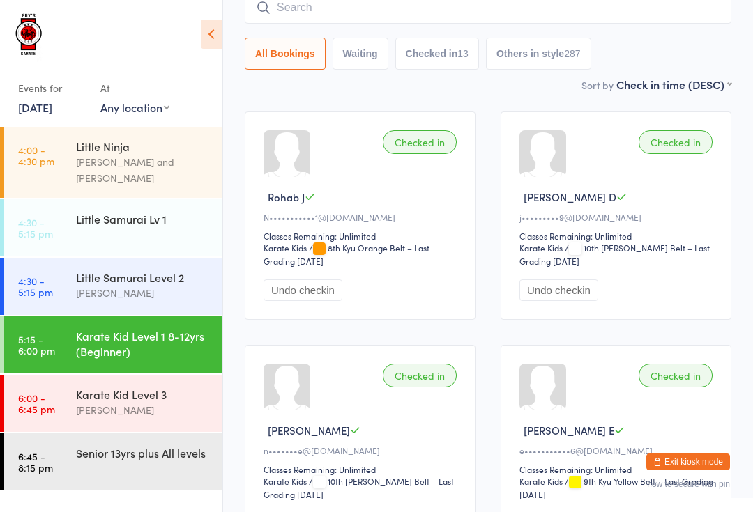
click at [376, 11] on input "search" at bounding box center [488, 8] width 486 height 32
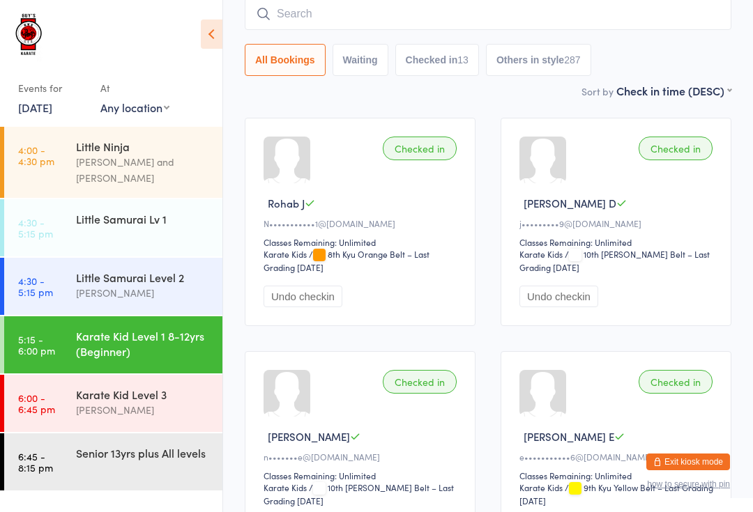
scroll to position [112, 0]
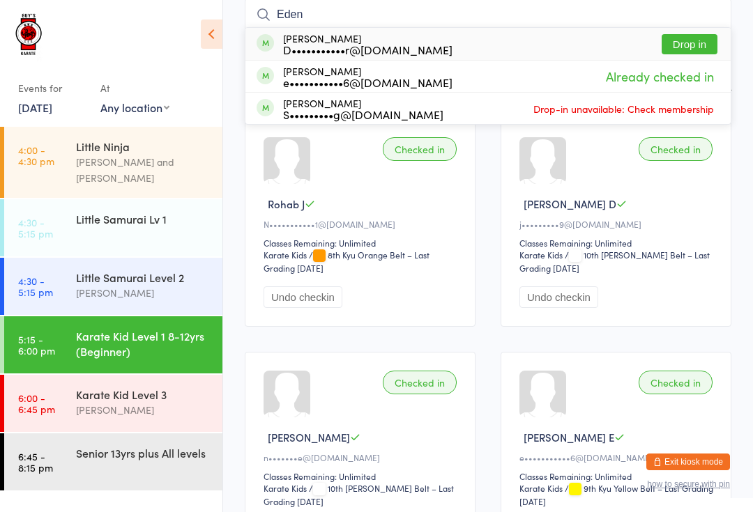
type input "Eden"
click at [705, 36] on button "Drop in" at bounding box center [689, 44] width 56 height 20
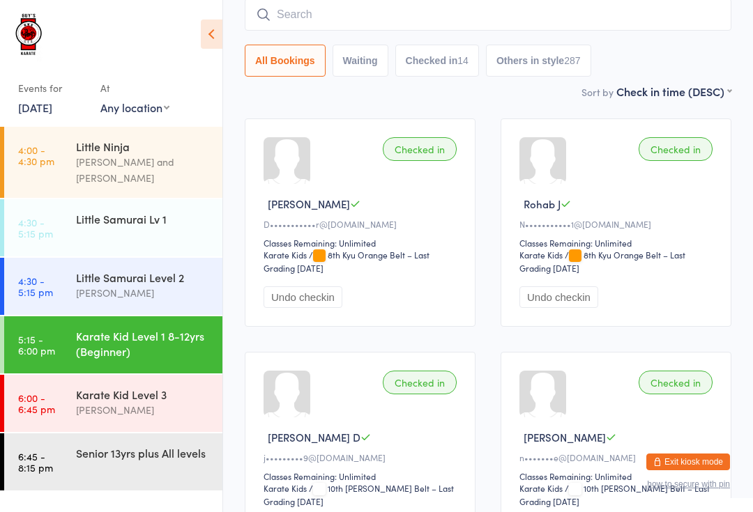
click at [385, 17] on input "search" at bounding box center [488, 15] width 486 height 32
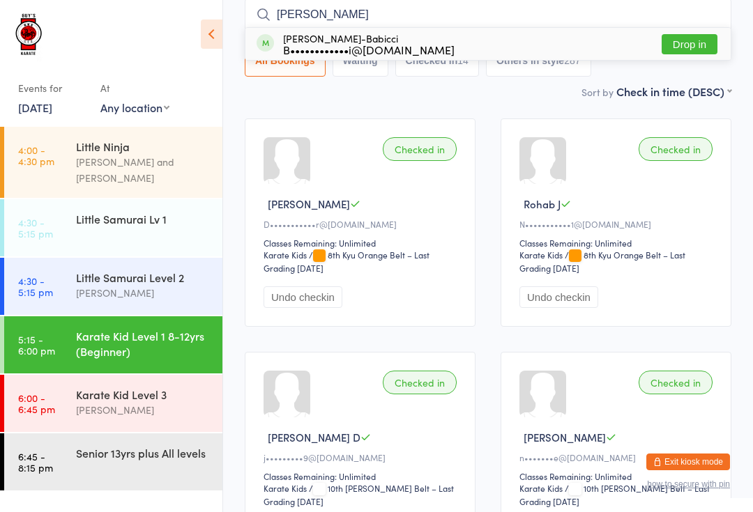
type input "[PERSON_NAME]"
click at [691, 43] on button "Drop in" at bounding box center [689, 44] width 56 height 20
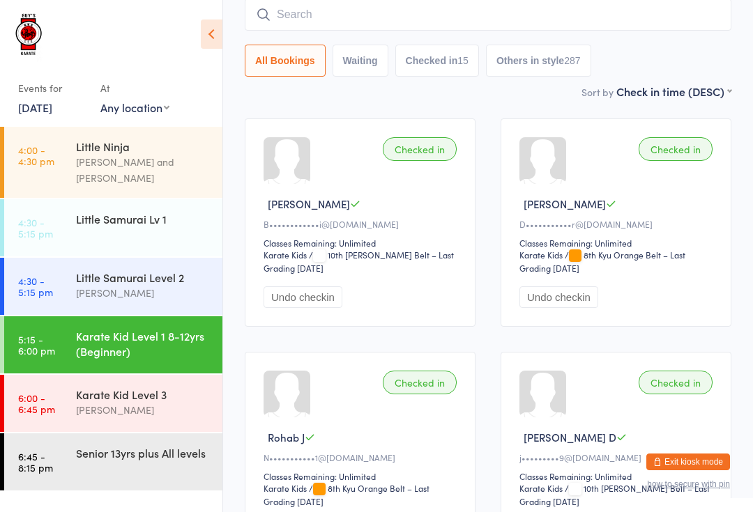
click at [500, 5] on input "search" at bounding box center [488, 15] width 486 height 32
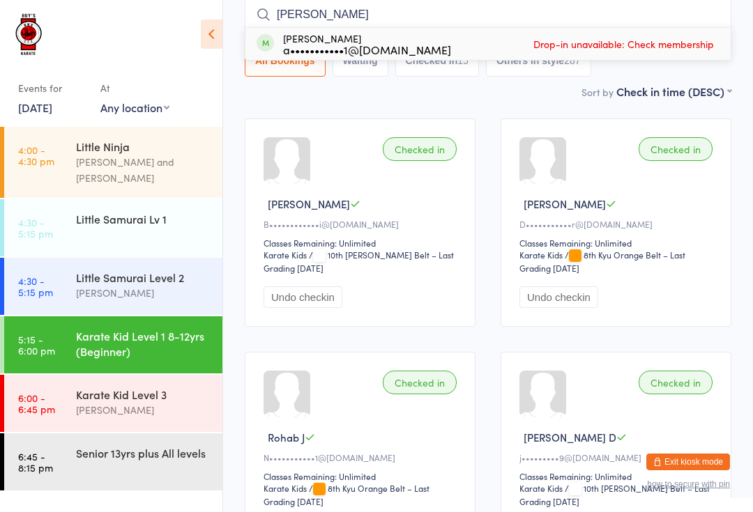
type input "[PERSON_NAME]"
click at [495, 47] on div "[PERSON_NAME] a•••••••••••1@[DOMAIN_NAME] Drop-in unavailable: Check membership" at bounding box center [487, 44] width 485 height 32
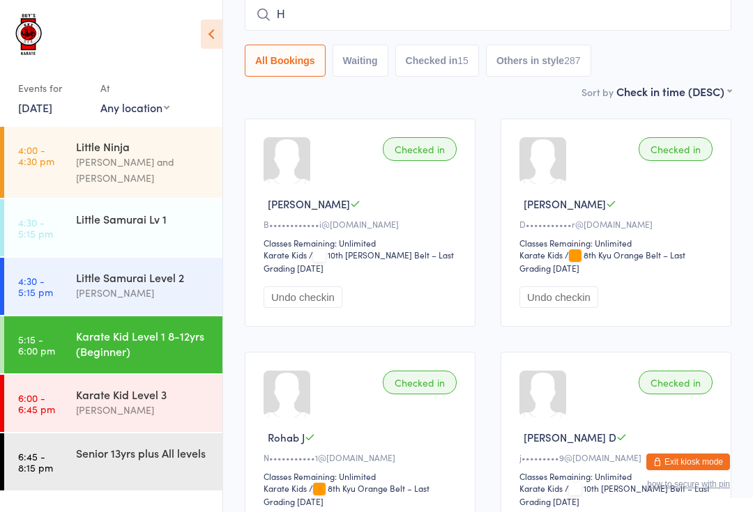
type input "Hu"
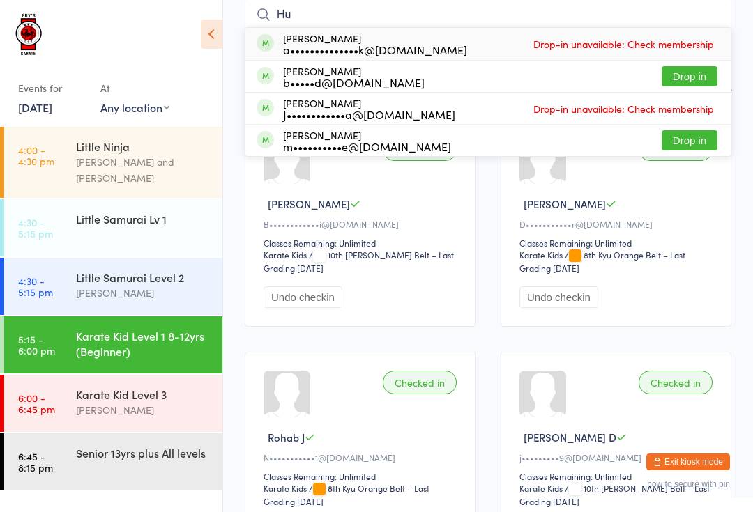
click at [141, 157] on div "[PERSON_NAME] and [PERSON_NAME]" at bounding box center [143, 170] width 135 height 32
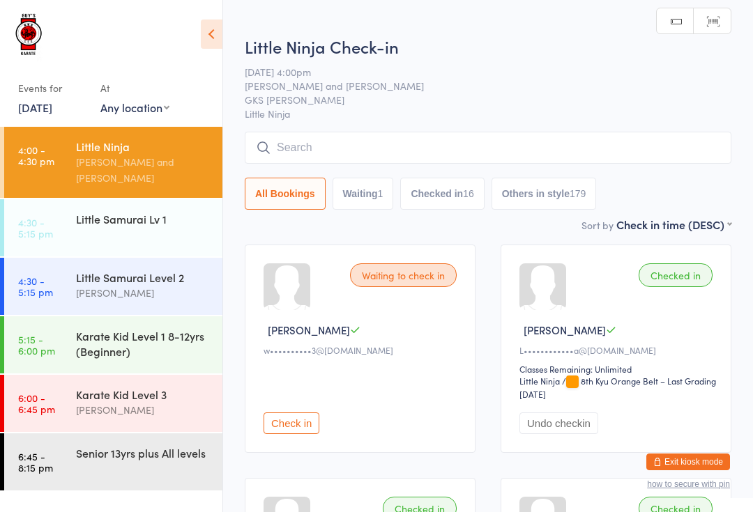
click at [169, 214] on div "Little Samurai Lv 1" at bounding box center [149, 218] width 146 height 39
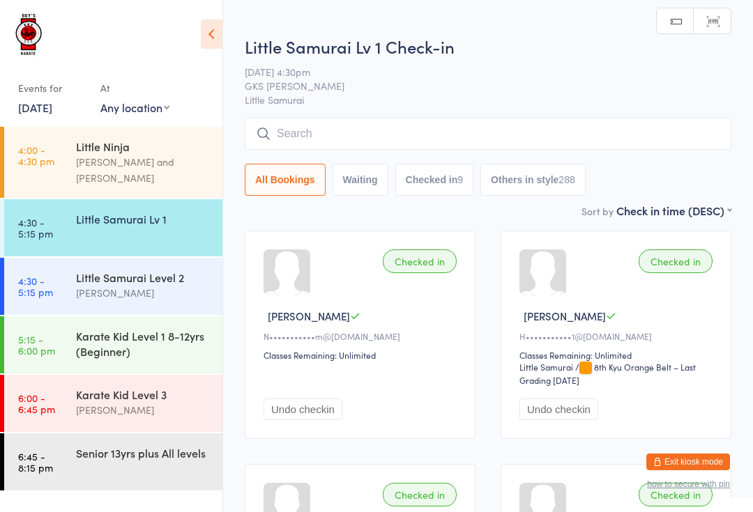
click at [178, 270] on div "Little Samurai Level 2" at bounding box center [143, 277] width 135 height 15
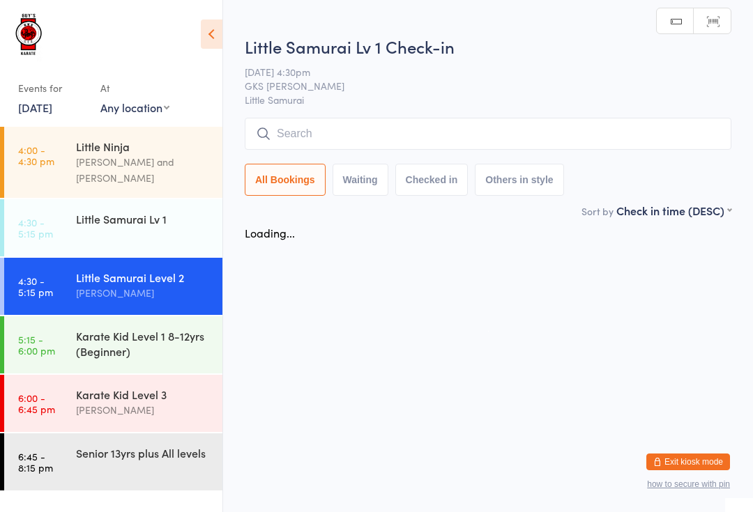
click at [385, 139] on input "search" at bounding box center [488, 134] width 486 height 32
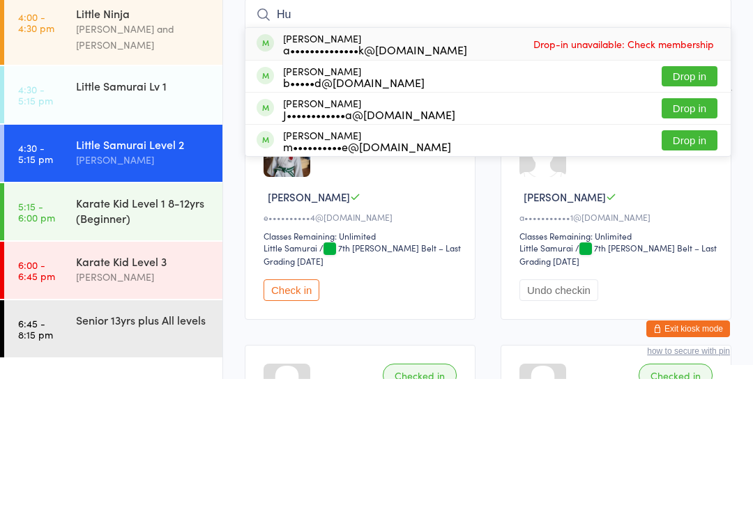
type input "Hu"
click at [704, 231] on button "Drop in" at bounding box center [689, 241] width 56 height 20
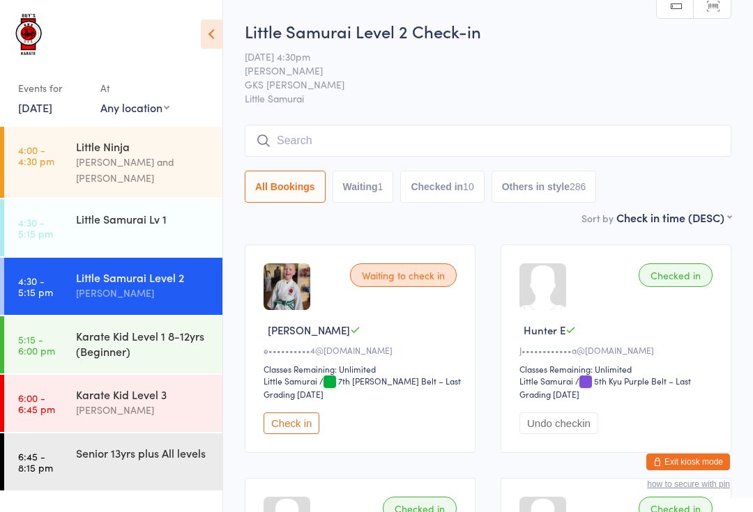
click at [141, 330] on div "Karate Kid Level 1 8-12yrs (Beginner)" at bounding box center [143, 343] width 135 height 31
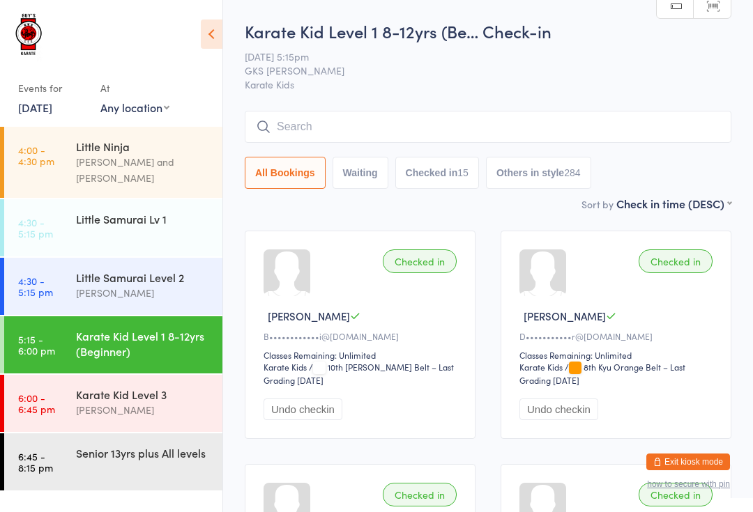
click at [310, 129] on input "search" at bounding box center [488, 127] width 486 height 32
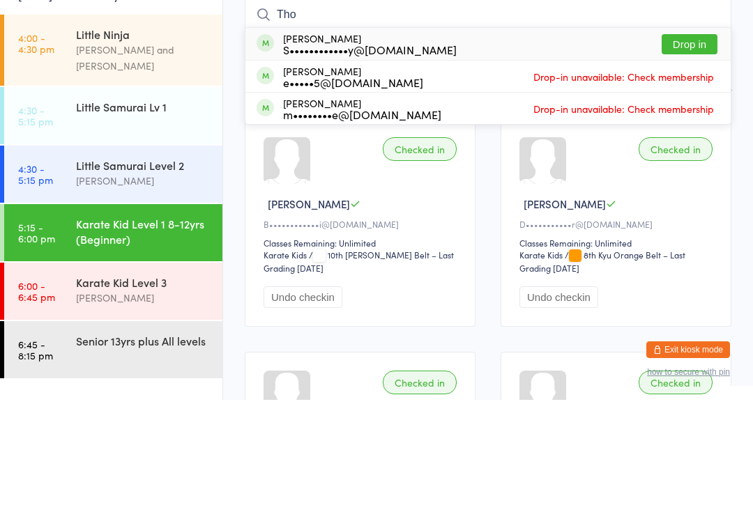
type input "Tho"
click at [706, 146] on button "Drop in" at bounding box center [689, 156] width 56 height 20
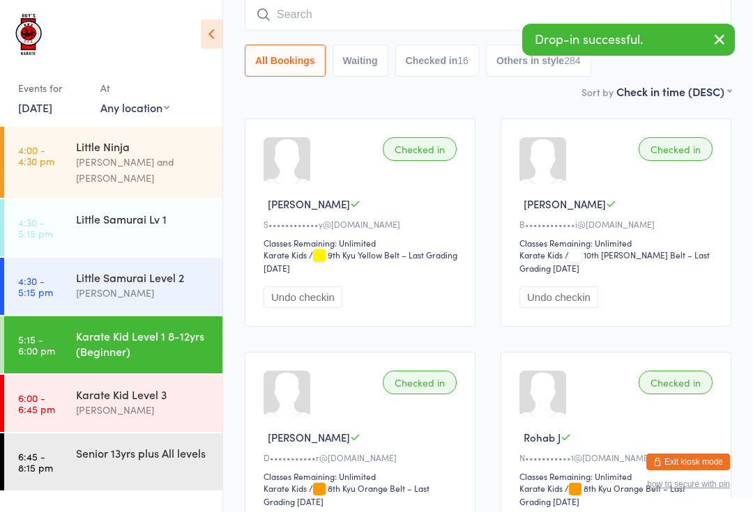
click at [316, 8] on input "search" at bounding box center [488, 15] width 486 height 32
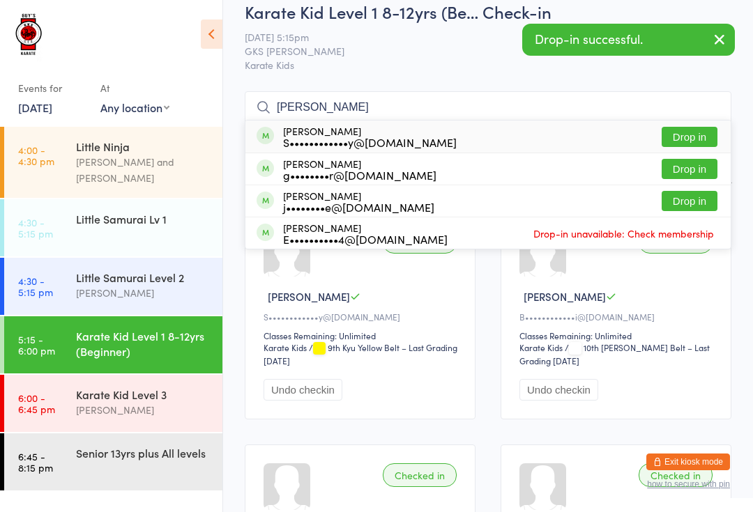
scroll to position [0, 0]
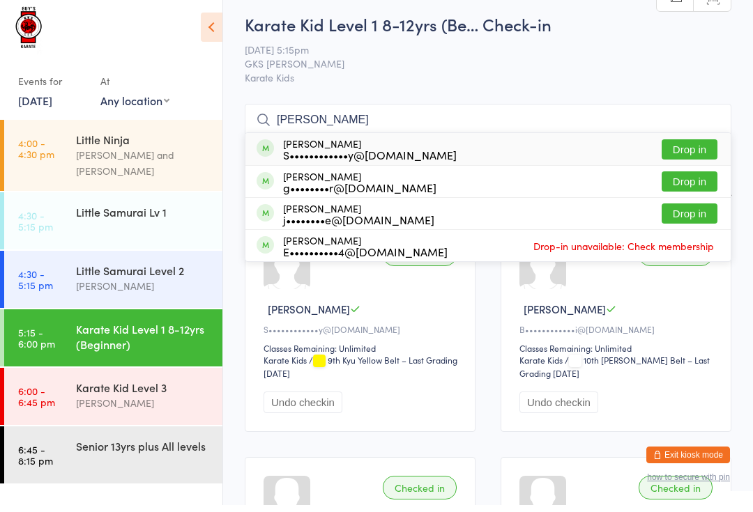
type input "[PERSON_NAME]"
click at [691, 146] on button "Drop in" at bounding box center [689, 156] width 56 height 20
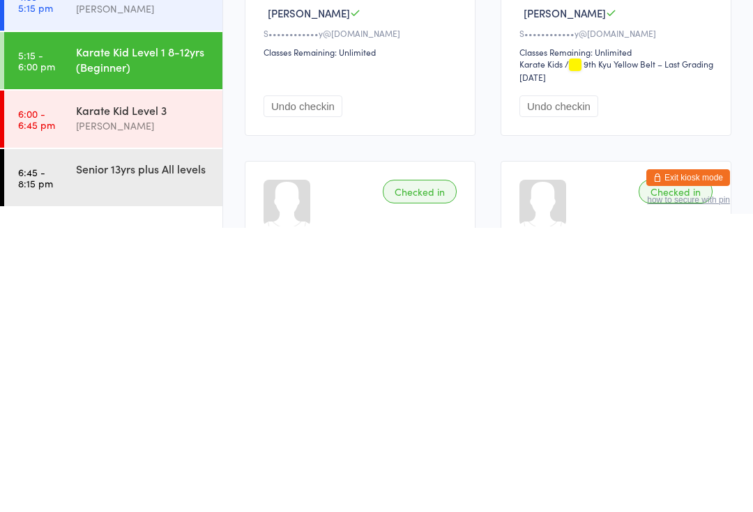
scroll to position [20, 0]
click at [132, 433] on div "Senior 13yrs plus All levels" at bounding box center [149, 452] width 146 height 39
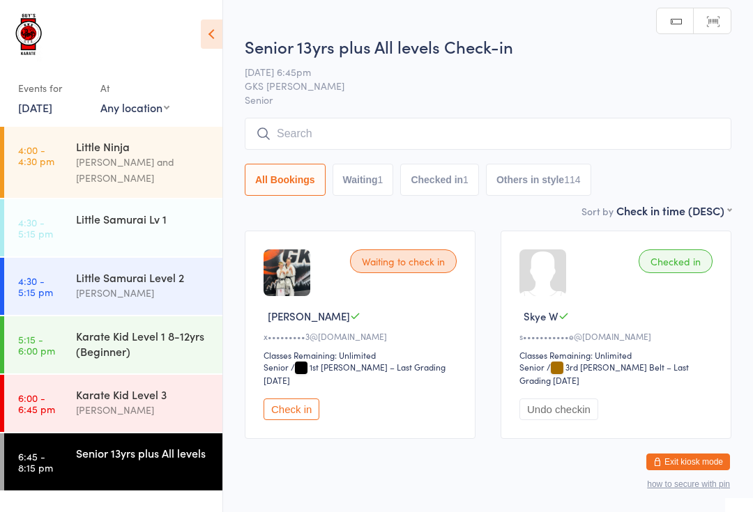
click at [333, 120] on input "search" at bounding box center [488, 134] width 486 height 32
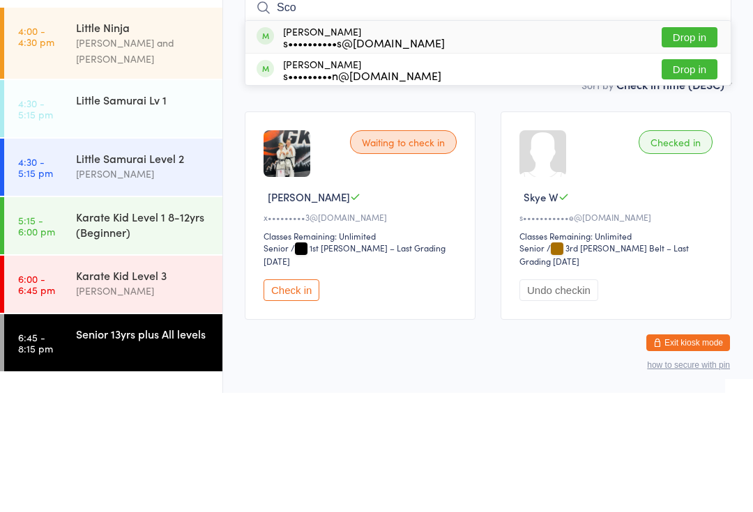
type input "Sco"
click at [722, 173] on div "[PERSON_NAME] s•••••••••n@[DOMAIN_NAME] Drop in" at bounding box center [487, 188] width 485 height 31
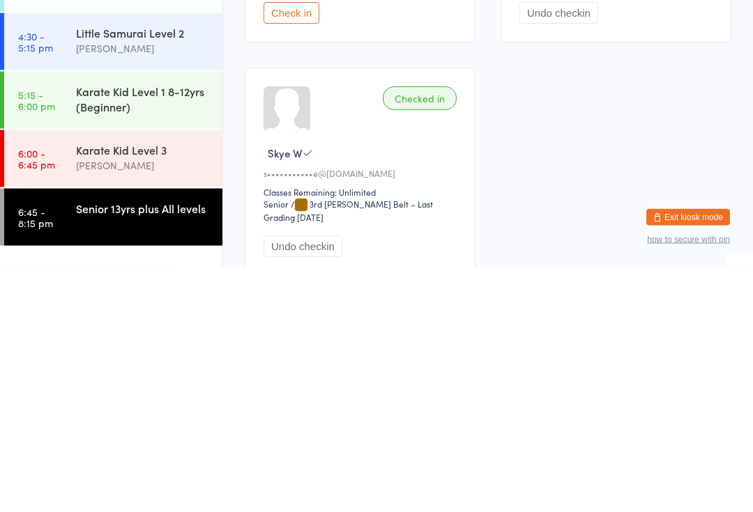
scroll to position [159, 0]
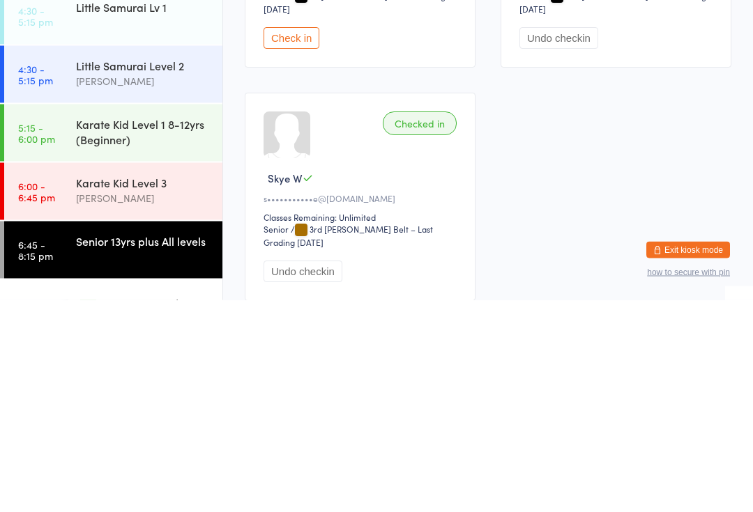
click at [138, 387] on div "Karate Kid Level 3" at bounding box center [143, 394] width 135 height 15
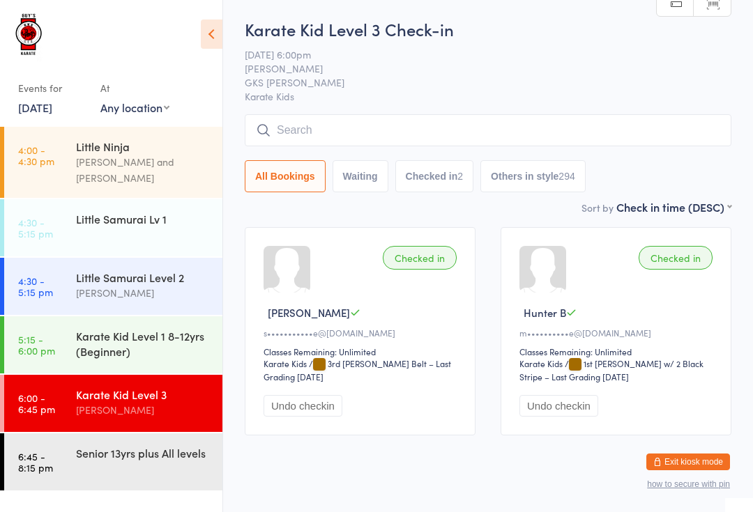
scroll to position [18, 0]
click at [155, 296] on div "Little Samurai Level 2 [PERSON_NAME]" at bounding box center [149, 285] width 146 height 55
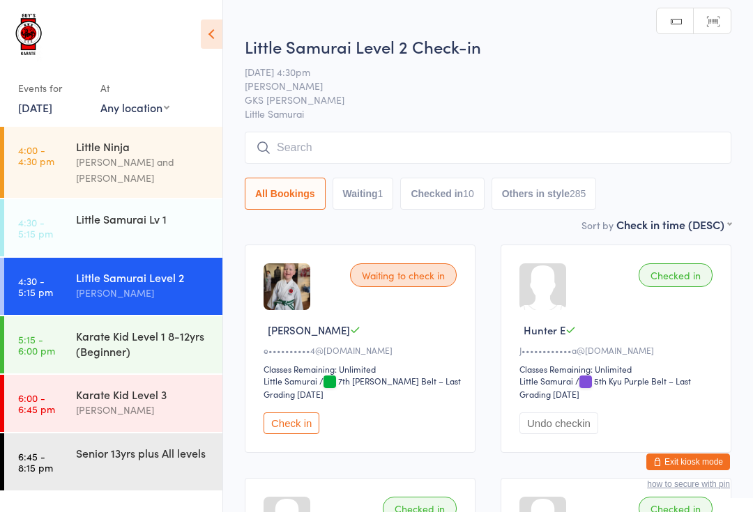
click at [130, 334] on div "Karate Kid Level 1 8-12yrs (Beginner)" at bounding box center [143, 343] width 135 height 31
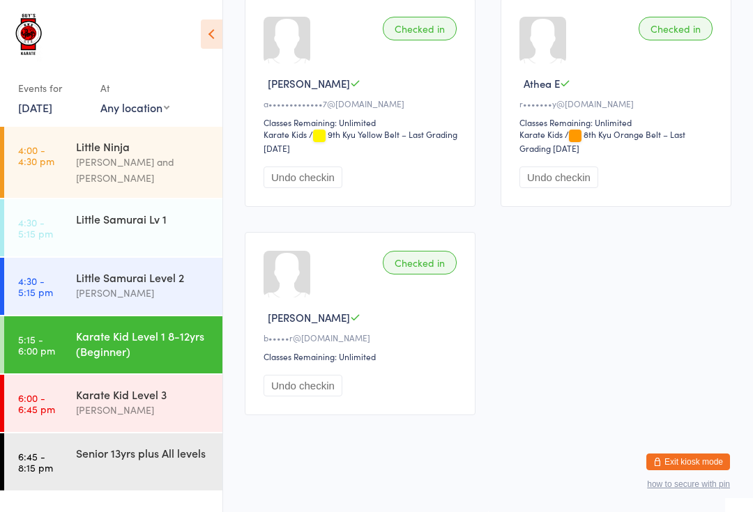
scroll to position [1899, 0]
click at [144, 388] on div "Karate Kid Level 3" at bounding box center [143, 394] width 135 height 15
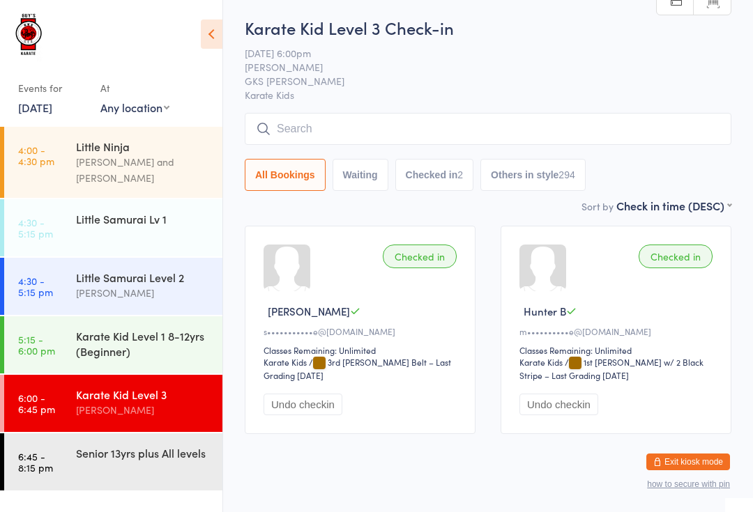
scroll to position [31, 0]
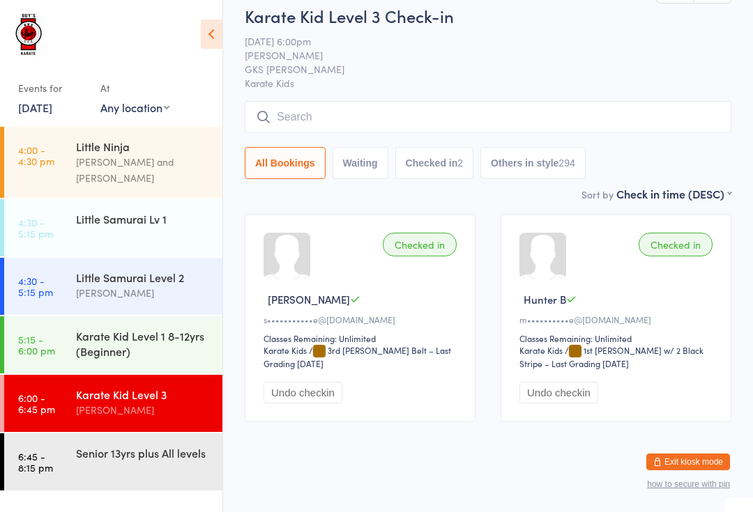
click at [169, 445] on div "Senior 13yrs plus All levels" at bounding box center [143, 452] width 135 height 15
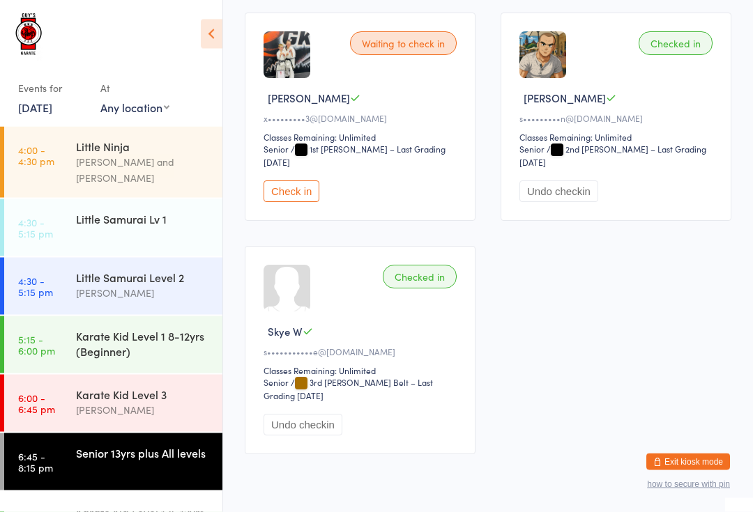
scroll to position [216, 0]
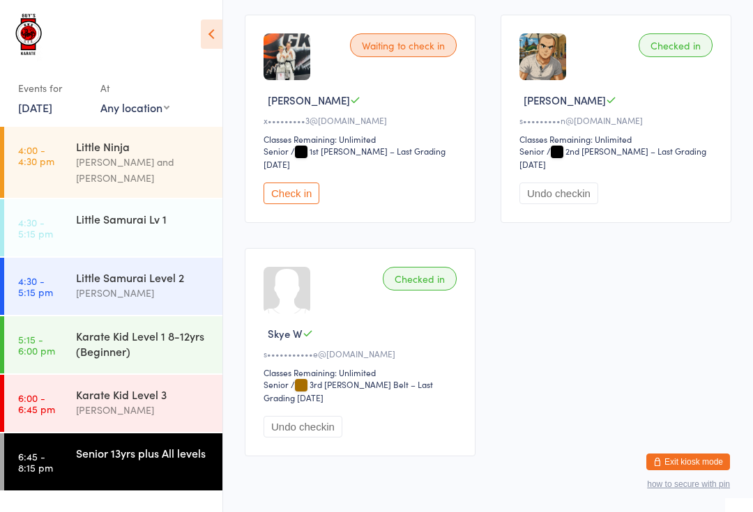
click at [125, 338] on div "Karate Kid Level 1 8-12yrs (Beginner)" at bounding box center [143, 343] width 135 height 31
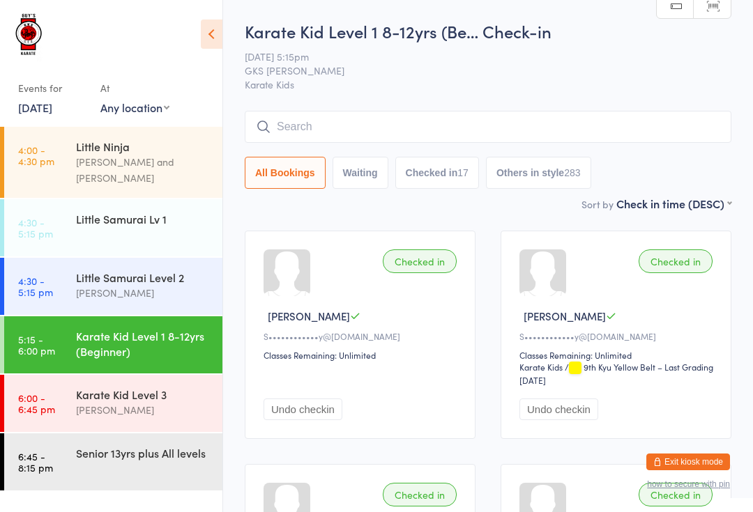
click at [128, 451] on div "Senior 13yrs plus All levels" at bounding box center [149, 452] width 146 height 39
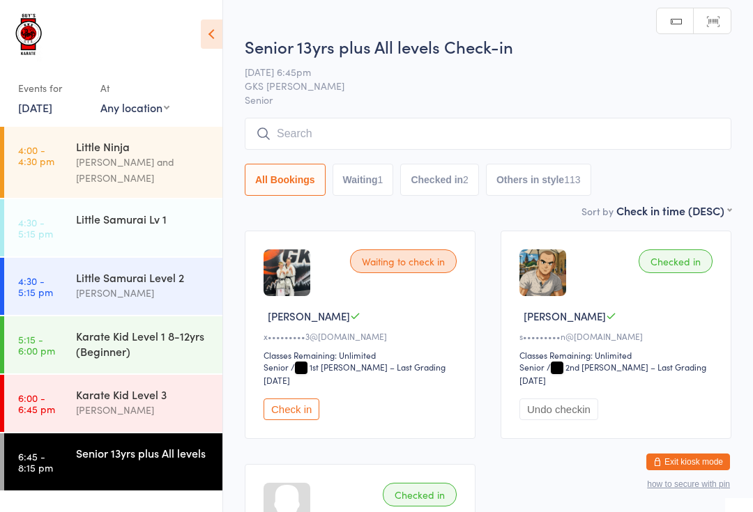
click at [628, 128] on input "search" at bounding box center [488, 134] width 486 height 32
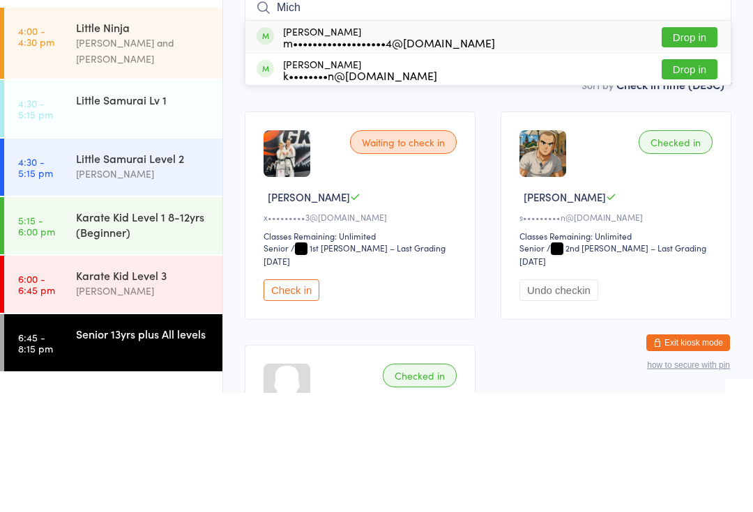
type input "Mich"
click at [698, 146] on button "Drop in" at bounding box center [689, 156] width 56 height 20
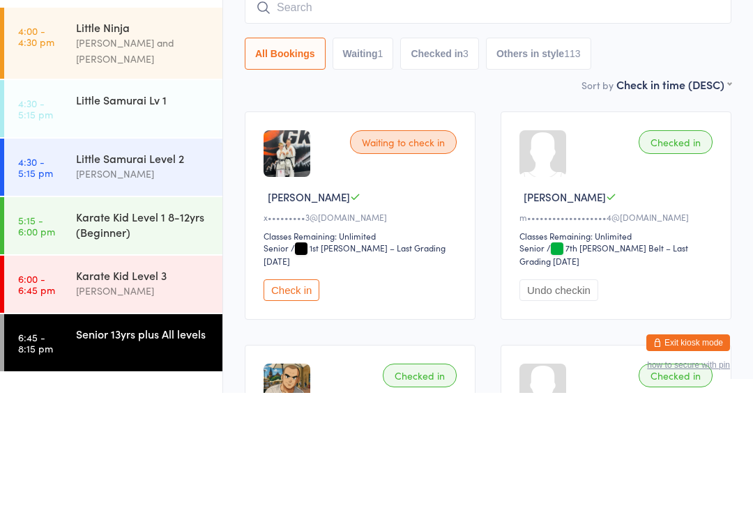
click at [181, 258] on div "Little Samurai Level 2 [PERSON_NAME]" at bounding box center [149, 285] width 146 height 55
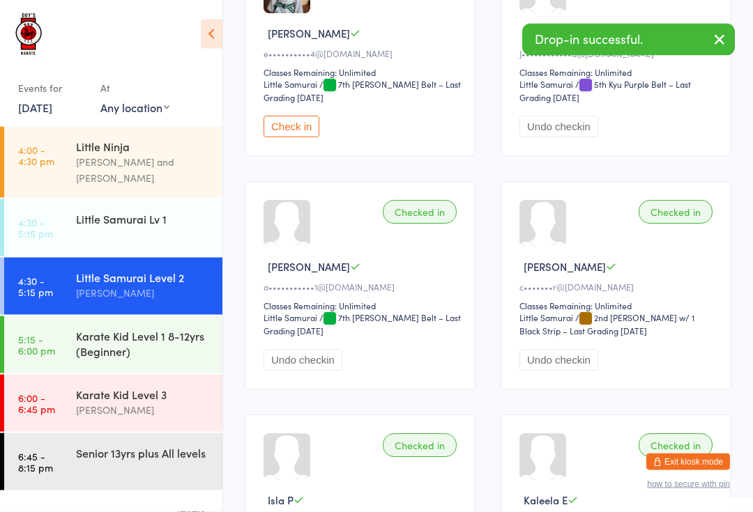
scroll to position [305, 0]
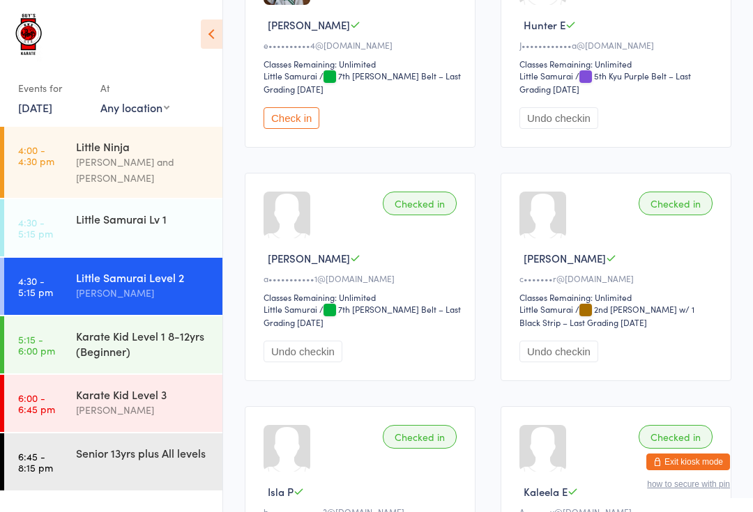
click at [111, 408] on div "Karate Kid Level 3 [PERSON_NAME]" at bounding box center [149, 402] width 146 height 55
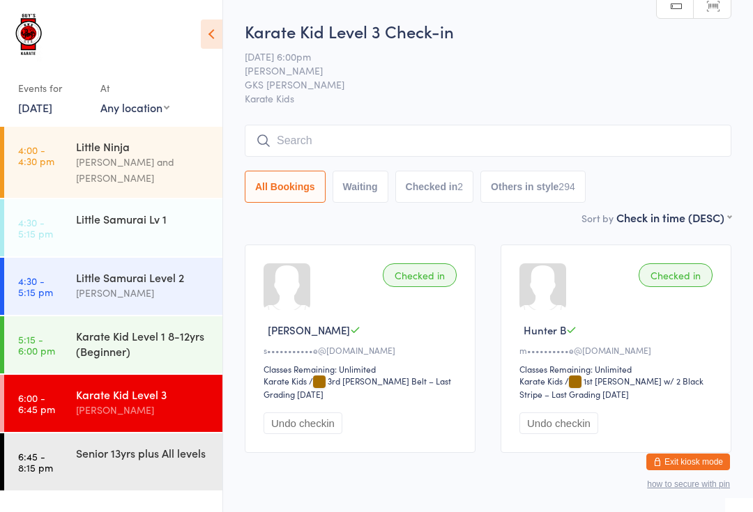
click at [638, 202] on div "All Bookings Waiting Checked in 2 Others in style 294" at bounding box center [488, 187] width 486 height 32
click at [649, 146] on input "search" at bounding box center [488, 141] width 486 height 32
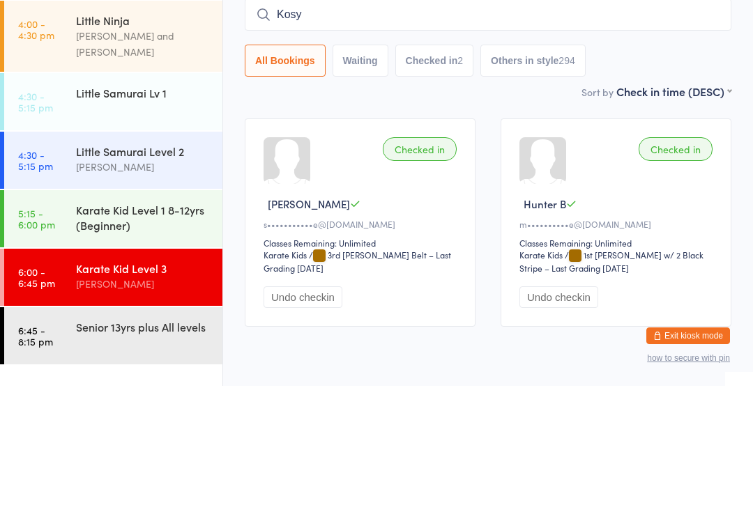
type input "Kosy"
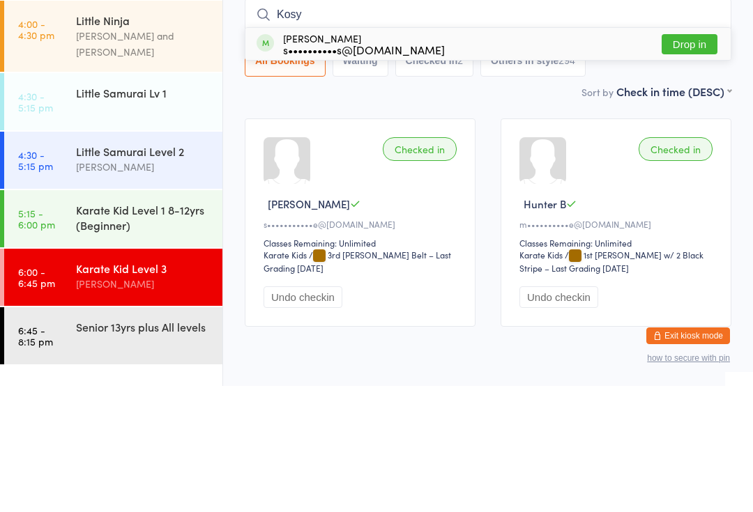
click at [684, 160] on button "Drop in" at bounding box center [689, 170] width 56 height 20
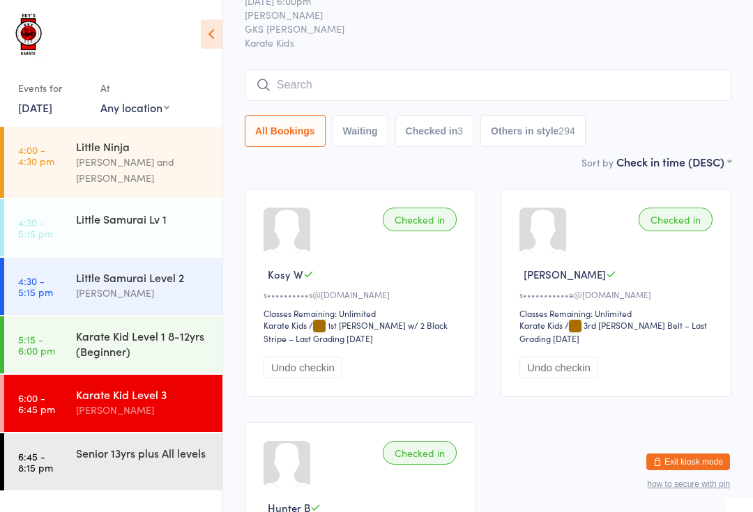
click at [123, 402] on div "[PERSON_NAME]" at bounding box center [143, 410] width 135 height 16
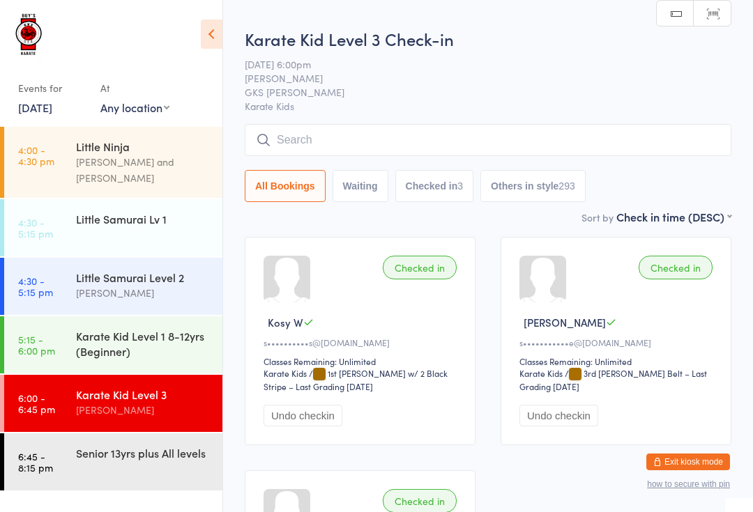
scroll to position [0, 0]
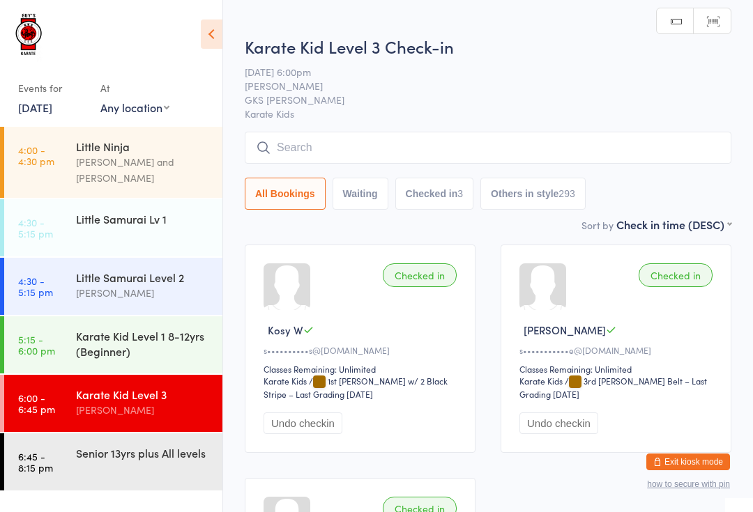
click at [334, 163] on input "search" at bounding box center [488, 148] width 486 height 32
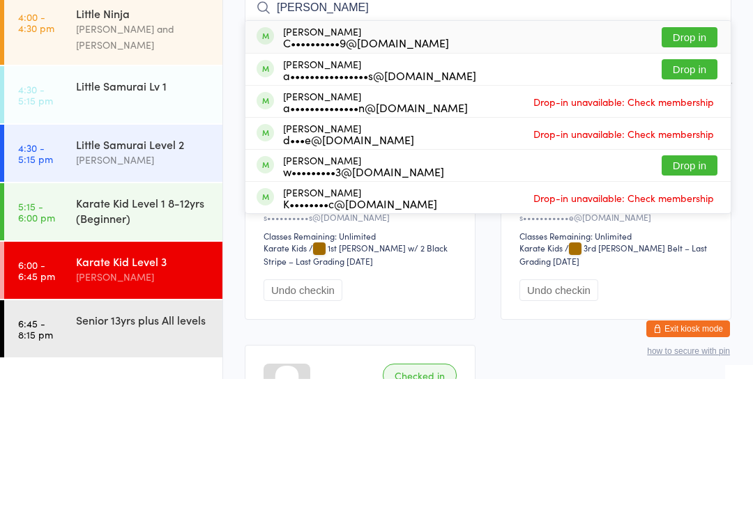
type input "[PERSON_NAME]"
click at [686, 289] on button "Drop in" at bounding box center [689, 299] width 56 height 20
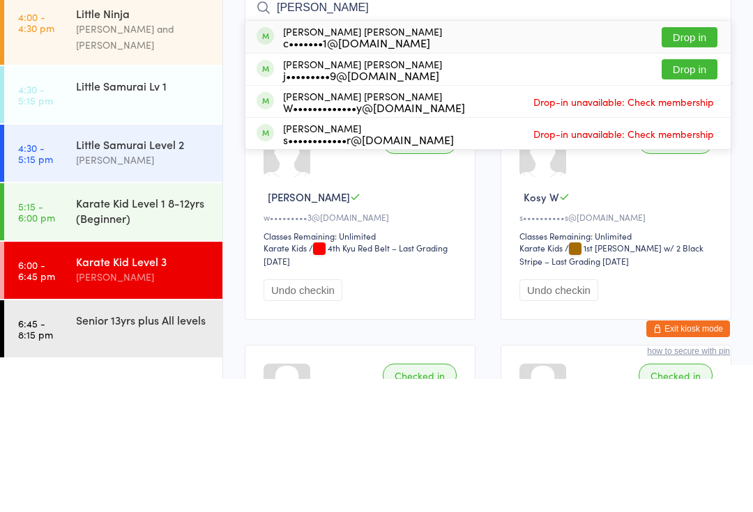
type input "[PERSON_NAME]"
click at [700, 160] on button "Drop in" at bounding box center [689, 170] width 56 height 20
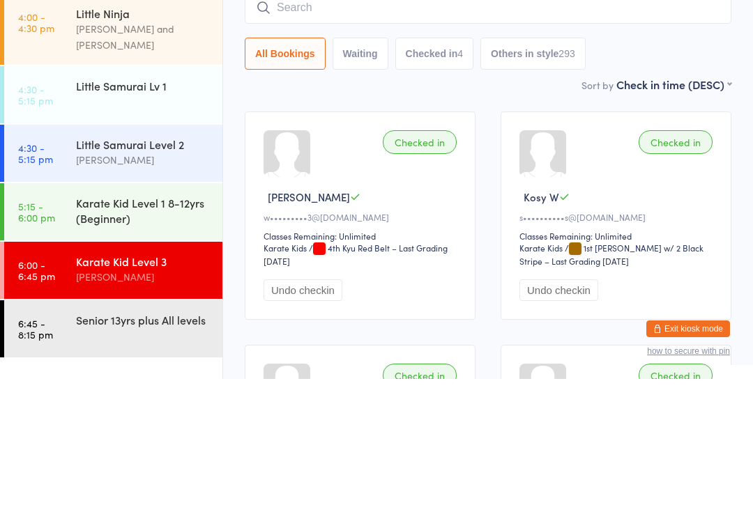
scroll to position [133, 0]
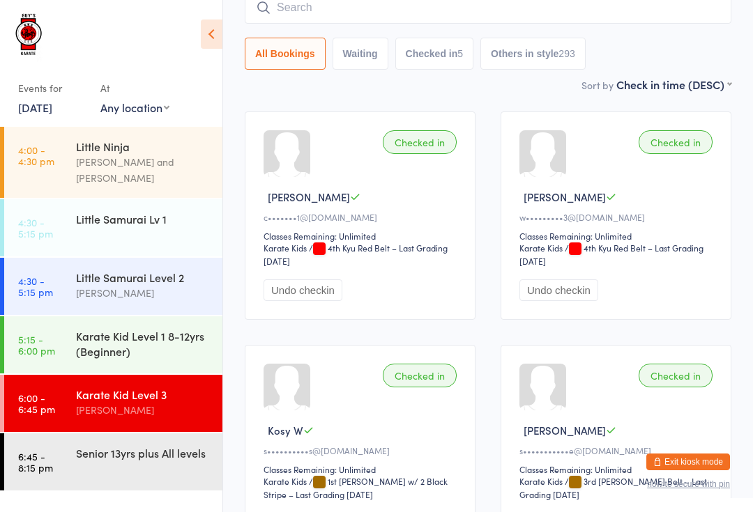
click at [440, 15] on input "search" at bounding box center [488, 8] width 486 height 32
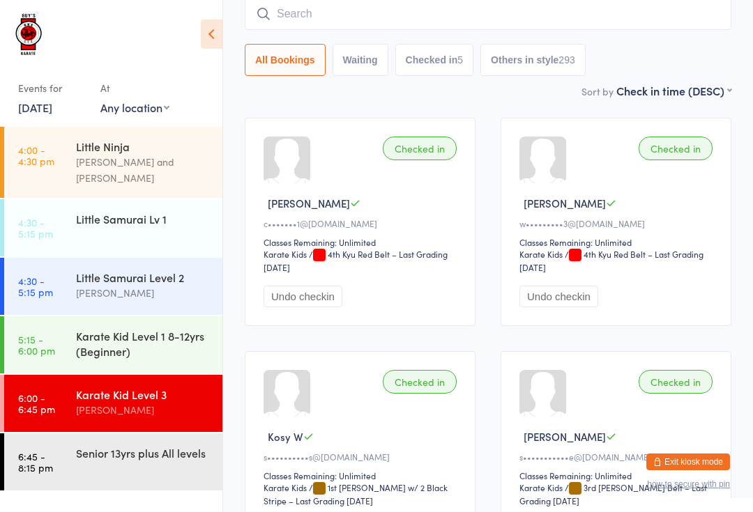
scroll to position [126, 0]
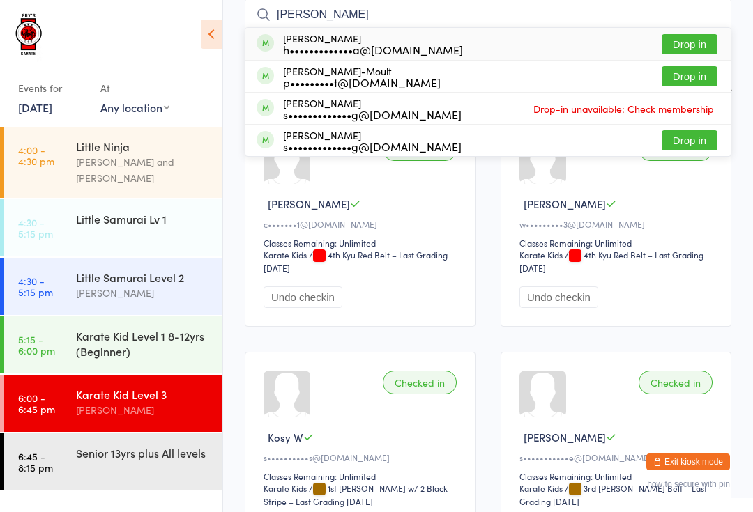
type input "[PERSON_NAME]"
click at [692, 84] on button "Drop in" at bounding box center [689, 76] width 56 height 20
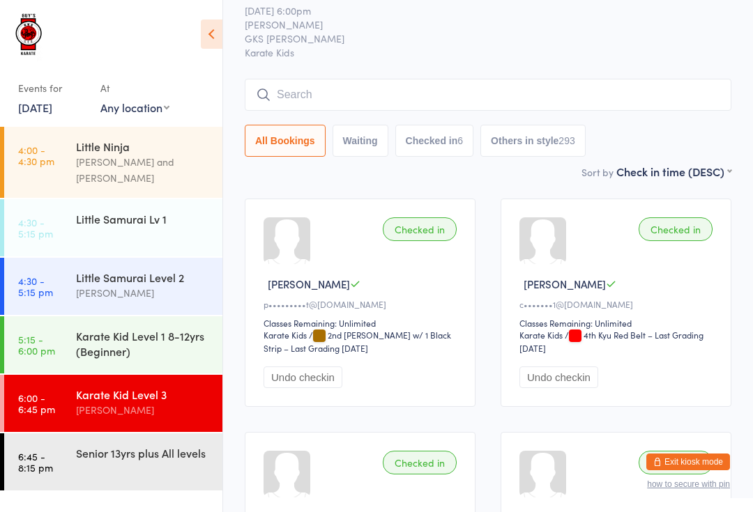
scroll to position [0, 0]
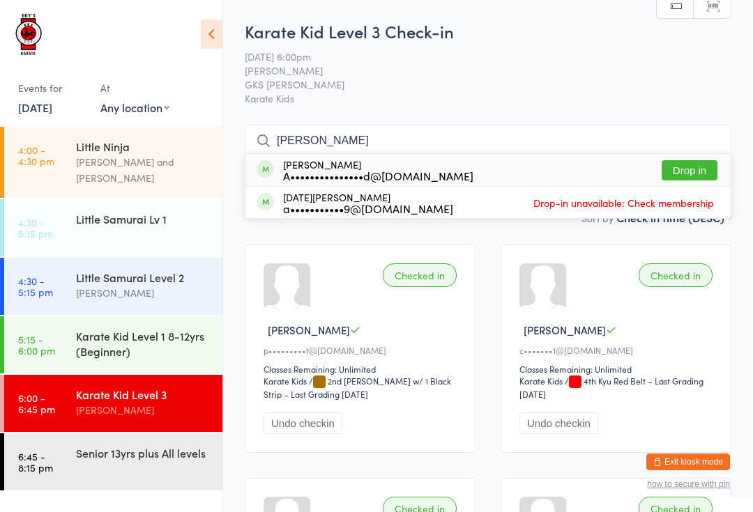
type input "[PERSON_NAME]"
click at [486, 165] on div "[PERSON_NAME] A•••••••••••••••d@[DOMAIN_NAME] Drop in" at bounding box center [487, 170] width 485 height 32
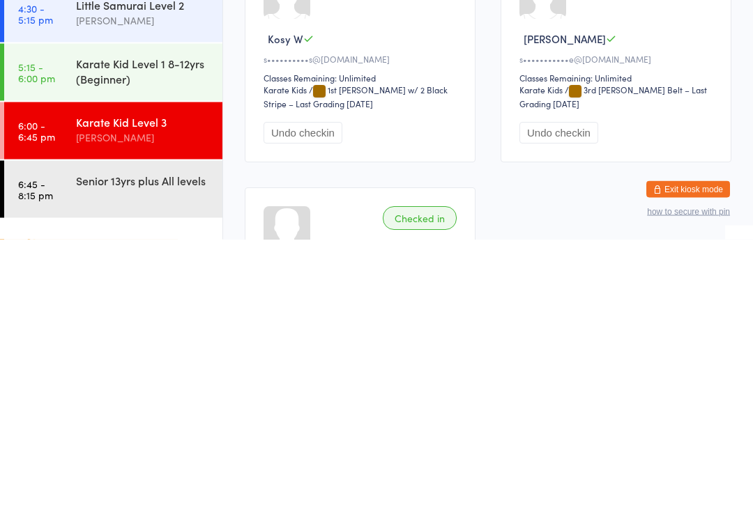
scroll to position [16, 0]
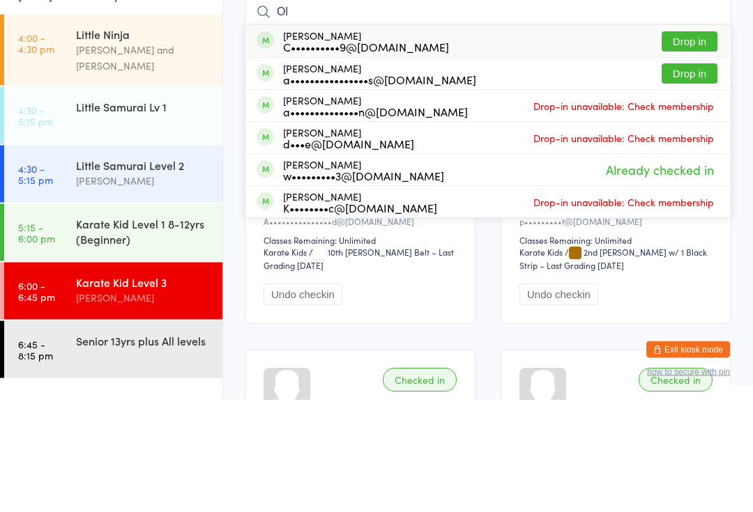
type input "O"
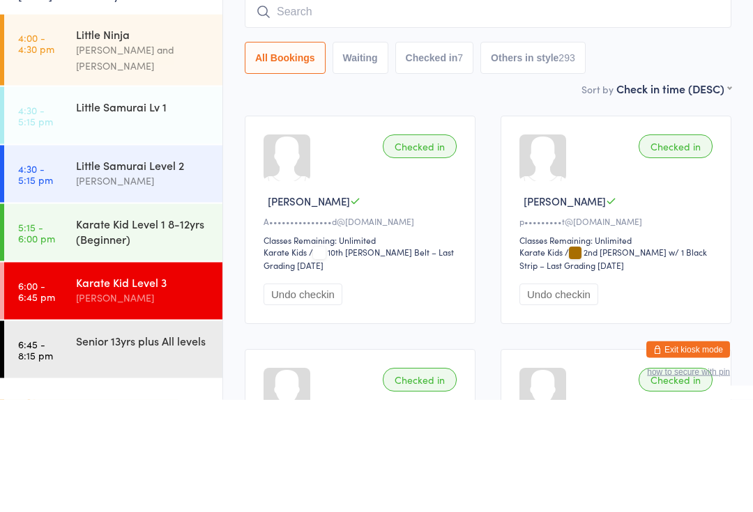
scroll to position [129, 0]
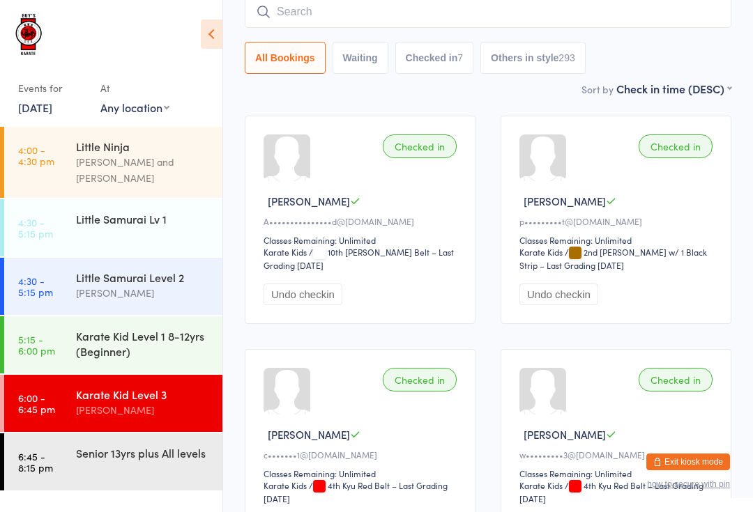
click at [612, 15] on input "search" at bounding box center [488, 12] width 486 height 32
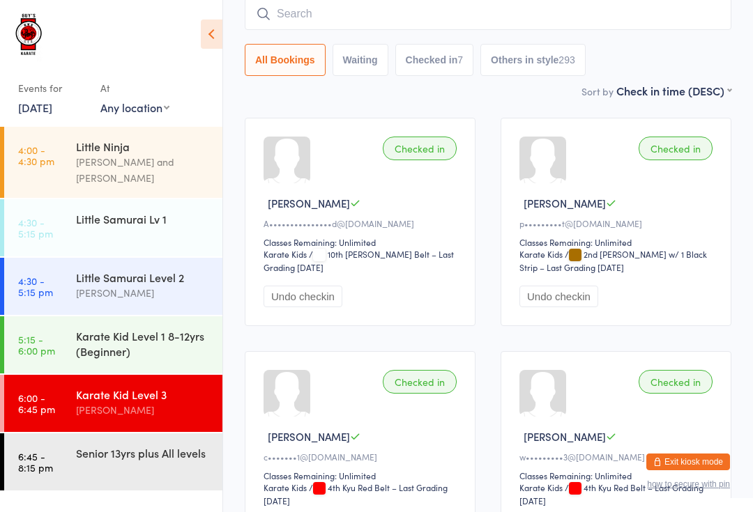
scroll to position [126, 0]
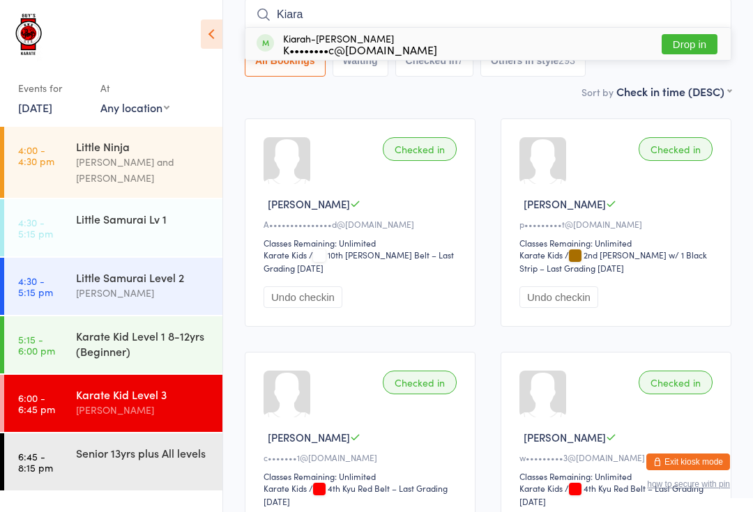
type input "Kiara"
click at [697, 48] on button "Drop in" at bounding box center [689, 44] width 56 height 20
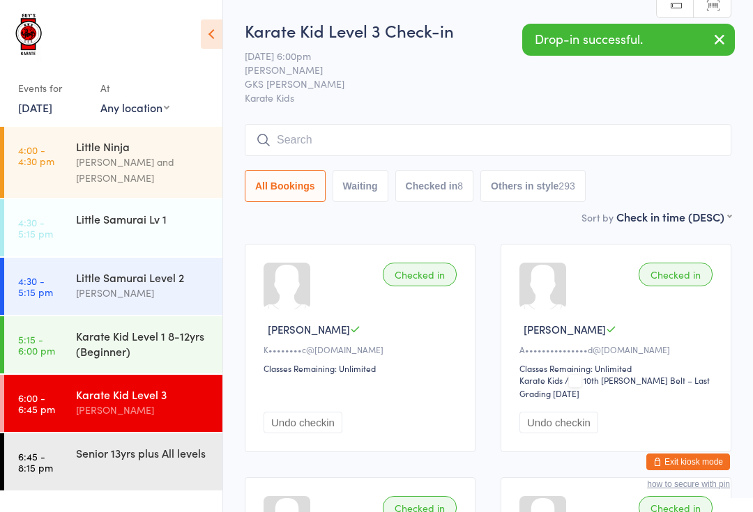
scroll to position [0, 0]
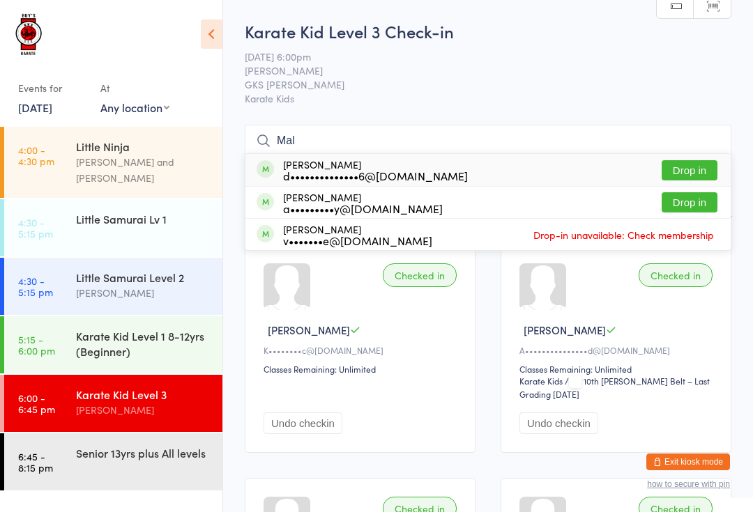
type input "Mal"
click at [693, 202] on button "Drop in" at bounding box center [689, 202] width 56 height 20
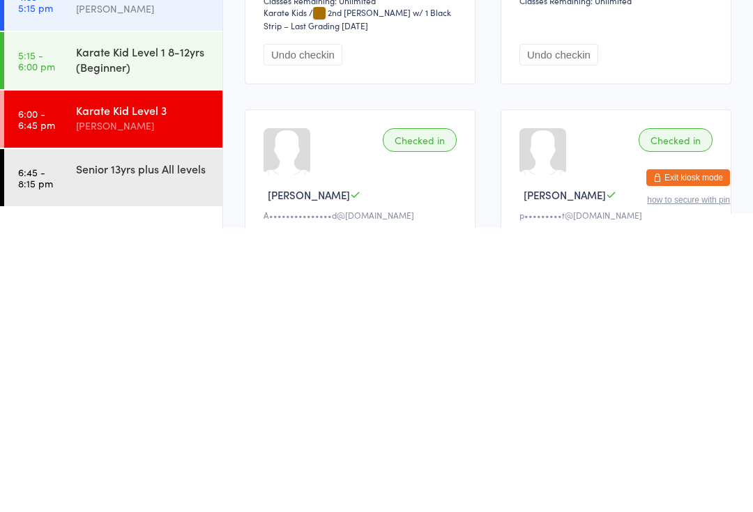
scroll to position [105, 0]
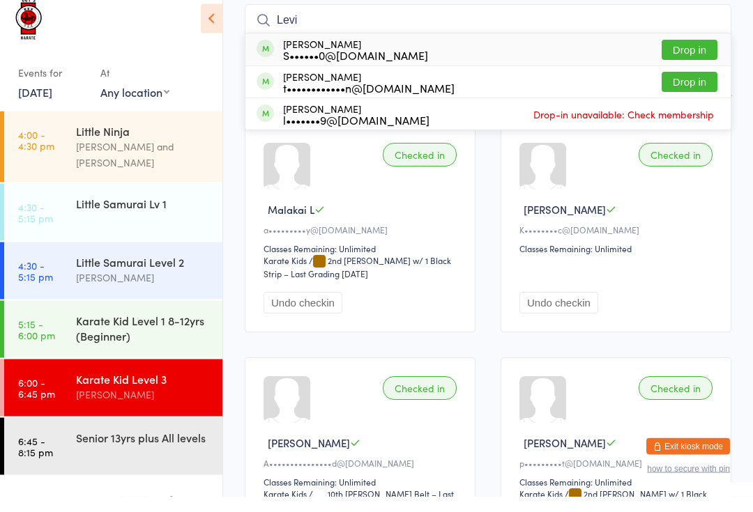
type input "Levi"
click at [698, 56] on button "Drop in" at bounding box center [689, 66] width 56 height 20
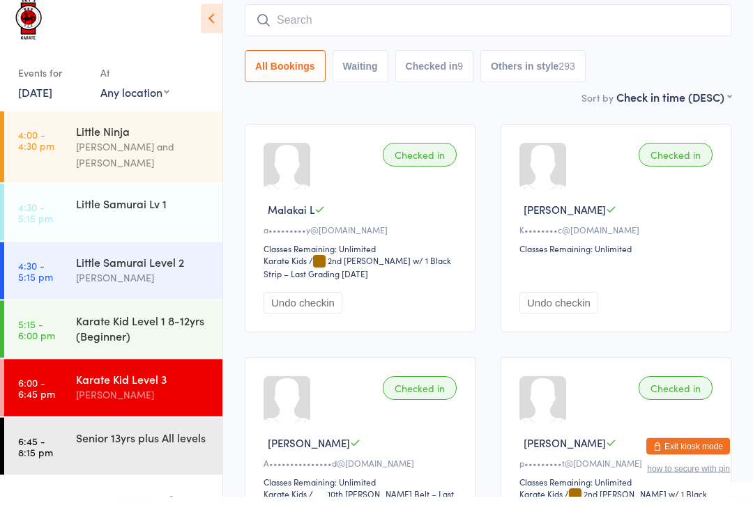
scroll to position [121, 0]
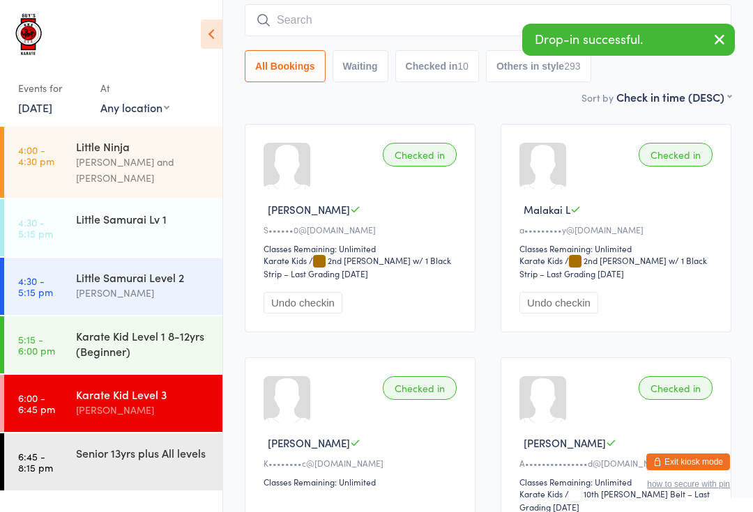
click at [387, 24] on input "search" at bounding box center [488, 20] width 486 height 32
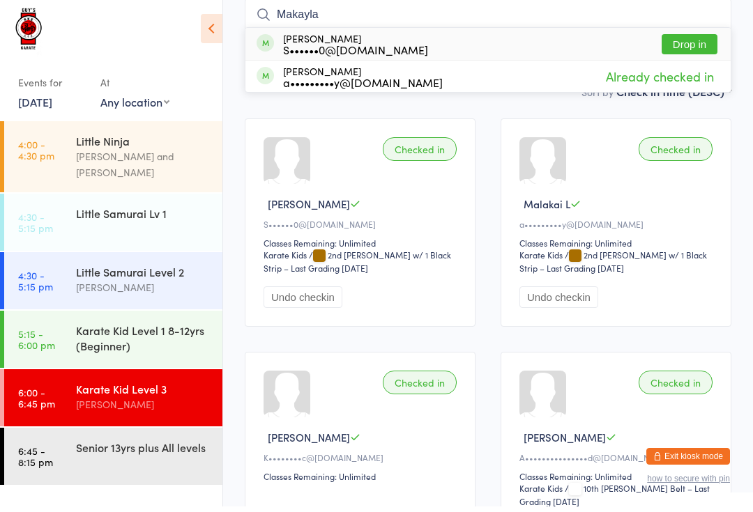
type input "Makayla"
click at [683, 40] on button "Drop in" at bounding box center [689, 50] width 56 height 20
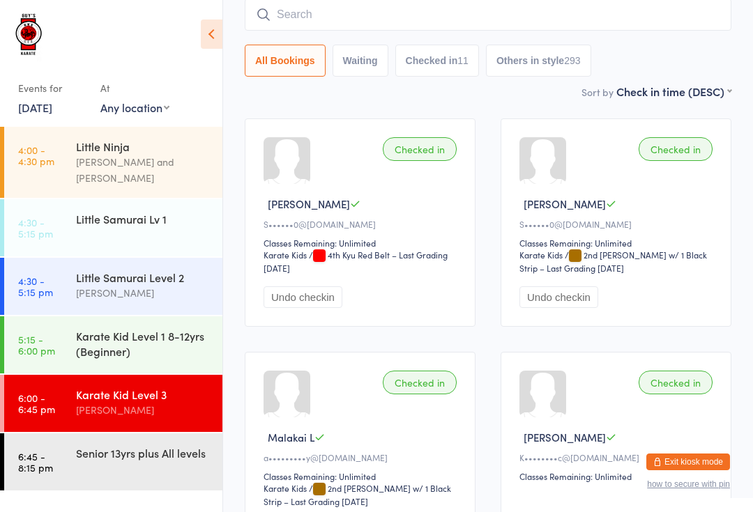
click at [309, 19] on input "search" at bounding box center [488, 15] width 486 height 32
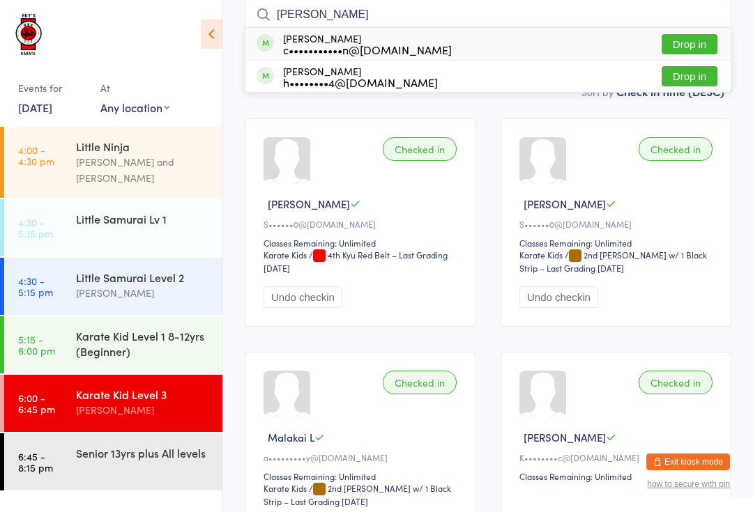
type input "[PERSON_NAME]"
click at [695, 50] on button "Drop in" at bounding box center [689, 44] width 56 height 20
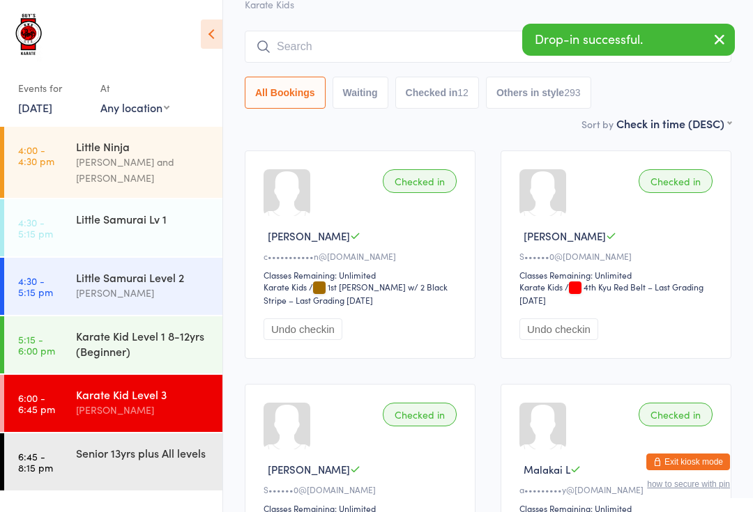
scroll to position [0, 0]
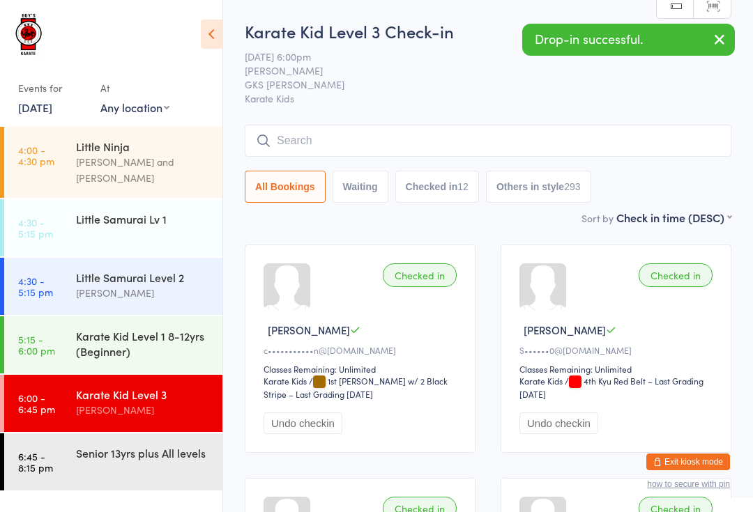
click at [310, 95] on span "Karate Kids" at bounding box center [488, 98] width 486 height 14
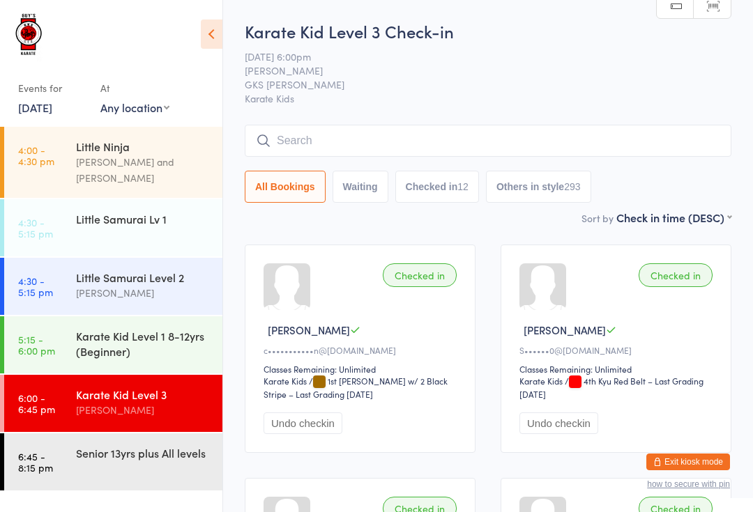
click at [339, 145] on input "search" at bounding box center [488, 141] width 486 height 32
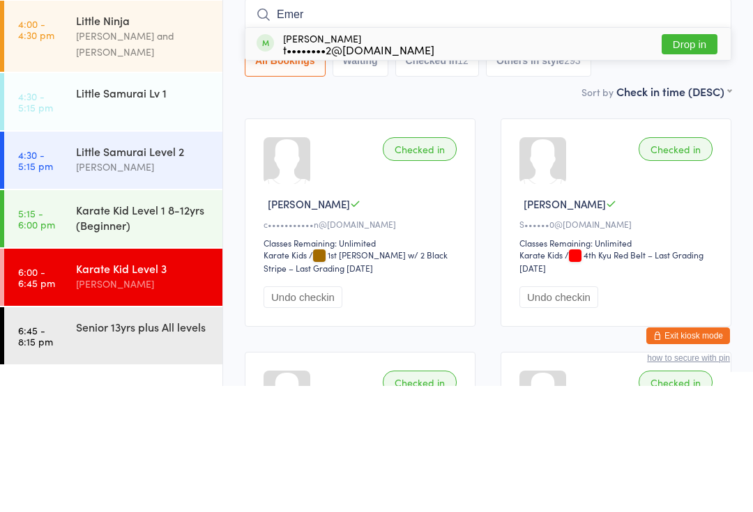
type input "Emer"
click at [691, 160] on button "Drop in" at bounding box center [689, 170] width 56 height 20
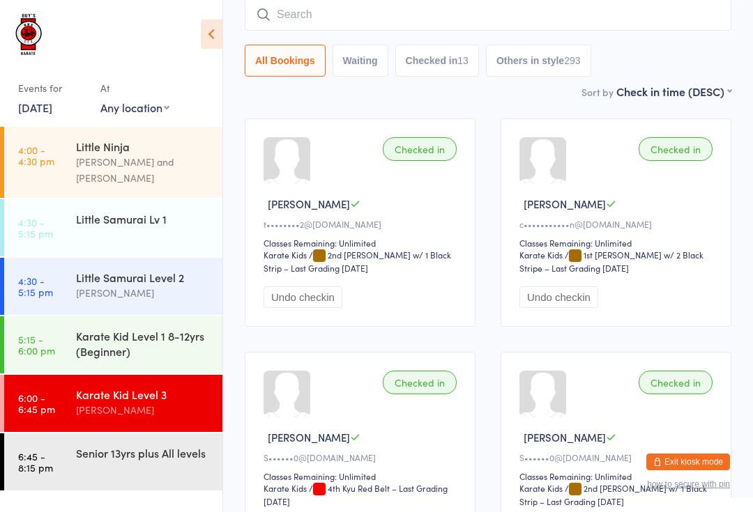
click at [120, 458] on div "Senior 13yrs plus All levels" at bounding box center [149, 452] width 146 height 39
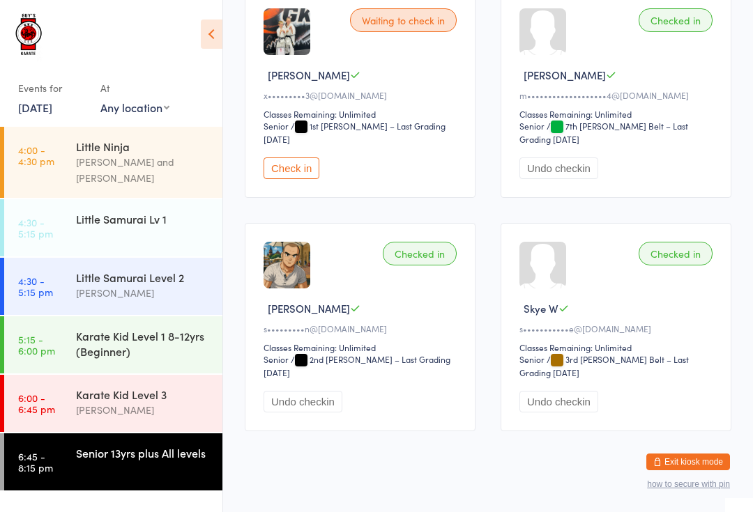
scroll to position [255, 0]
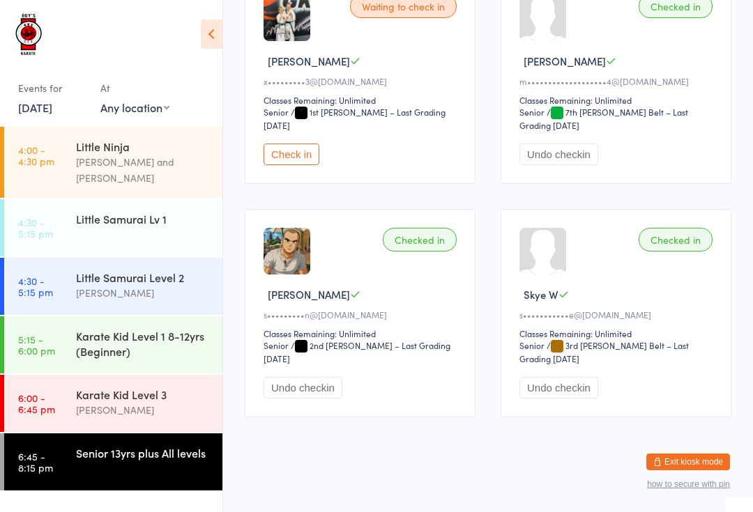
click at [146, 388] on div "Karate Kid Level 3" at bounding box center [143, 394] width 135 height 15
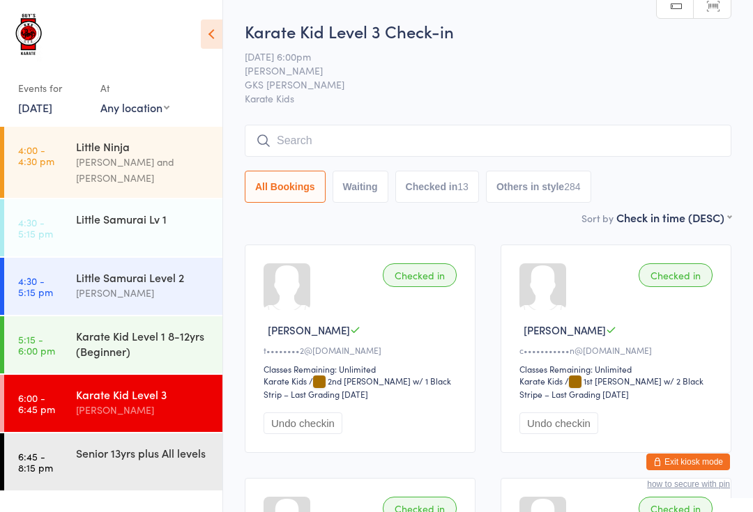
click at [316, 132] on input "search" at bounding box center [488, 141] width 486 height 32
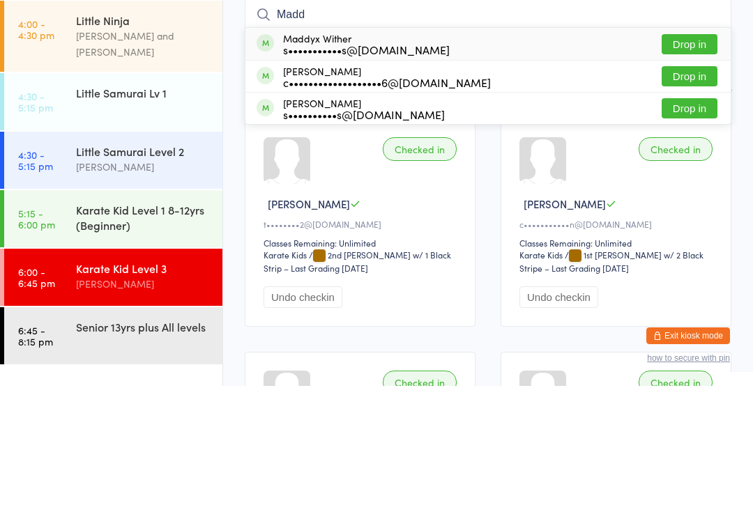
type input "Madd"
click at [677, 160] on button "Drop in" at bounding box center [689, 170] width 56 height 20
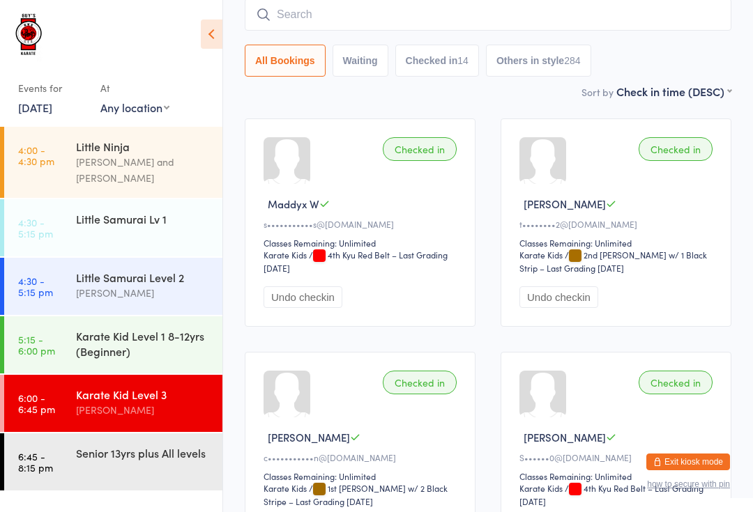
click at [650, 11] on input "search" at bounding box center [488, 15] width 486 height 32
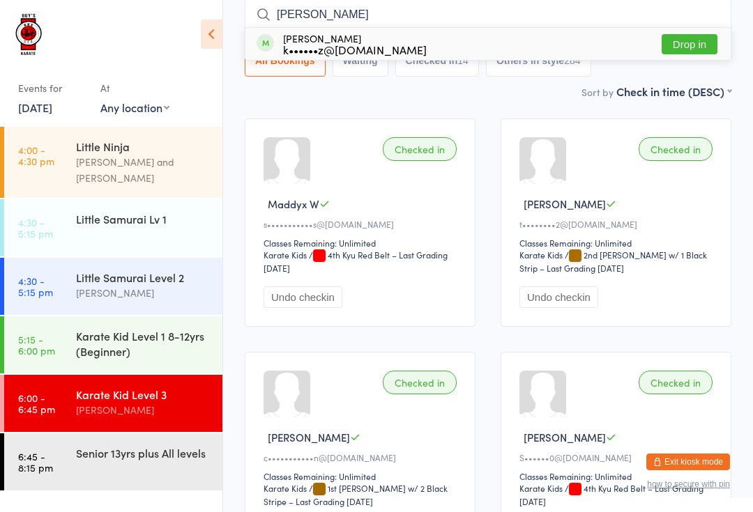
type input "[PERSON_NAME]"
click at [690, 47] on button "Drop in" at bounding box center [689, 44] width 56 height 20
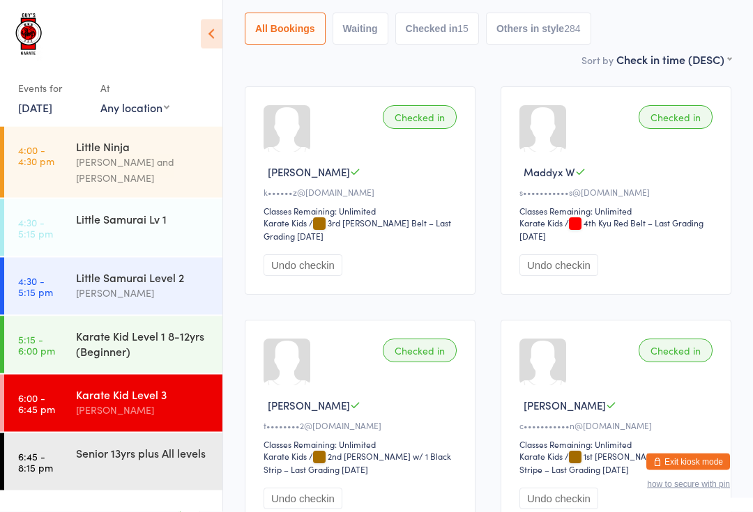
scroll to position [0, 0]
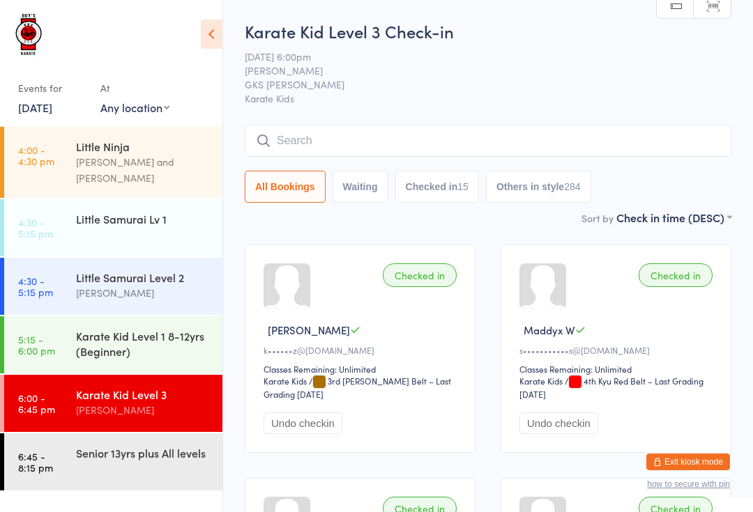
click at [491, 144] on input "search" at bounding box center [488, 141] width 486 height 32
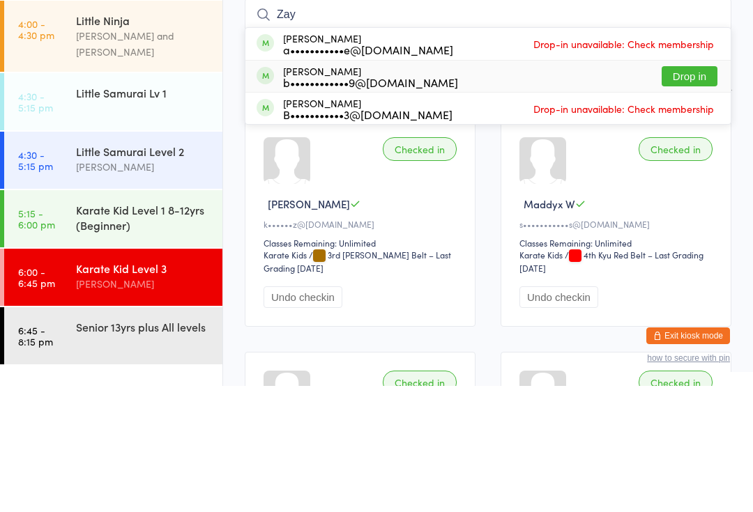
type input "Zay"
click at [400, 192] on div "[PERSON_NAME] b••••••••••••9@[DOMAIN_NAME]" at bounding box center [370, 203] width 175 height 22
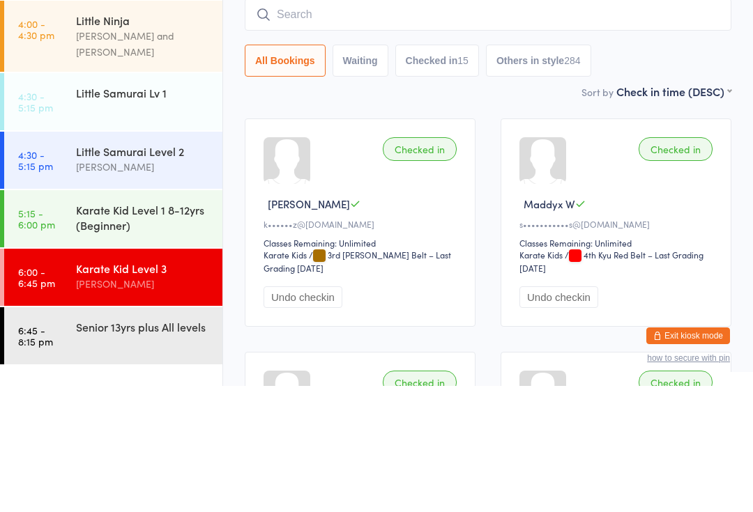
scroll to position [126, 0]
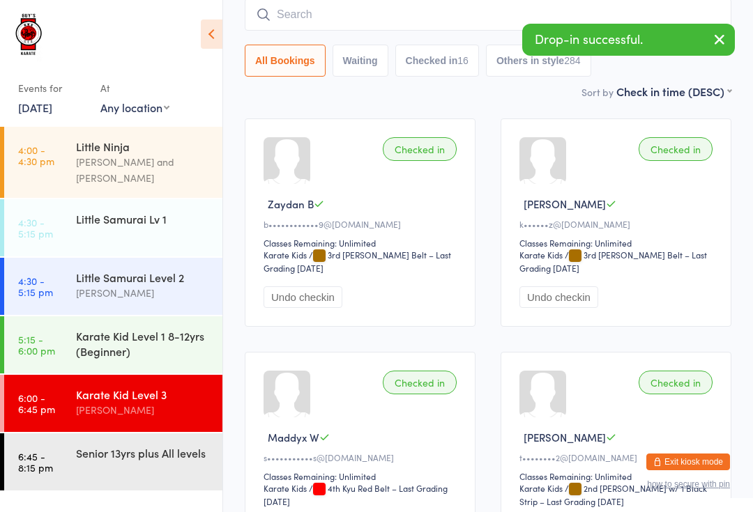
click at [461, 9] on input "search" at bounding box center [488, 15] width 486 height 32
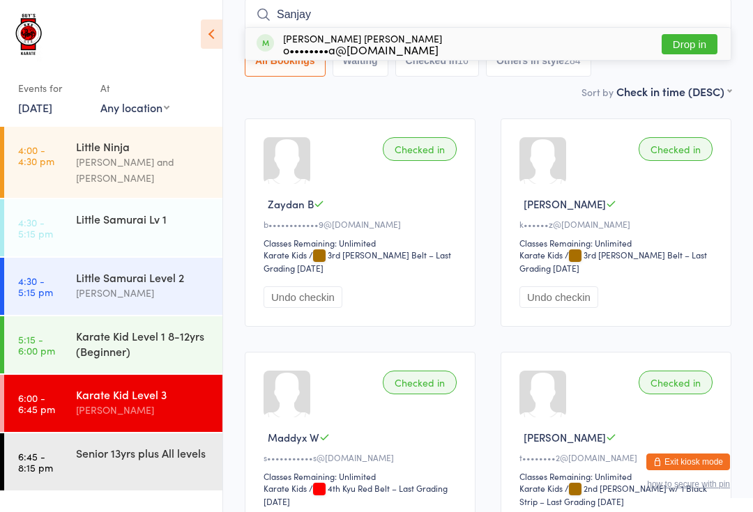
type input "Sanjay"
click at [680, 54] on button "Drop in" at bounding box center [689, 44] width 56 height 20
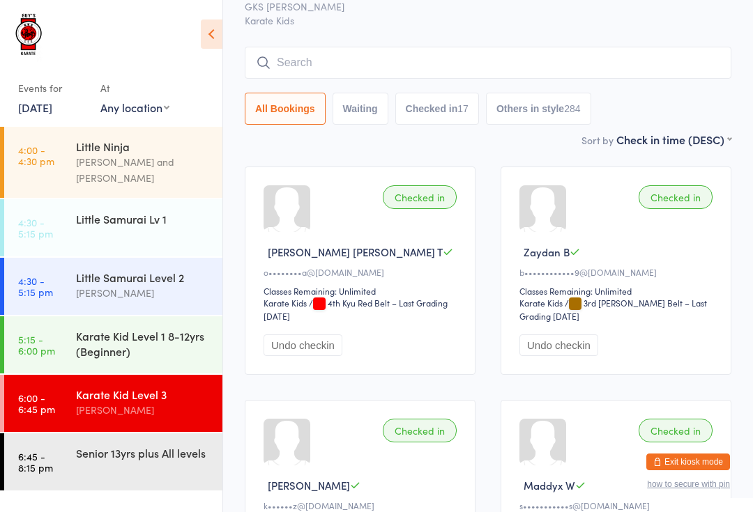
scroll to position [0, 0]
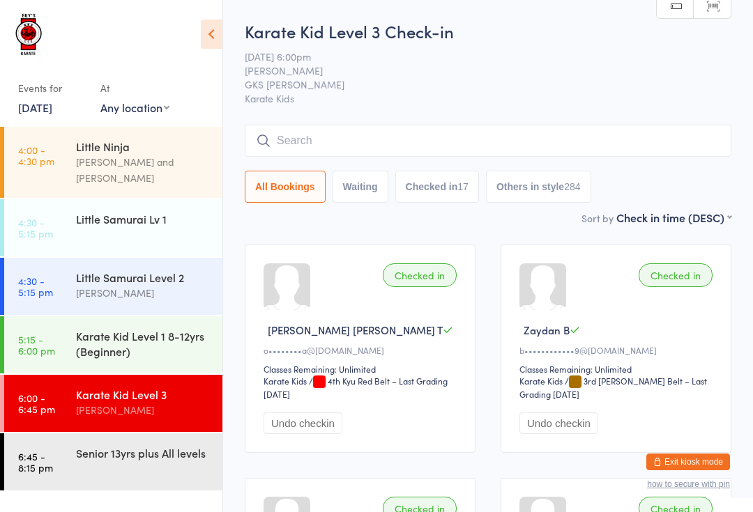
click at [341, 128] on input "search" at bounding box center [488, 141] width 486 height 32
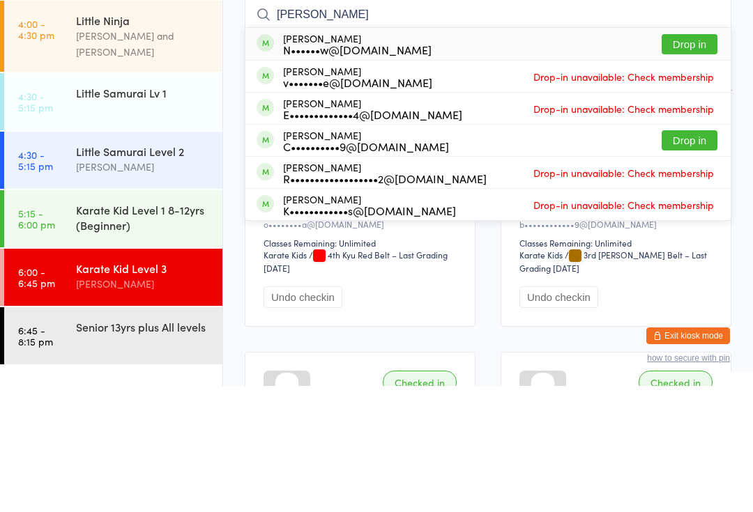
type input "[PERSON_NAME]"
click at [700, 160] on button "Drop in" at bounding box center [689, 170] width 56 height 20
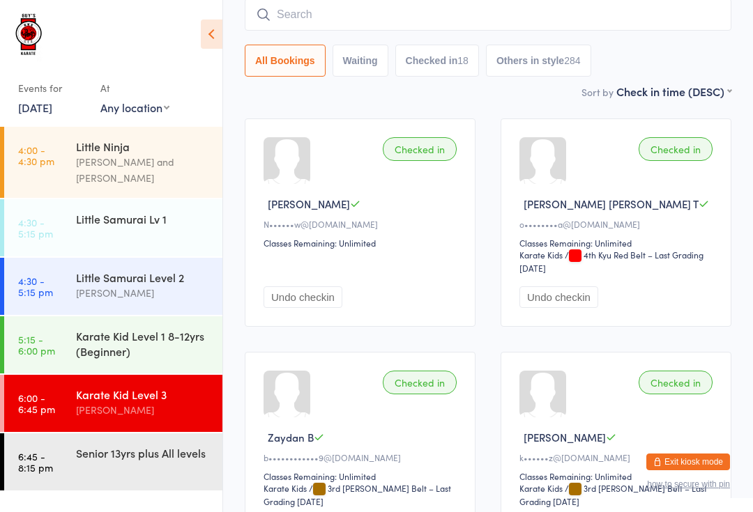
click at [475, 8] on input "search" at bounding box center [488, 15] width 486 height 32
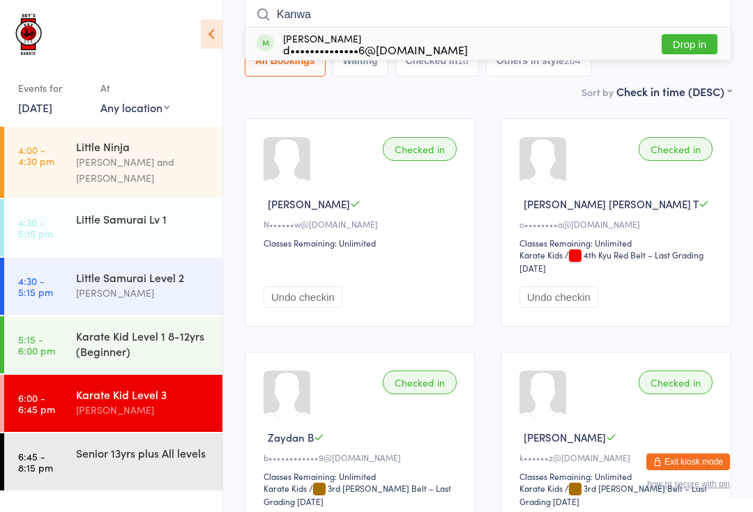
type input "Kanwa"
click at [686, 38] on button "Drop in" at bounding box center [689, 44] width 56 height 20
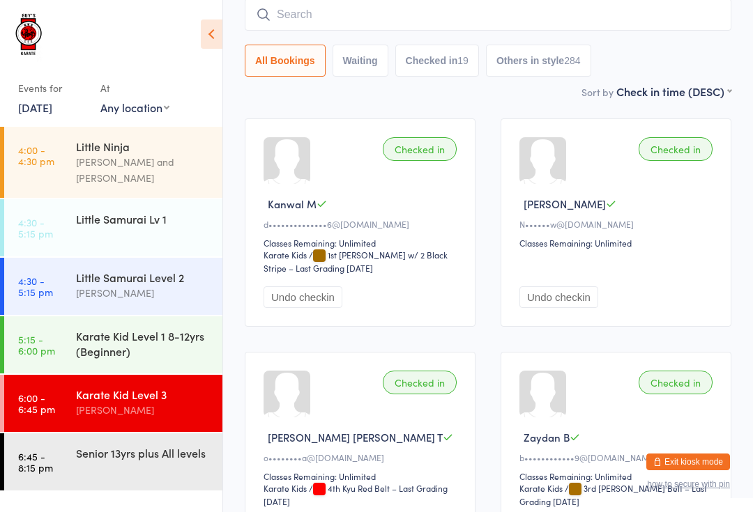
click at [404, 24] on input "search" at bounding box center [488, 15] width 486 height 32
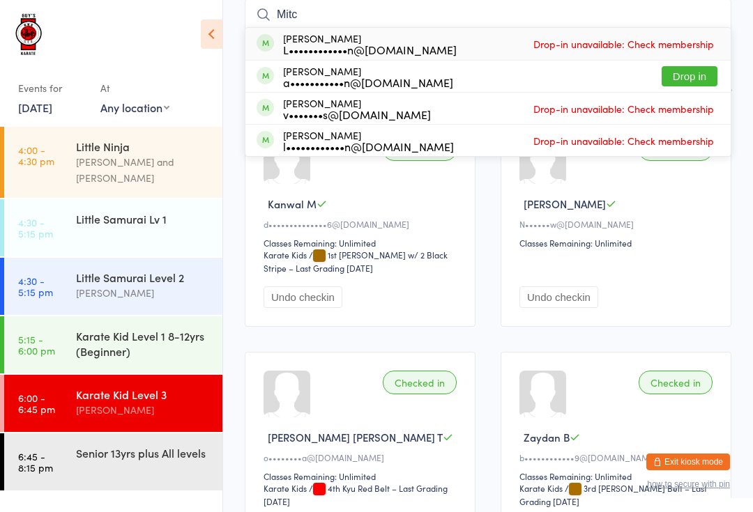
type input "Mitc"
click at [686, 78] on button "Drop in" at bounding box center [689, 76] width 56 height 20
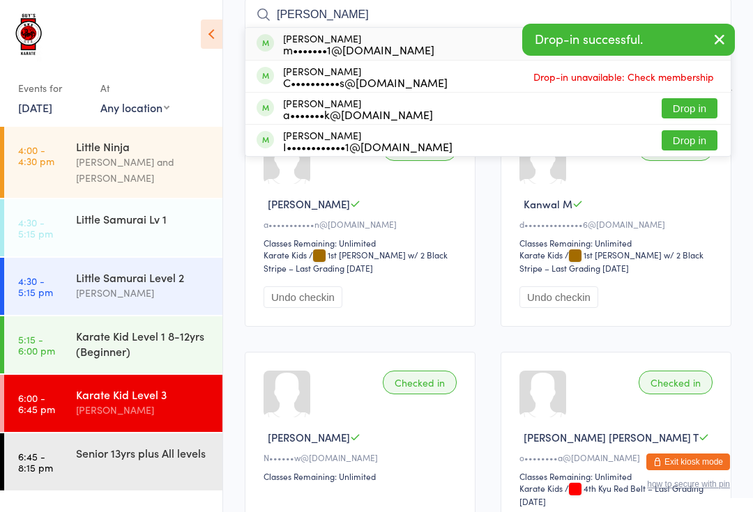
type input "[PERSON_NAME]"
click at [691, 103] on button "Drop in" at bounding box center [689, 108] width 56 height 20
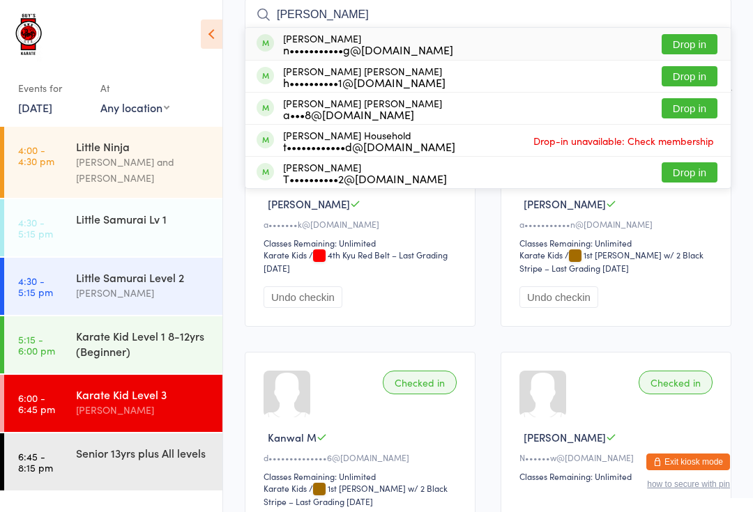
type input "[PERSON_NAME]"
click at [693, 112] on button "Drop in" at bounding box center [689, 108] width 56 height 20
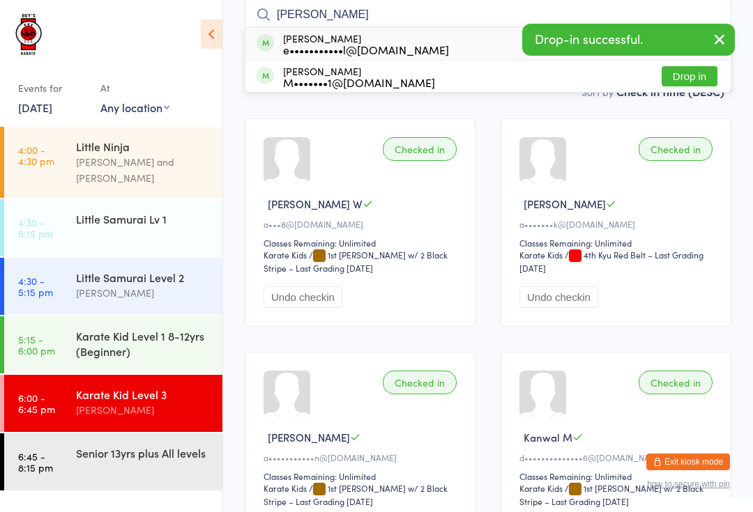
type input "[PERSON_NAME]"
click at [702, 84] on button "Drop in" at bounding box center [689, 76] width 56 height 20
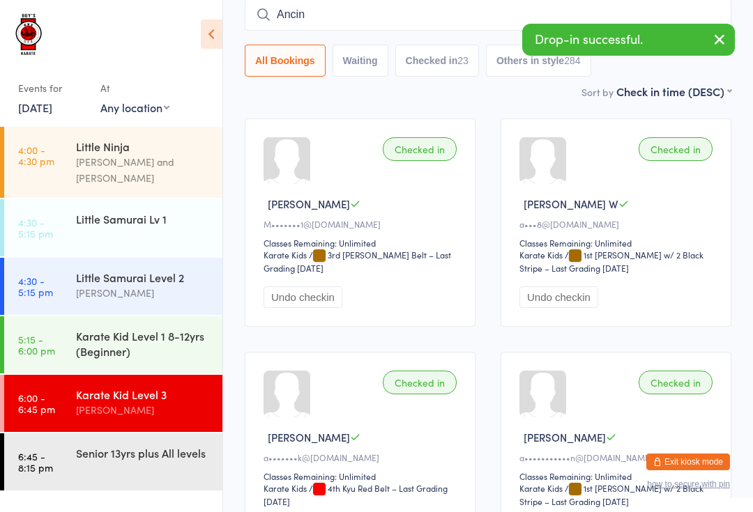
type input "Ancina"
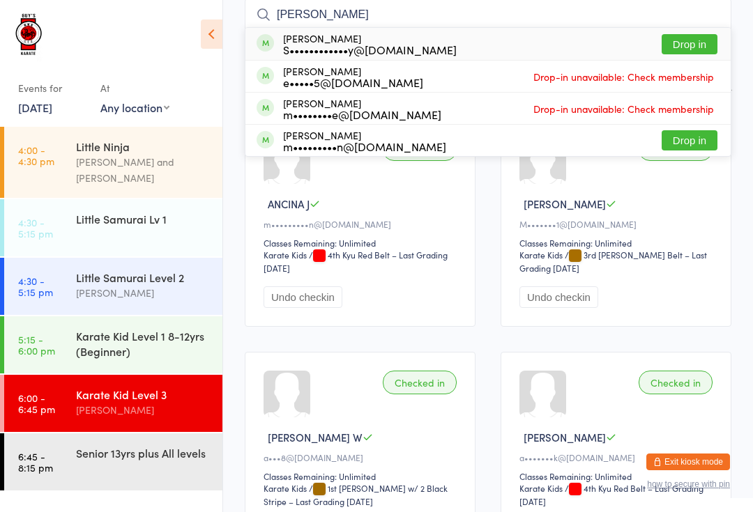
type input "[PERSON_NAME]"
click at [676, 146] on button "Drop in" at bounding box center [689, 140] width 56 height 20
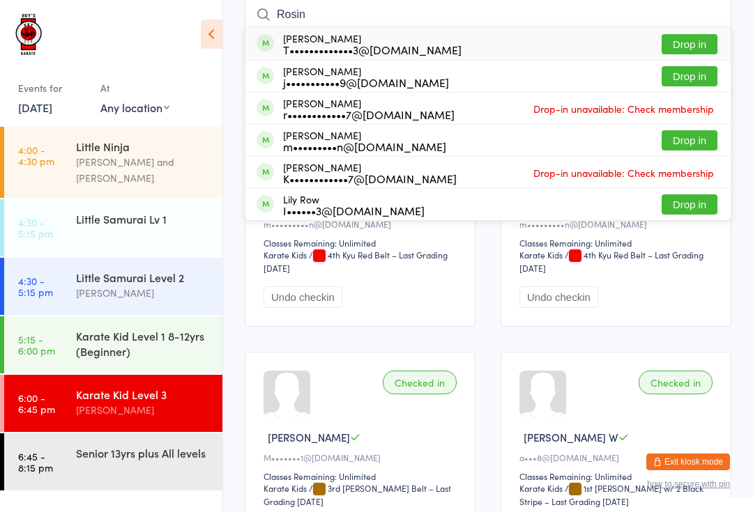
type input "Rosin"
click at [691, 137] on button "Drop in" at bounding box center [689, 140] width 56 height 20
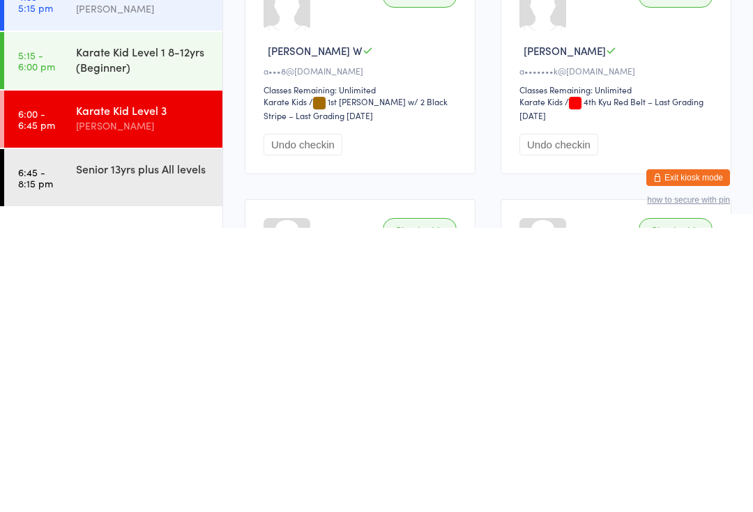
scroll to position [464, 0]
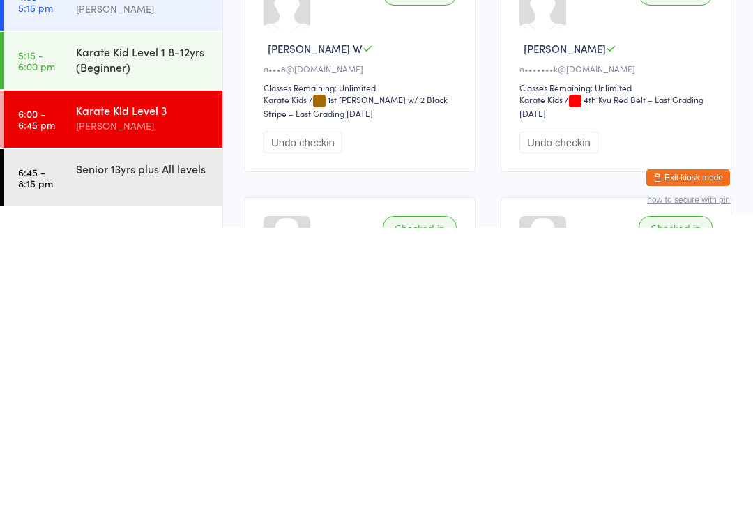
click at [136, 445] on div "Senior 13yrs plus All levels" at bounding box center [143, 452] width 135 height 15
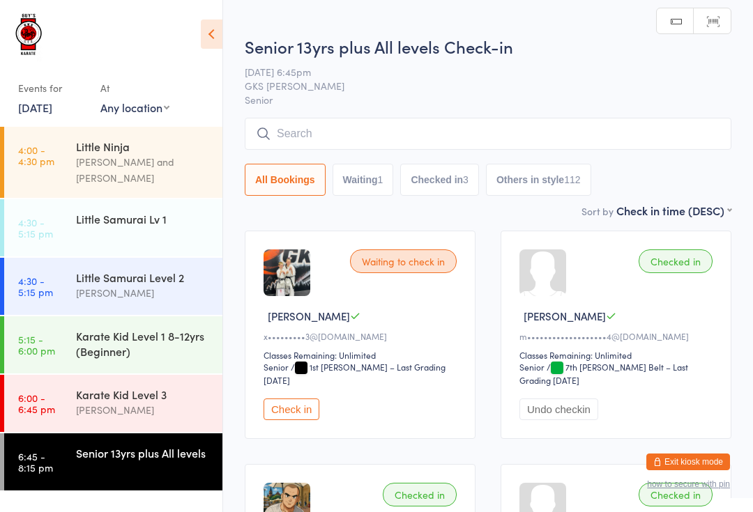
click at [328, 132] on input "search" at bounding box center [488, 134] width 486 height 32
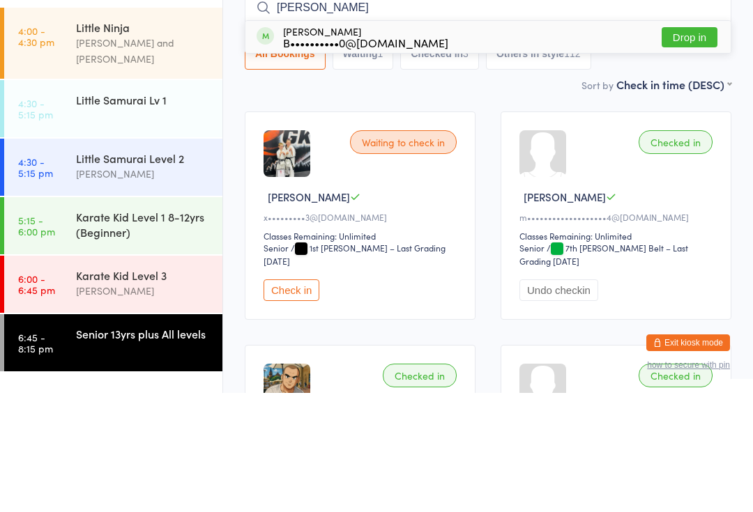
type input "[PERSON_NAME]"
click at [689, 146] on button "Drop in" at bounding box center [689, 156] width 56 height 20
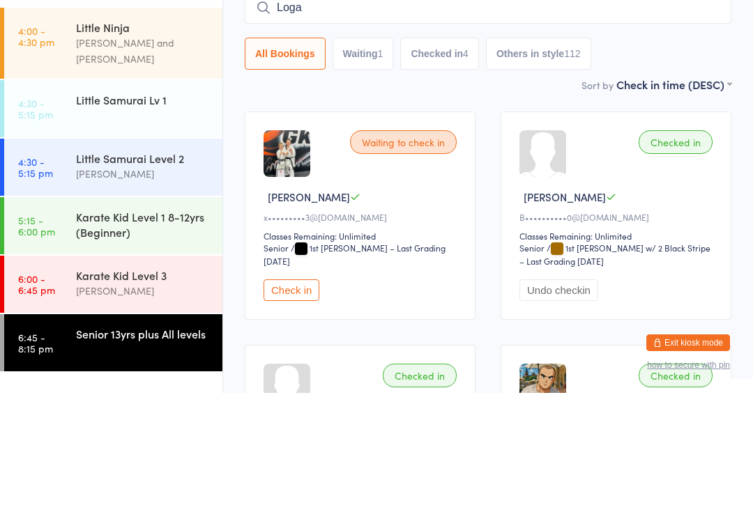
type input "[PERSON_NAME]"
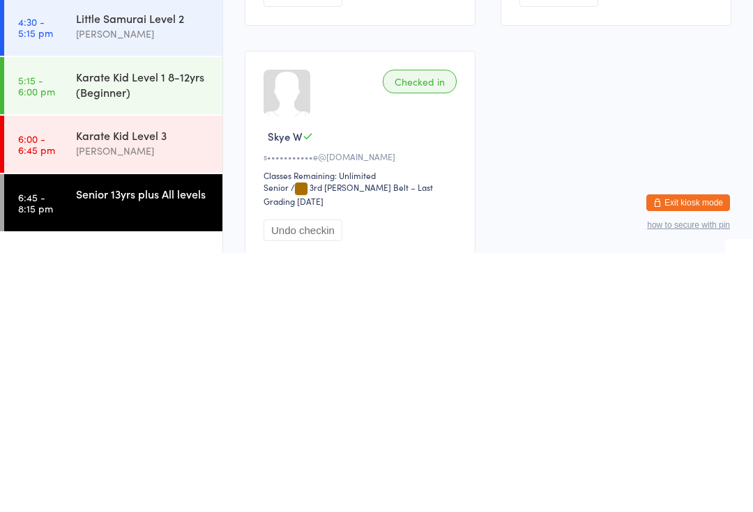
scroll to position [389, 0]
click at [158, 387] on div "Karate Kid Level 3" at bounding box center [143, 394] width 135 height 15
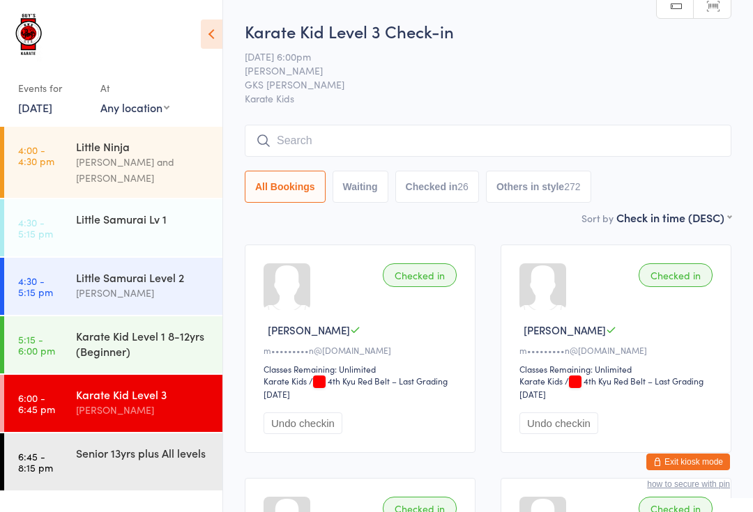
click at [357, 129] on input "search" at bounding box center [488, 141] width 486 height 32
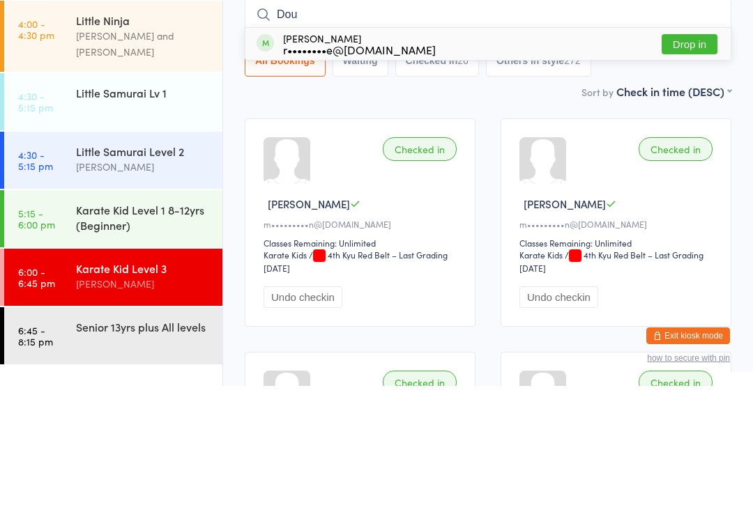
type input "Dou"
click at [679, 160] on button "Drop in" at bounding box center [689, 170] width 56 height 20
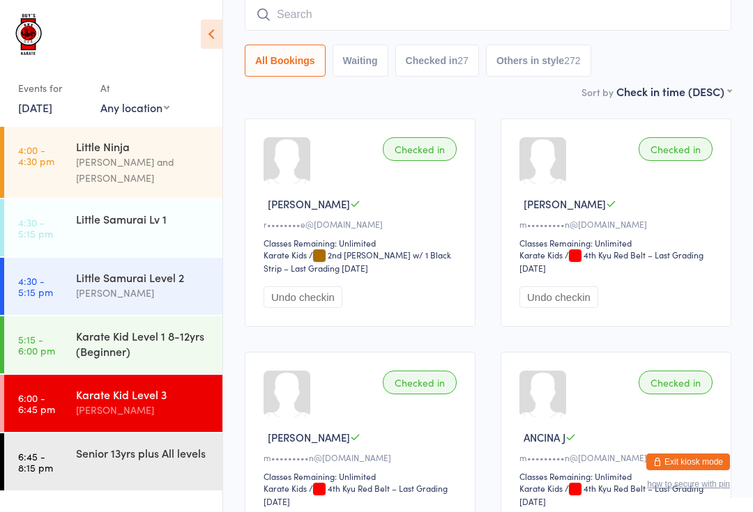
click at [445, 10] on input "search" at bounding box center [488, 15] width 486 height 32
type input "[PERSON_NAME]"
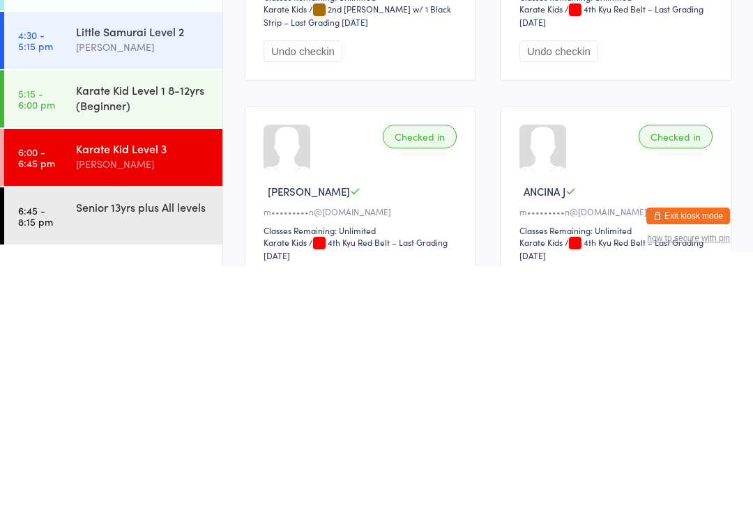
click at [145, 445] on div "Senior 13yrs plus All levels" at bounding box center [143, 452] width 135 height 15
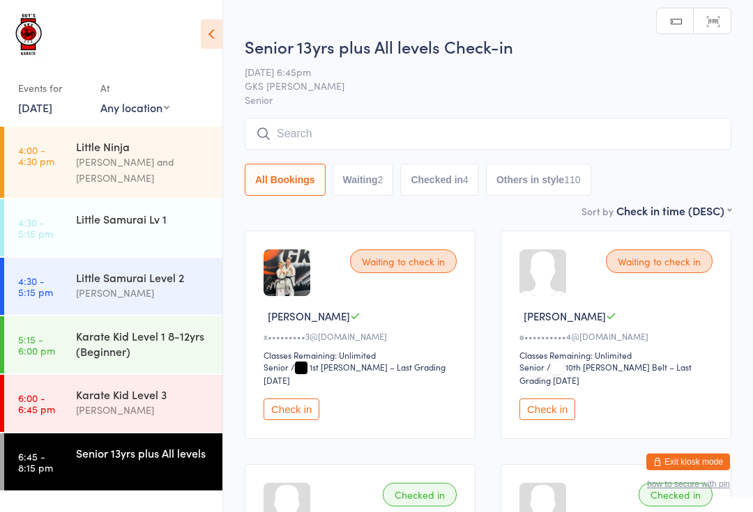
click at [500, 128] on input "search" at bounding box center [488, 134] width 486 height 32
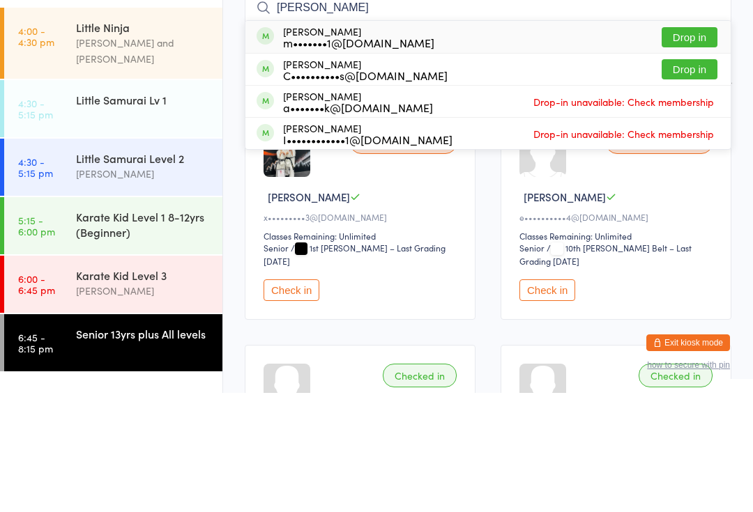
type input "[PERSON_NAME]"
click at [689, 178] on button "Drop in" at bounding box center [689, 188] width 56 height 20
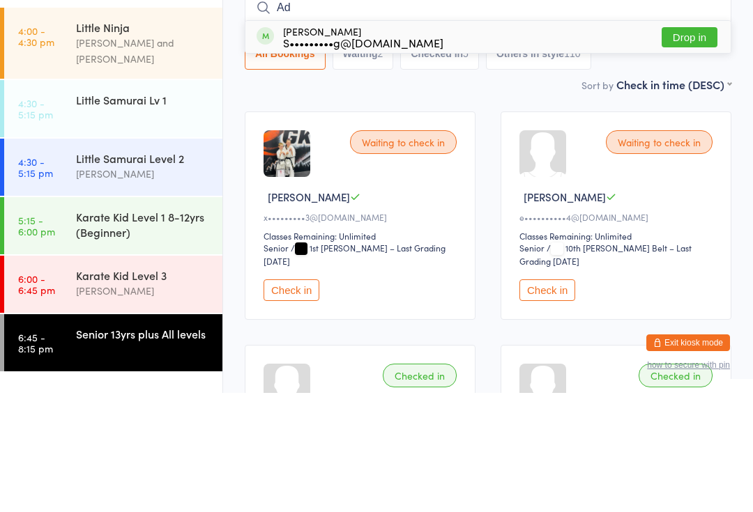
type input "Ad"
click at [530, 140] on div "[PERSON_NAME] S•••••••••g@[DOMAIN_NAME] Drop in" at bounding box center [487, 156] width 485 height 32
type input "Ad"
click at [484, 140] on div "[PERSON_NAME] S•••••••••g@[DOMAIN_NAME] Already checked in" at bounding box center [487, 156] width 485 height 32
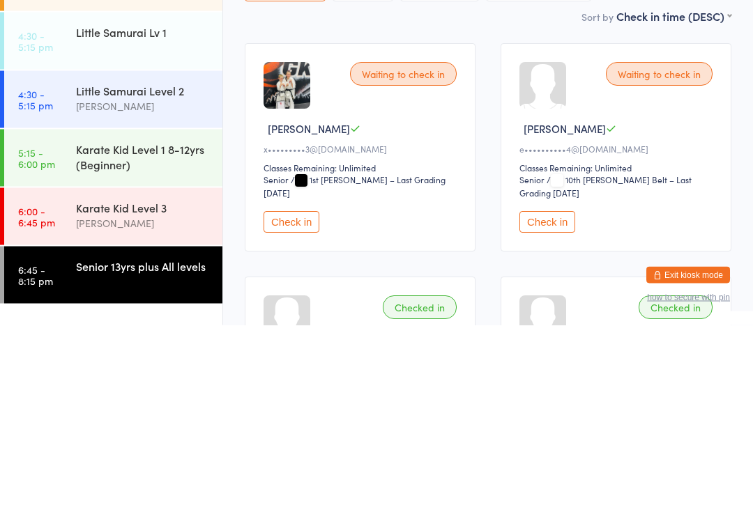
click at [555, 399] on button "Check in" at bounding box center [547, 410] width 56 height 22
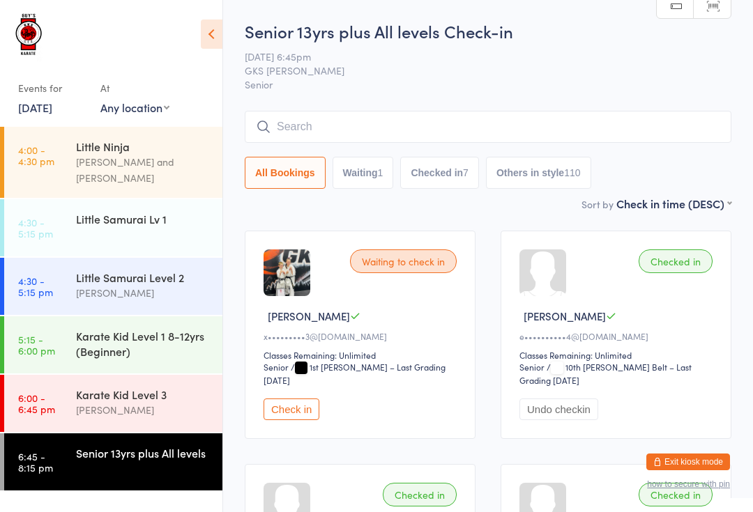
click at [300, 141] on input "search" at bounding box center [488, 127] width 486 height 32
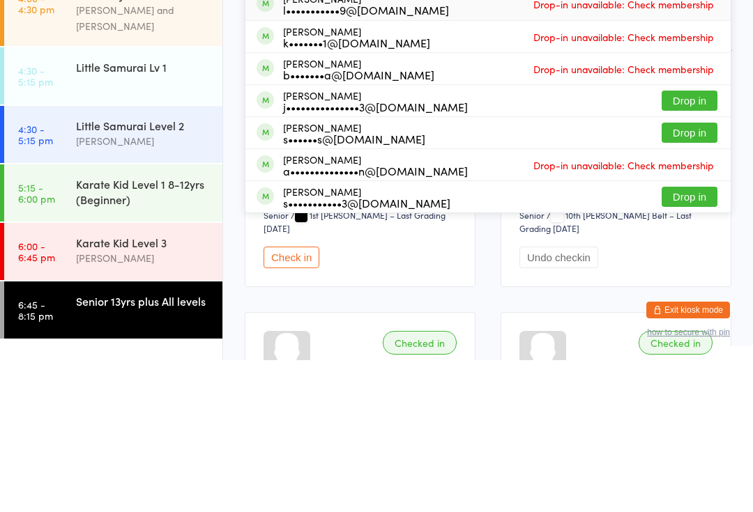
type input "Ste"
click at [669, 339] on button "Drop in" at bounding box center [689, 349] width 56 height 20
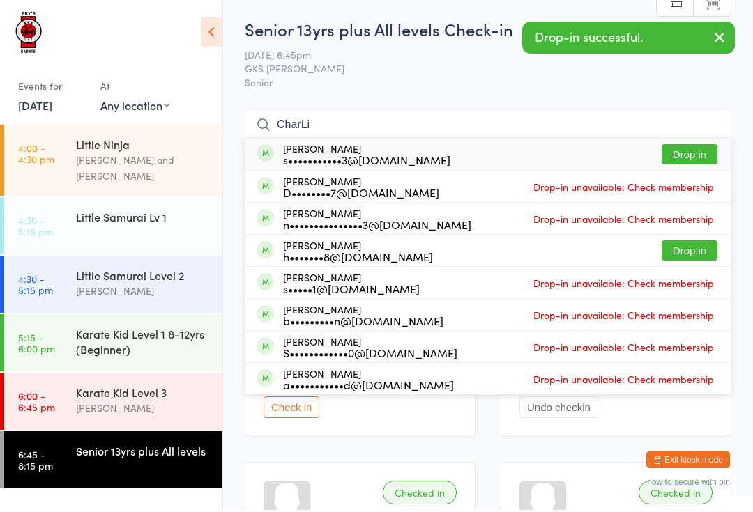
type input "CharLi"
click at [693, 156] on button "Drop in" at bounding box center [689, 156] width 56 height 20
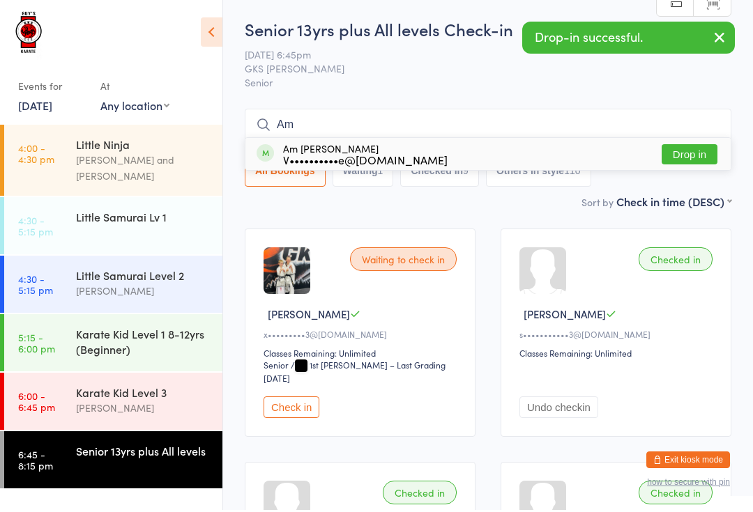
type input "Am"
click at [682, 163] on button "Drop in" at bounding box center [689, 156] width 56 height 20
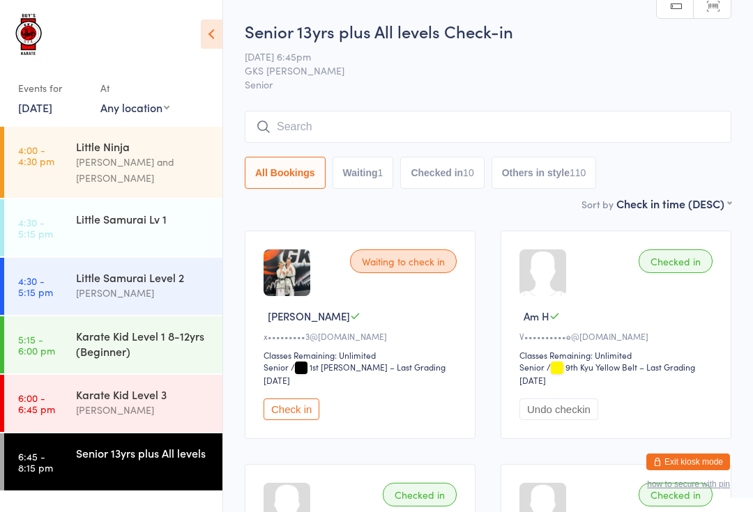
click at [361, 121] on input "search" at bounding box center [488, 127] width 486 height 32
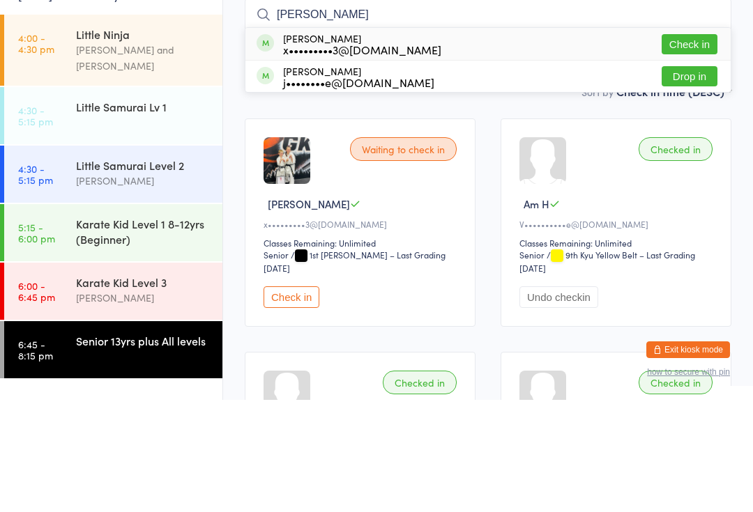
type input "[PERSON_NAME]"
click at [688, 178] on button "Drop in" at bounding box center [689, 188] width 56 height 20
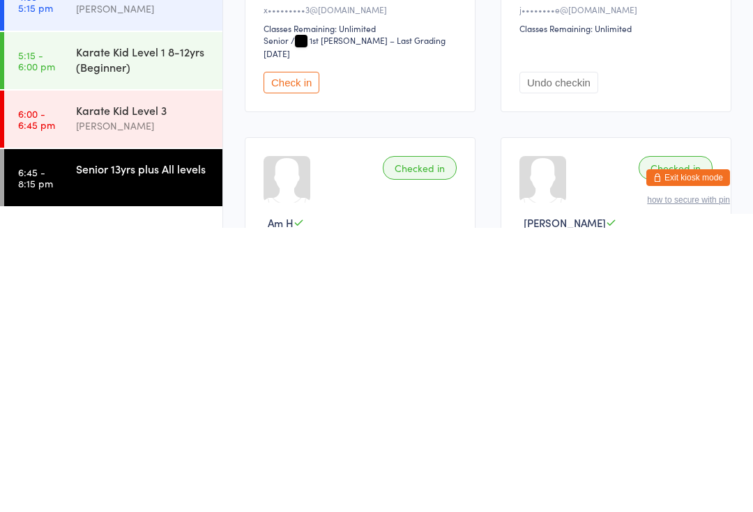
scroll to position [2, 0]
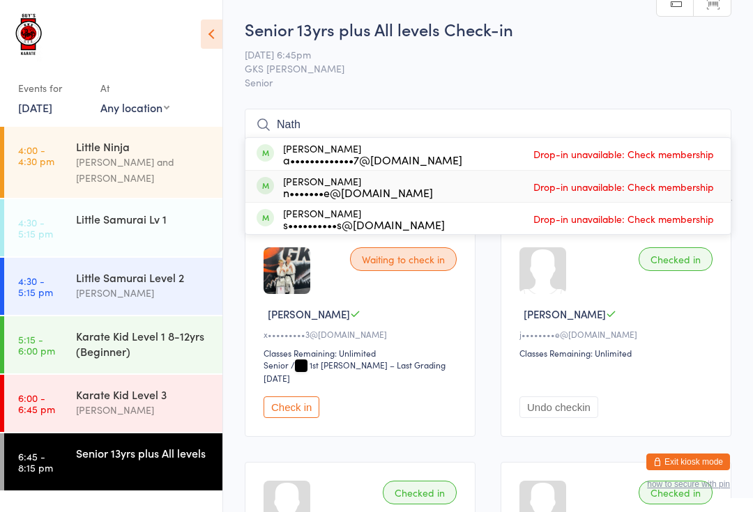
type input "Nath"
click at [356, 181] on div "[PERSON_NAME] n•••••••e@[DOMAIN_NAME]" at bounding box center [358, 187] width 150 height 22
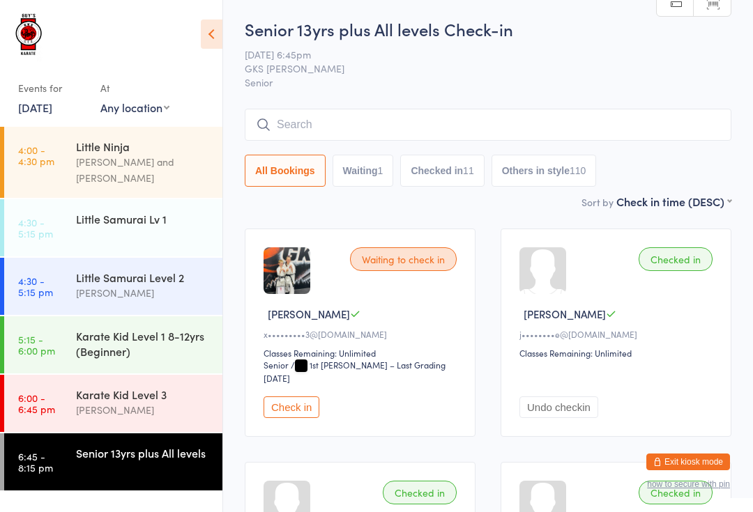
click at [302, 114] on input "search" at bounding box center [488, 125] width 486 height 32
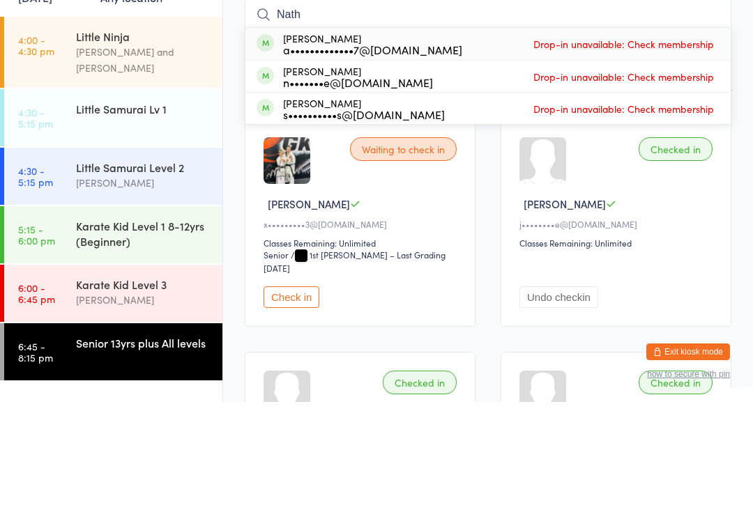
type input "Nath"
click at [463, 171] on div "[PERSON_NAME] n•••••••e@[DOMAIN_NAME] Drop-in unavailable: Check membership" at bounding box center [487, 186] width 485 height 31
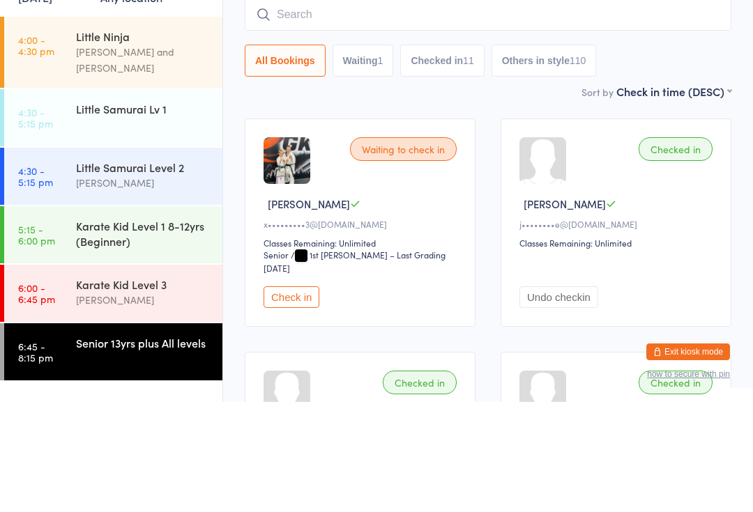
click at [378, 109] on input "search" at bounding box center [488, 125] width 486 height 32
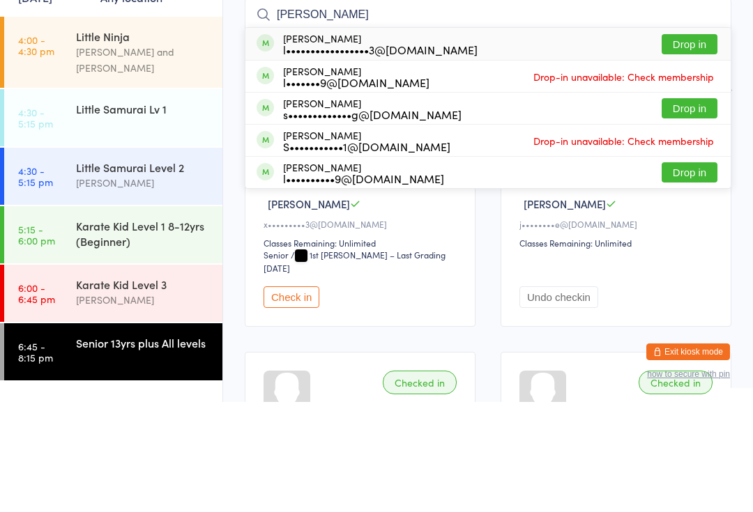
type input "[PERSON_NAME]"
click at [695, 144] on button "Drop in" at bounding box center [689, 154] width 56 height 20
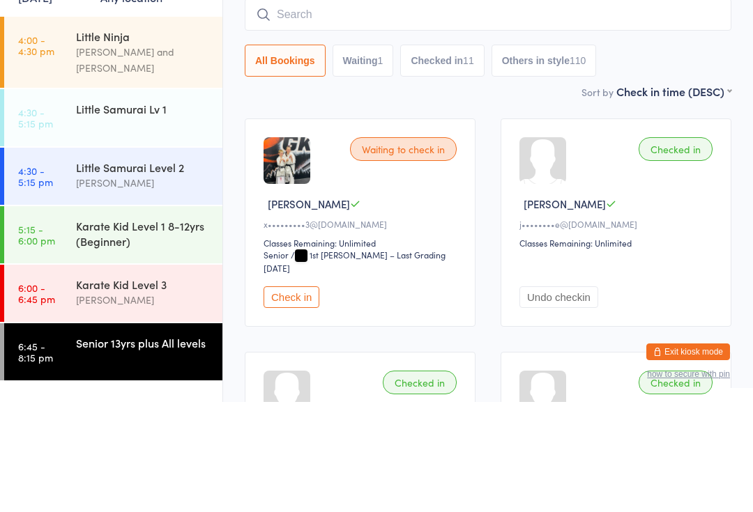
scroll to position [112, 0]
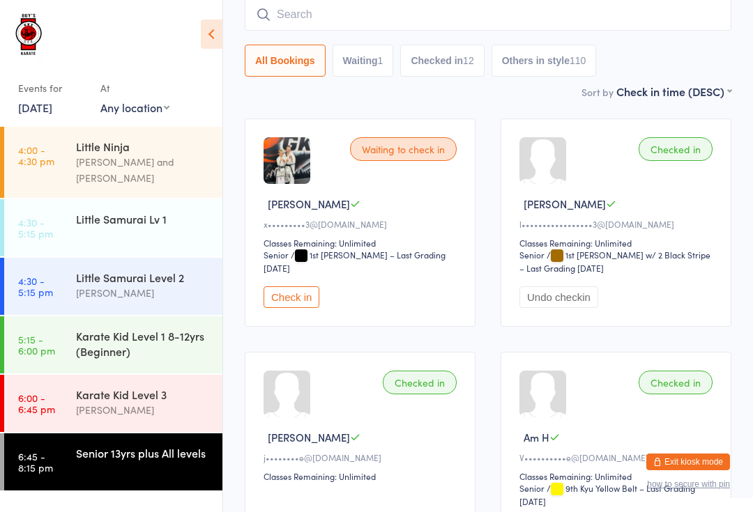
click at [714, 31] on input "search" at bounding box center [488, 15] width 486 height 32
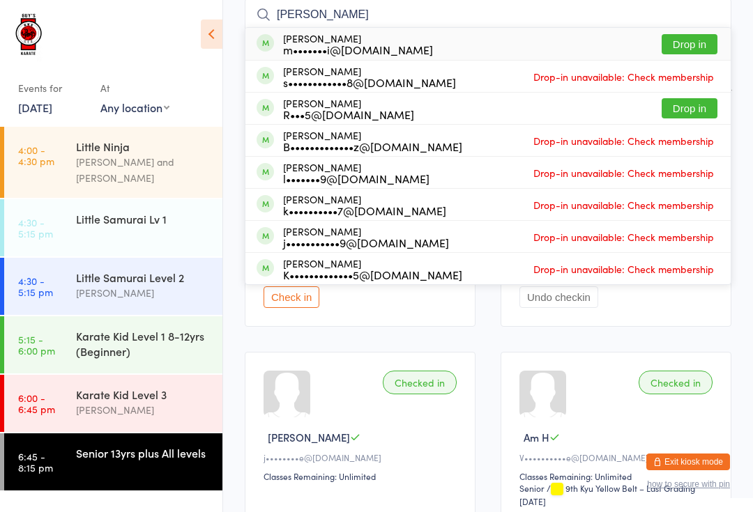
type input "[PERSON_NAME]"
click at [686, 36] on button "Drop in" at bounding box center [689, 44] width 56 height 20
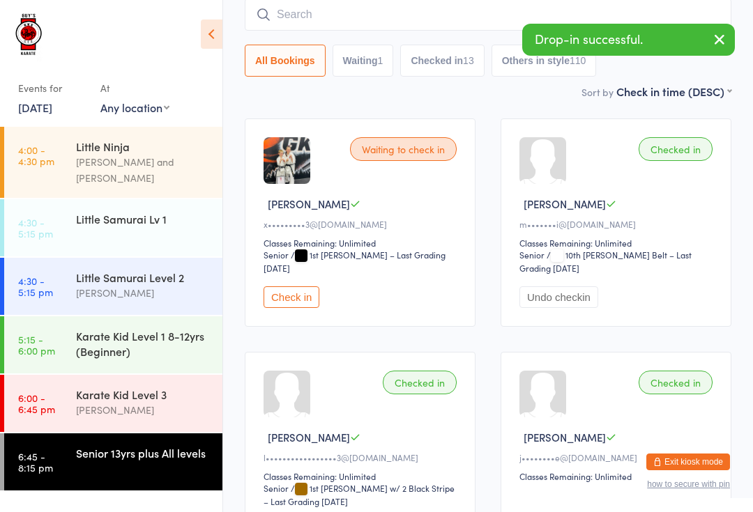
click at [322, 20] on input "search" at bounding box center [488, 15] width 486 height 32
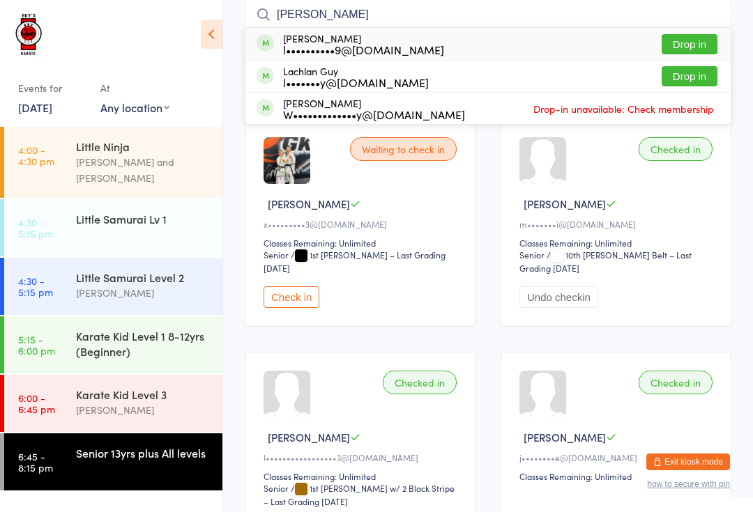
type input "[PERSON_NAME]"
click at [689, 38] on button "Drop in" at bounding box center [689, 44] width 56 height 20
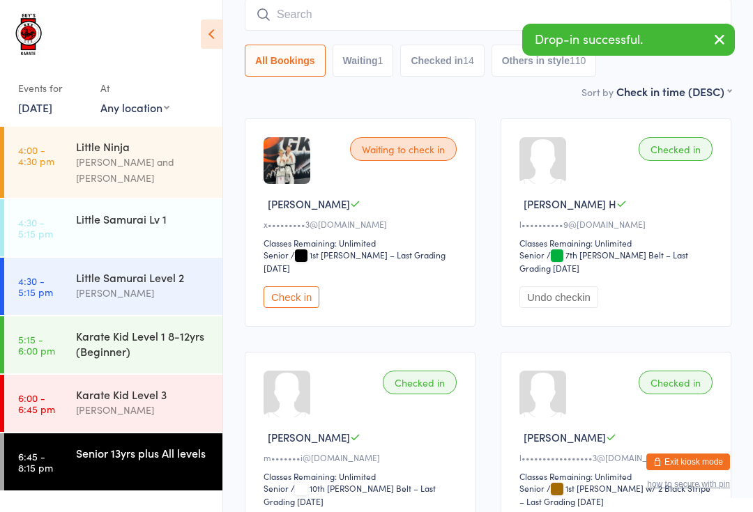
click at [365, 28] on input "search" at bounding box center [488, 15] width 486 height 32
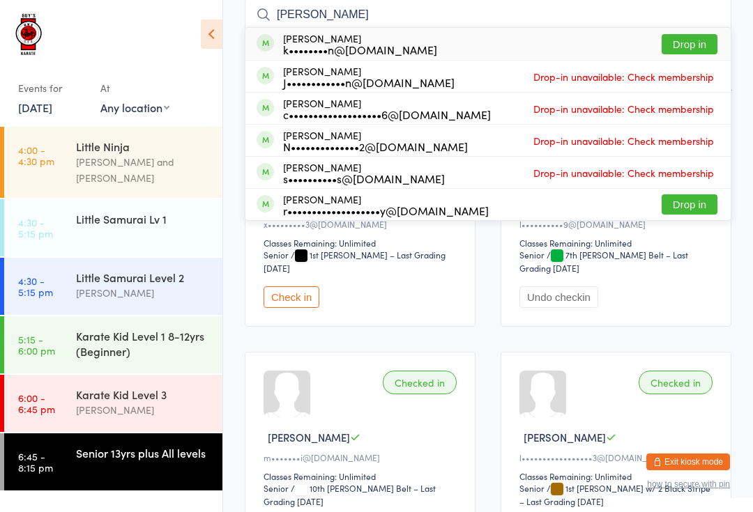
type input "[PERSON_NAME]"
click at [693, 50] on button "Drop in" at bounding box center [689, 44] width 56 height 20
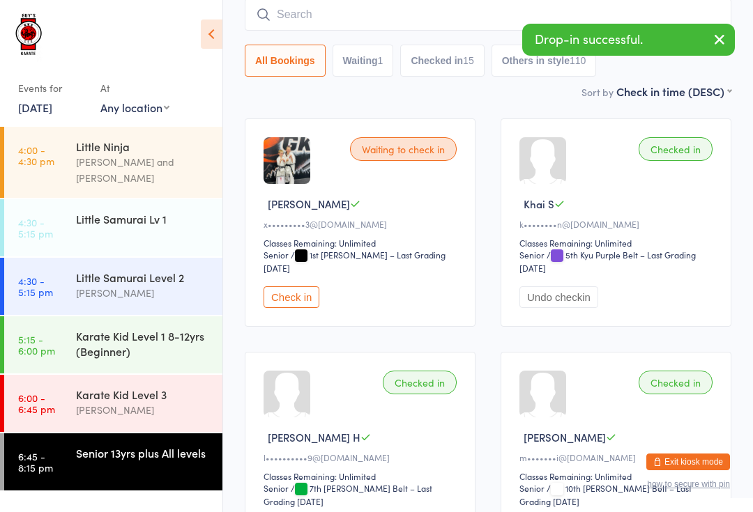
click at [461, 20] on input "search" at bounding box center [488, 15] width 486 height 32
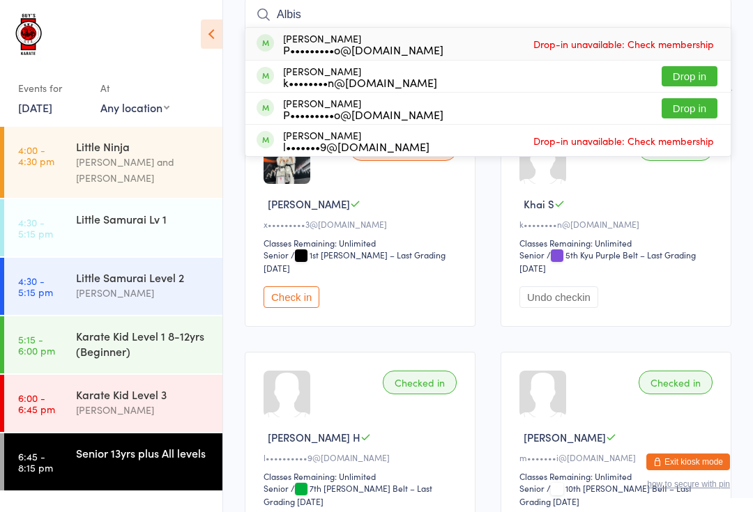
type input "Albis"
click at [689, 72] on button "Drop in" at bounding box center [689, 76] width 56 height 20
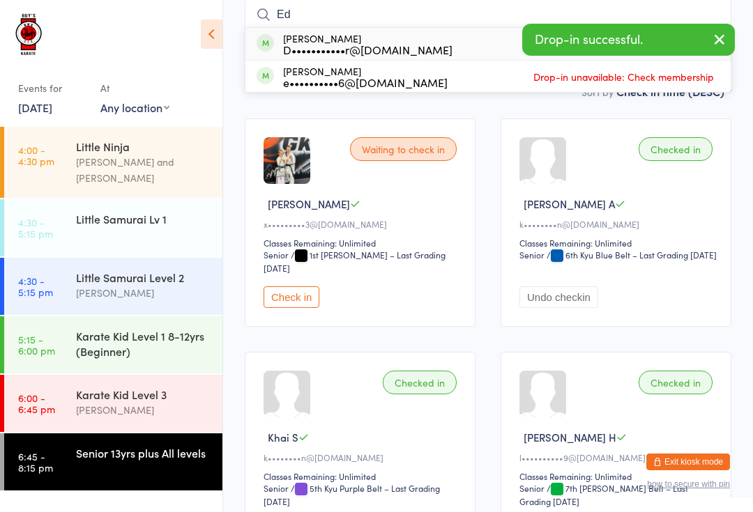
type input "E"
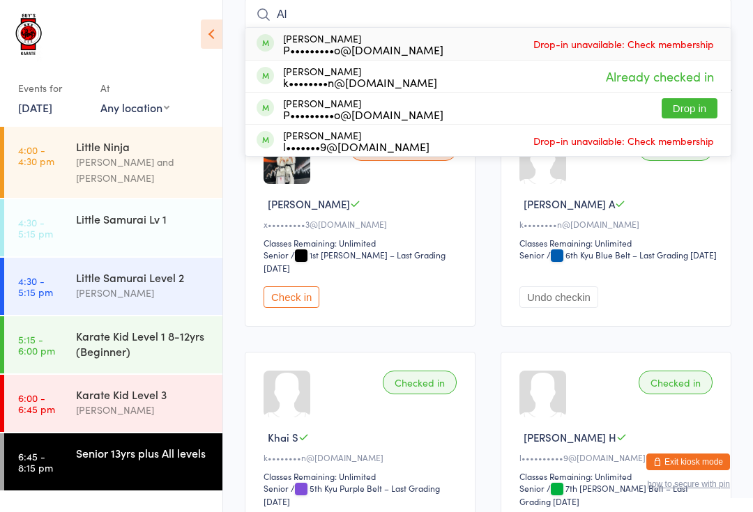
type input "A"
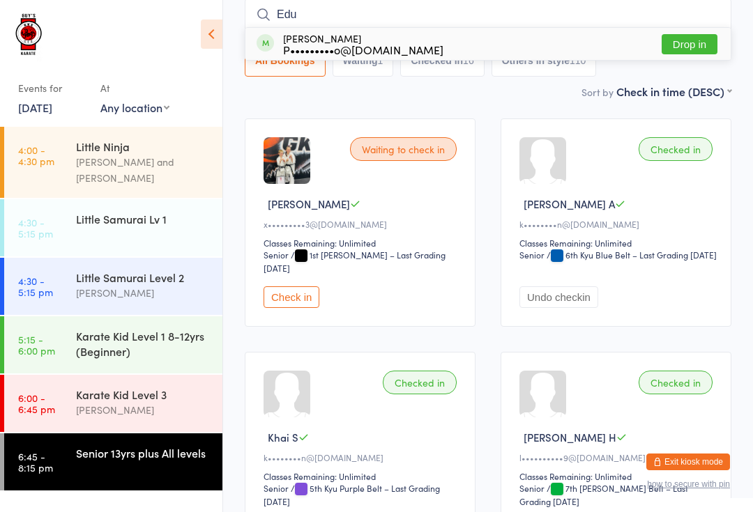
type input "Edu"
click at [698, 42] on button "Drop in" at bounding box center [689, 44] width 56 height 20
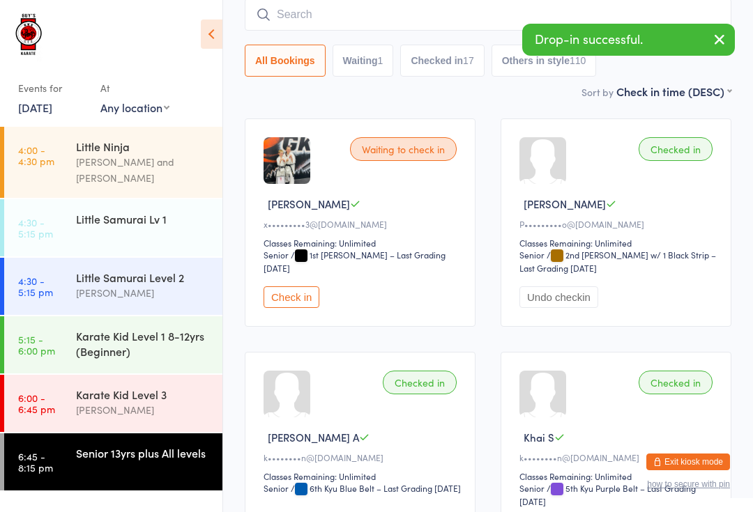
click at [328, 17] on input "search" at bounding box center [488, 15] width 486 height 32
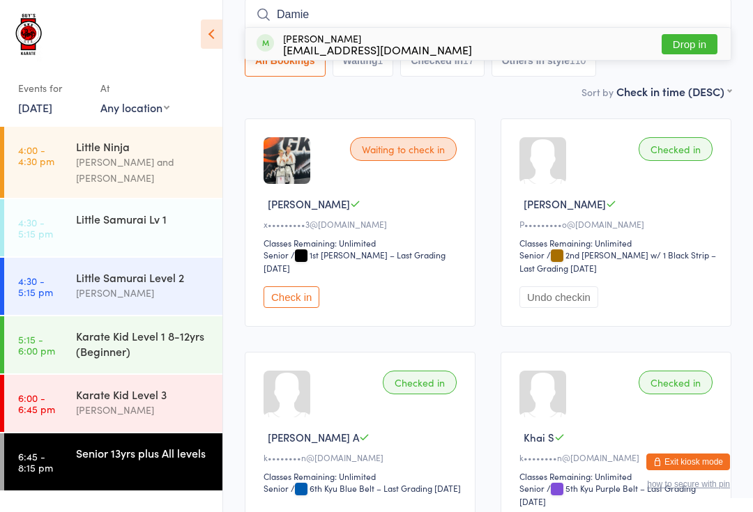
type input "Damie"
click at [695, 52] on button "Drop in" at bounding box center [689, 44] width 56 height 20
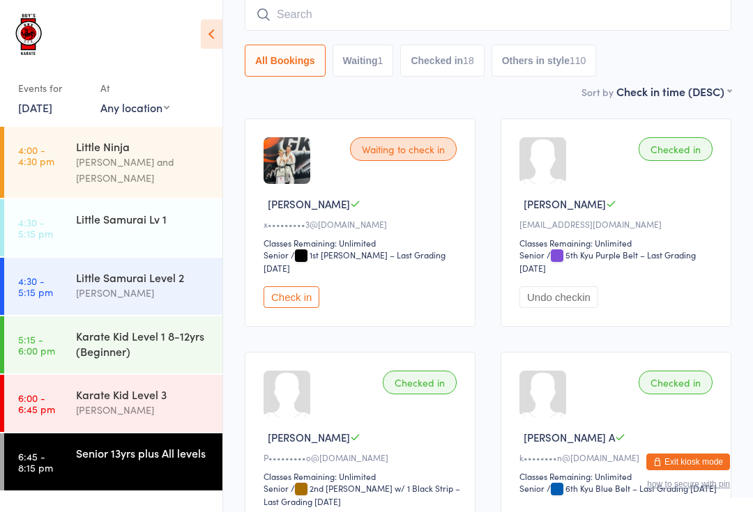
click at [530, 5] on input "search" at bounding box center [488, 15] width 486 height 32
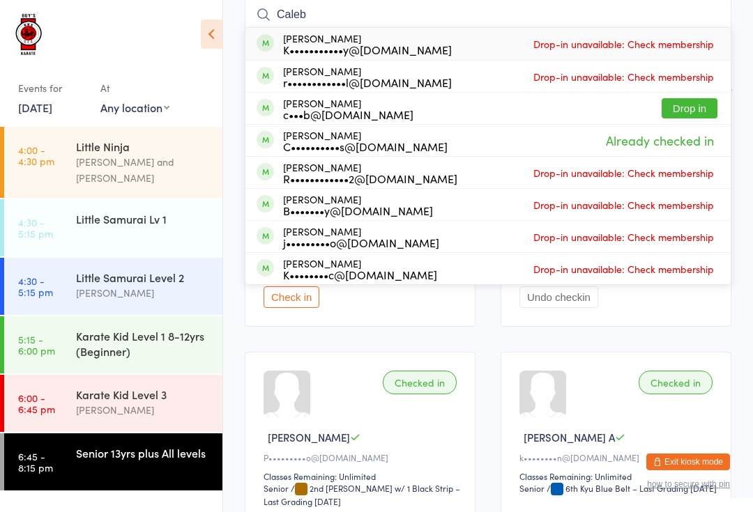
type input "Caleb"
click at [700, 107] on button "Drop in" at bounding box center [689, 108] width 56 height 20
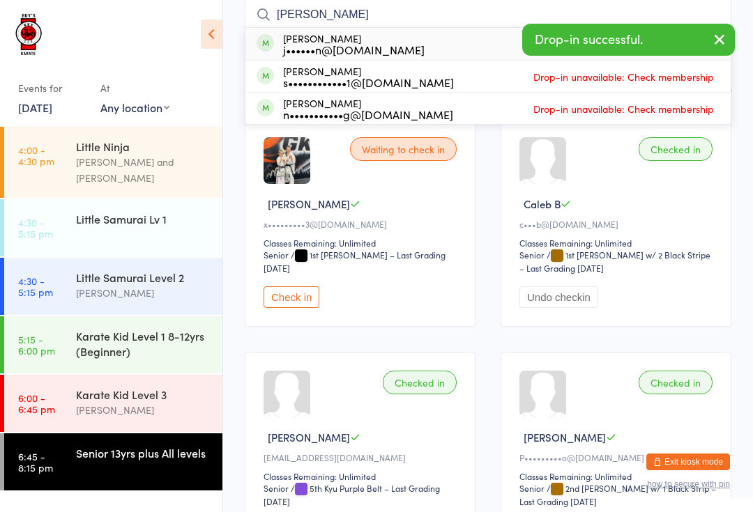
click at [725, 32] on icon "button" at bounding box center [719, 39] width 17 height 17
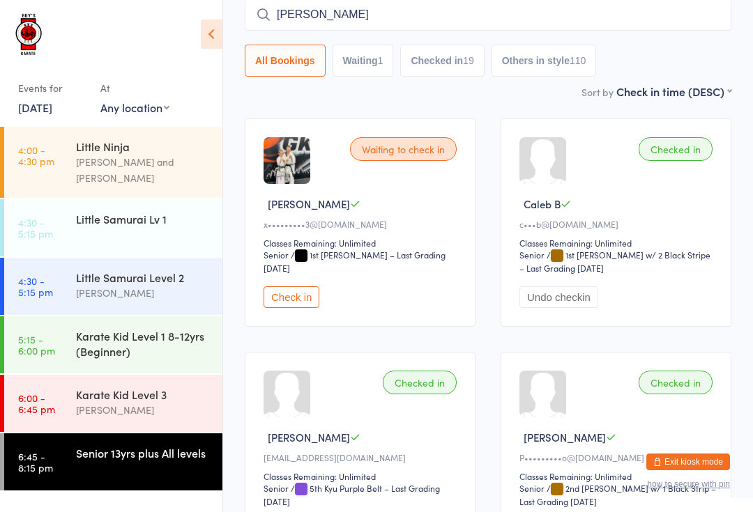
click at [643, 10] on input "[PERSON_NAME]" at bounding box center [488, 15] width 486 height 32
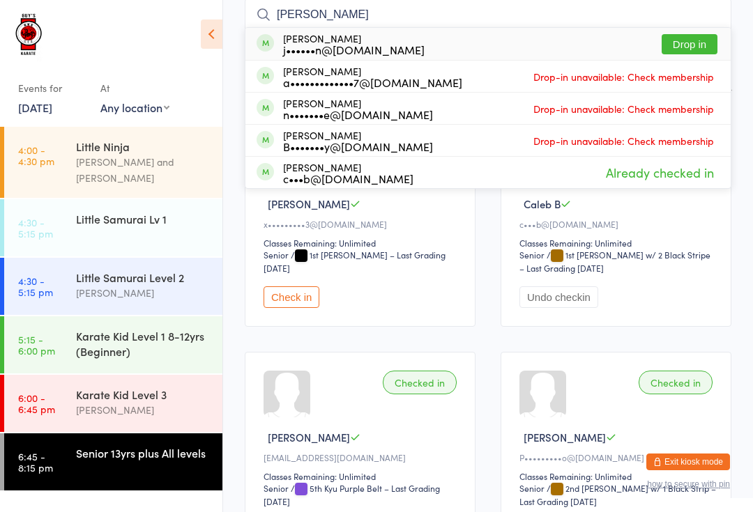
type input "[PERSON_NAME]"
click at [695, 36] on button "Drop in" at bounding box center [689, 44] width 56 height 20
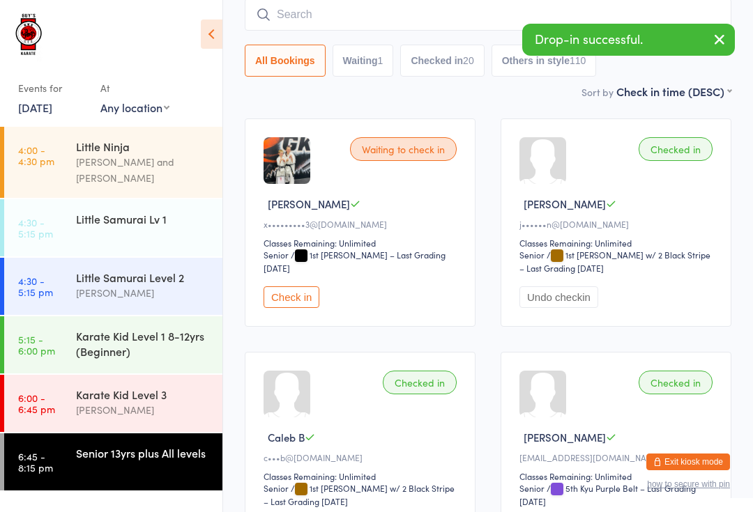
click at [399, 148] on div "Waiting to check in" at bounding box center [403, 149] width 107 height 24
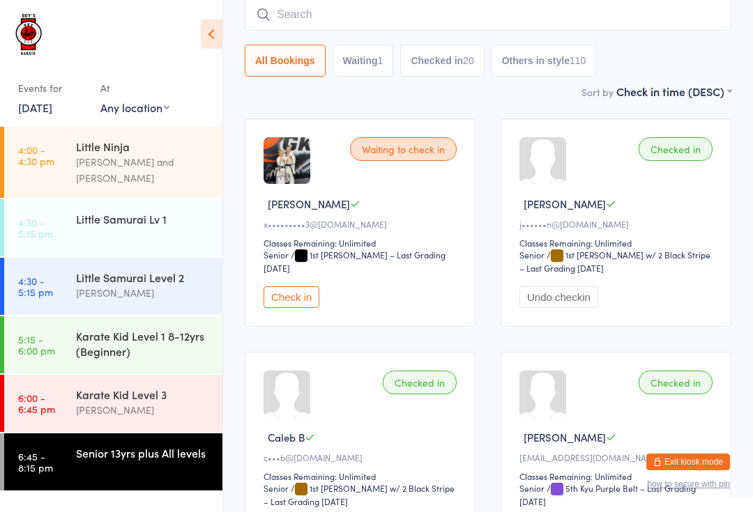
click at [399, 155] on div "Waiting to check in" at bounding box center [403, 149] width 107 height 24
click at [291, 308] on button "Check in" at bounding box center [291, 297] width 56 height 22
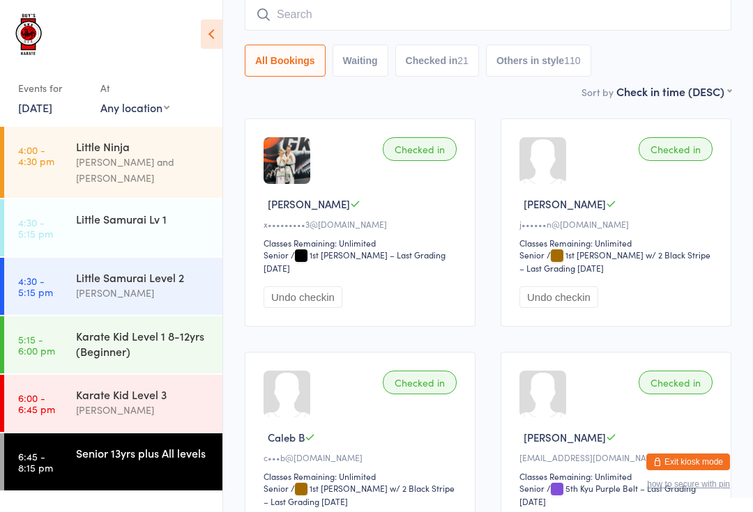
click at [331, 18] on input "search" at bounding box center [488, 15] width 486 height 32
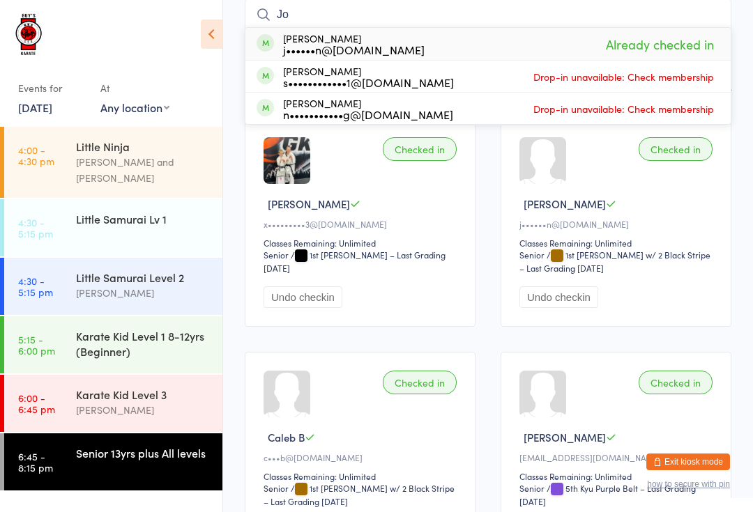
type input "J"
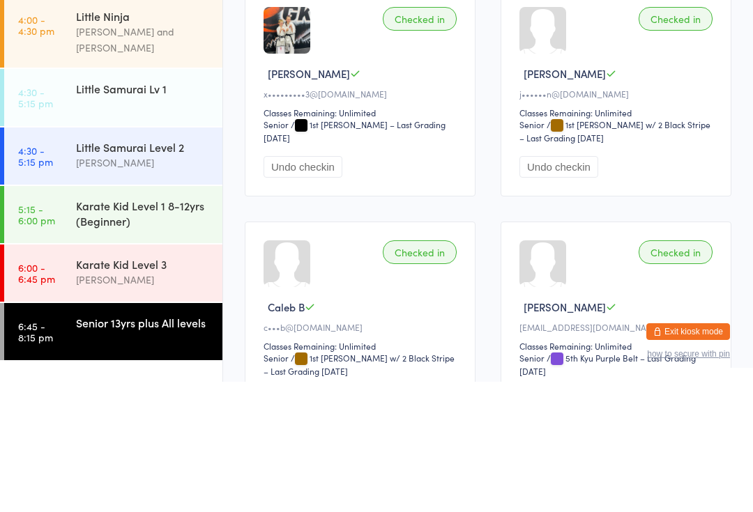
scroll to position [2, 0]
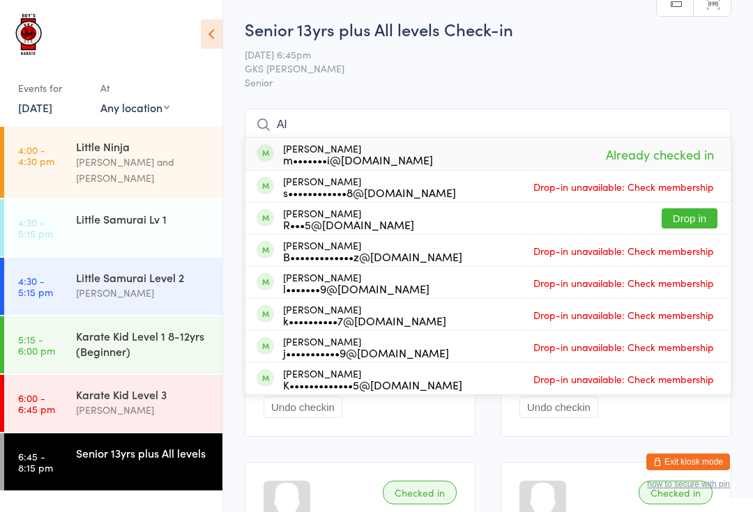
type input "A"
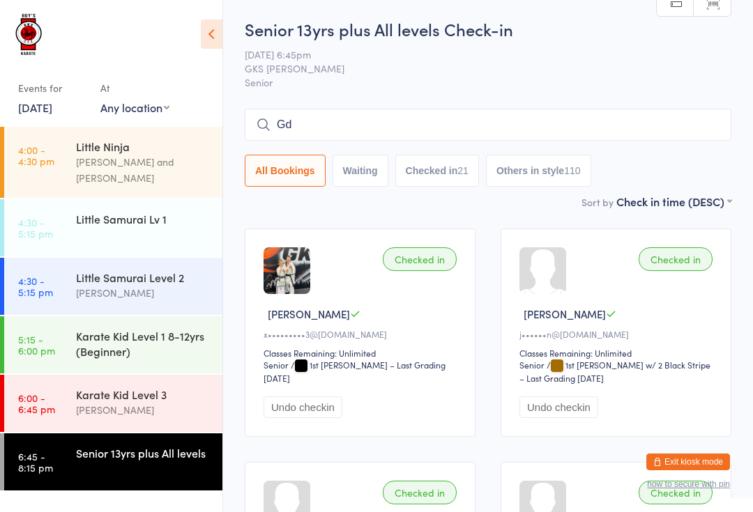
type input "G"
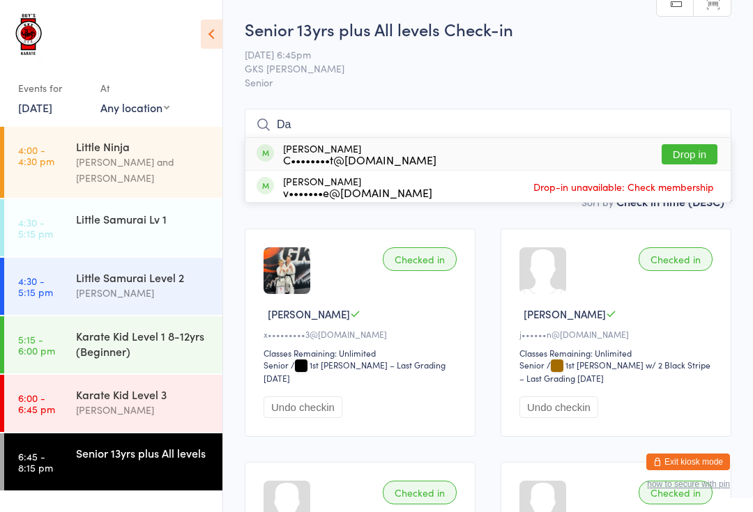
type input "D"
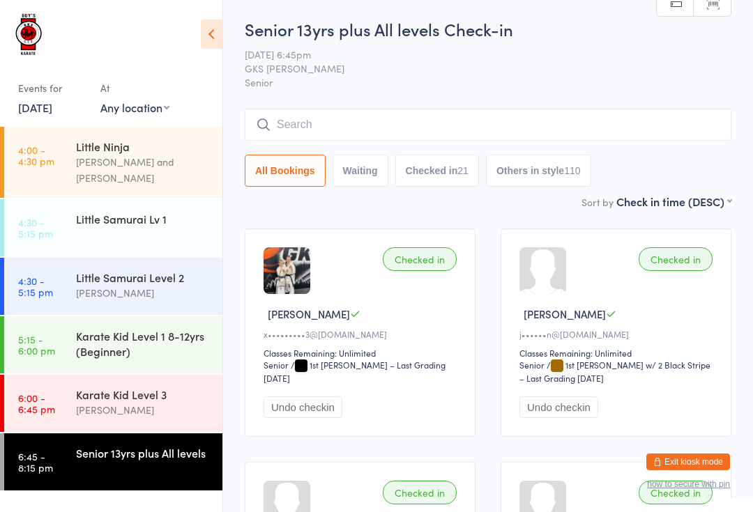
click at [68, 400] on link "6:00 - 6:45 pm Karate Kid Level 3 [PERSON_NAME]" at bounding box center [113, 403] width 218 height 57
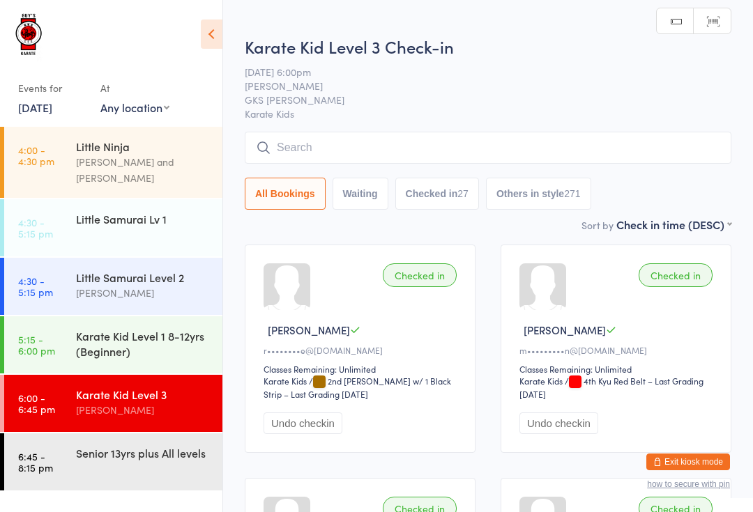
click at [291, 290] on div at bounding box center [286, 286] width 47 height 47
